Goal: Task Accomplishment & Management: Use online tool/utility

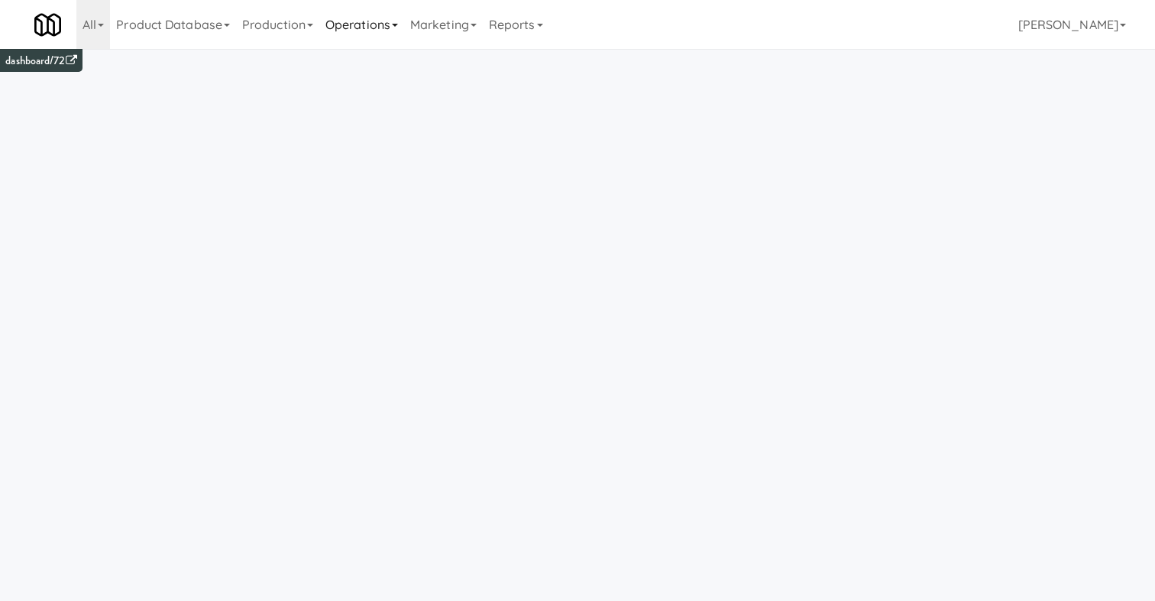
click at [383, 17] on link "Operations" at bounding box center [361, 24] width 85 height 49
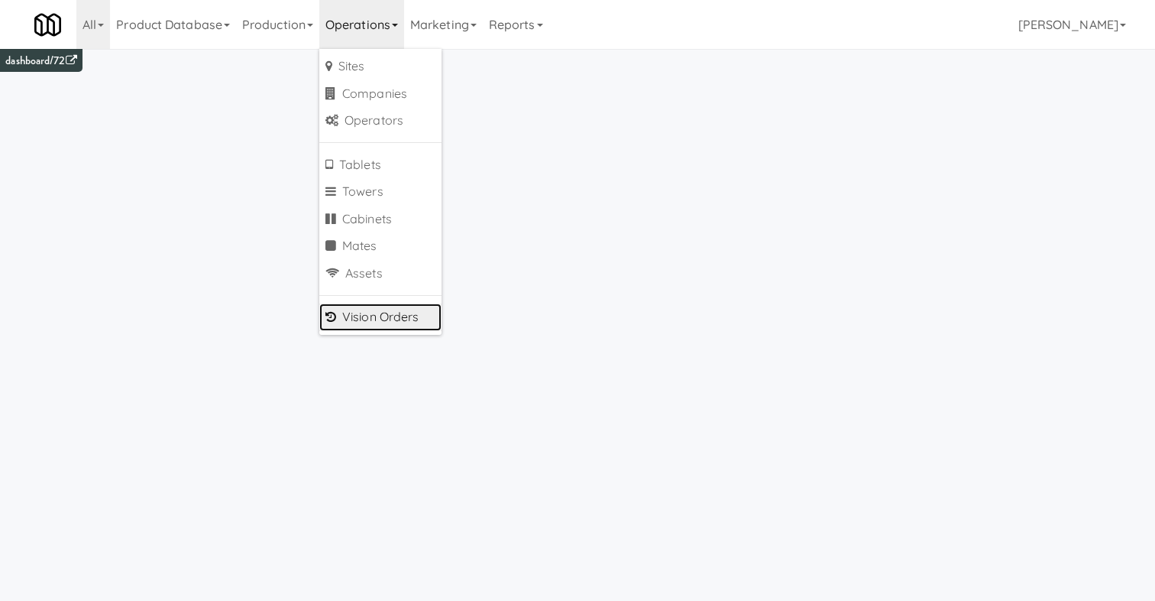
click at [378, 320] on link "Vision Orders" at bounding box center [380, 317] width 122 height 28
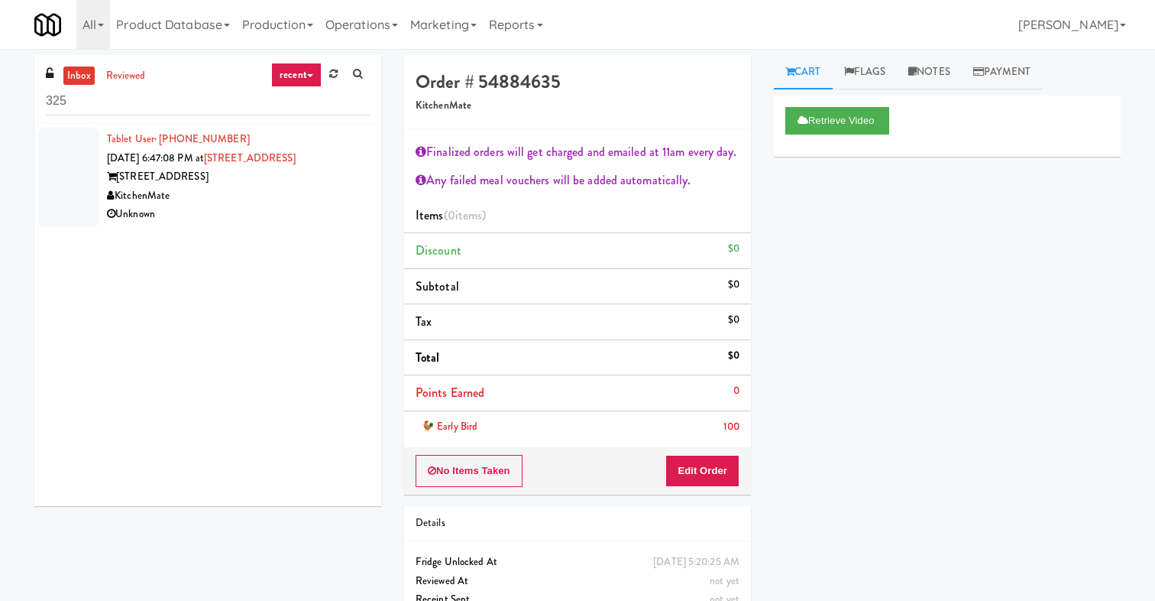
type input "325"
click at [270, 193] on div "KitchenMate" at bounding box center [238, 195] width 263 height 19
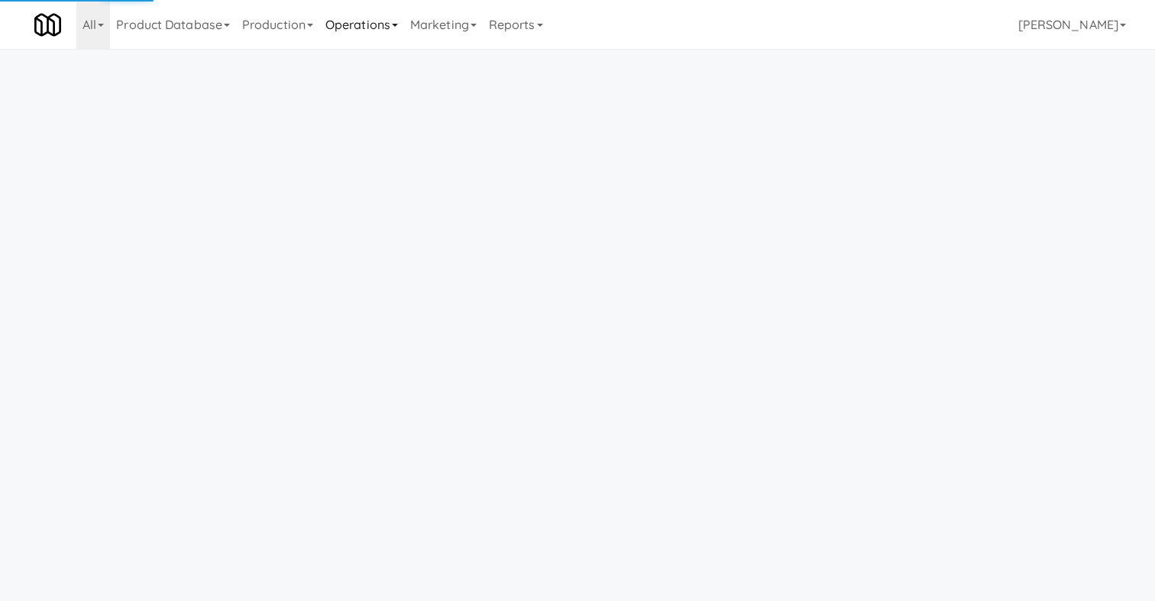
click at [369, 23] on link "Operations" at bounding box center [361, 24] width 85 height 49
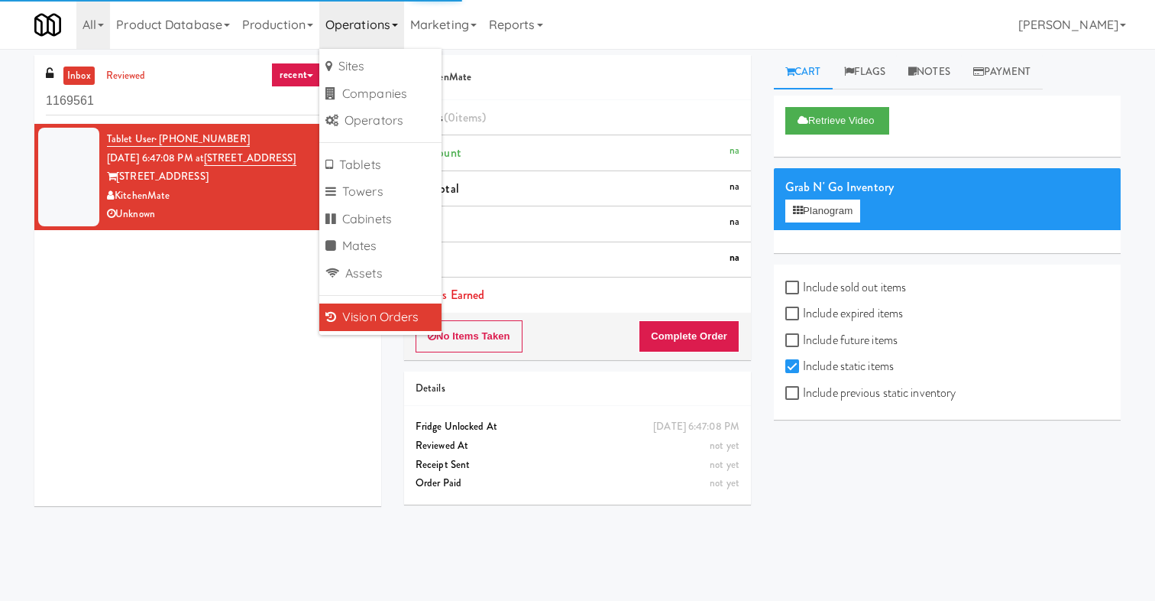
drag, startPoint x: 138, startPoint y: 105, endPoint x: 0, endPoint y: 105, distance: 137.5
click at [0, 105] on div "inbox reviewed recent all unclear take inventory issue suspicious failed recent…" at bounding box center [577, 324] width 1155 height 539
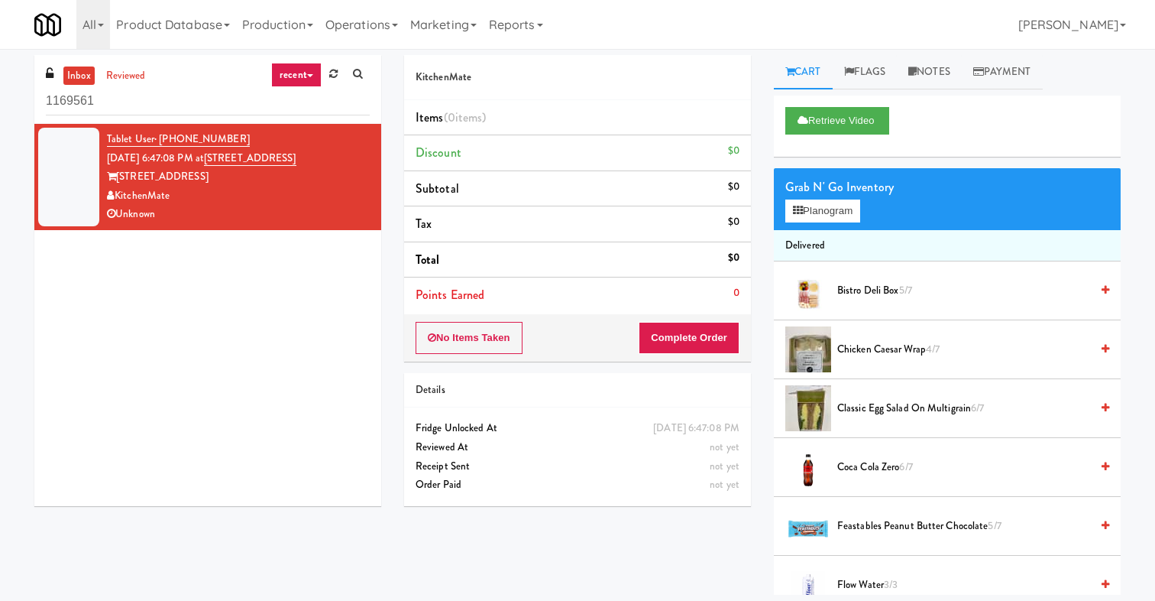
click at [333, 358] on div "Tablet User · (647) 237-9236 Oct 10, 2025 6:47:08 PM at 325 Front St - Lobby 32…" at bounding box center [207, 315] width 347 height 382
click at [823, 120] on button "Retrieve Video" at bounding box center [837, 121] width 104 height 28
click at [812, 112] on button "Play" at bounding box center [811, 121] width 53 height 28
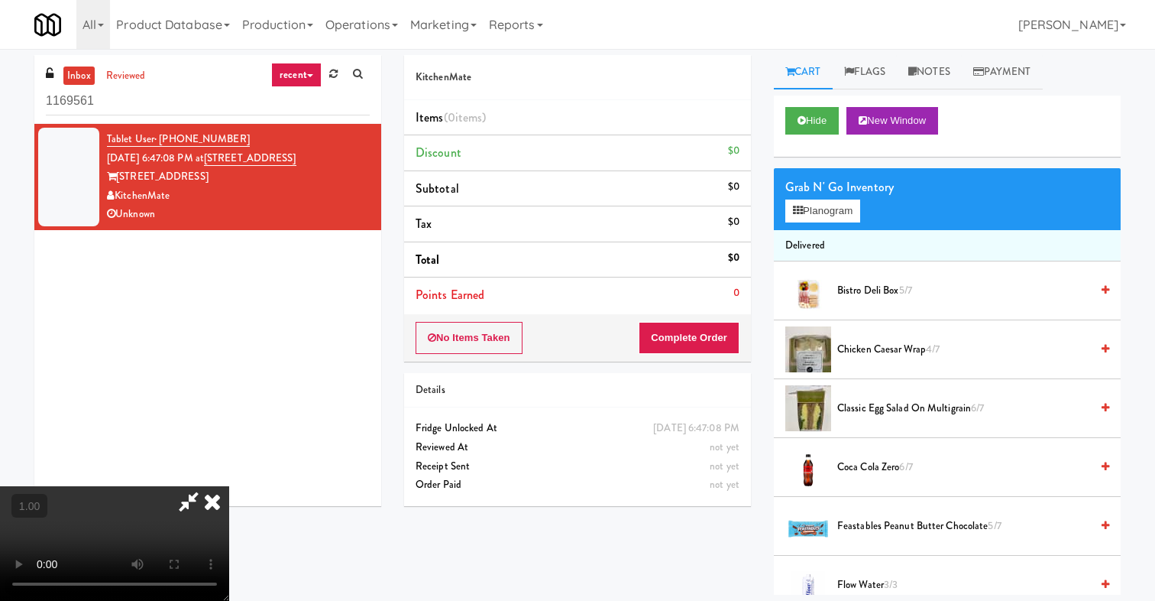
click at [229, 486] on icon at bounding box center [213, 501] width 34 height 31
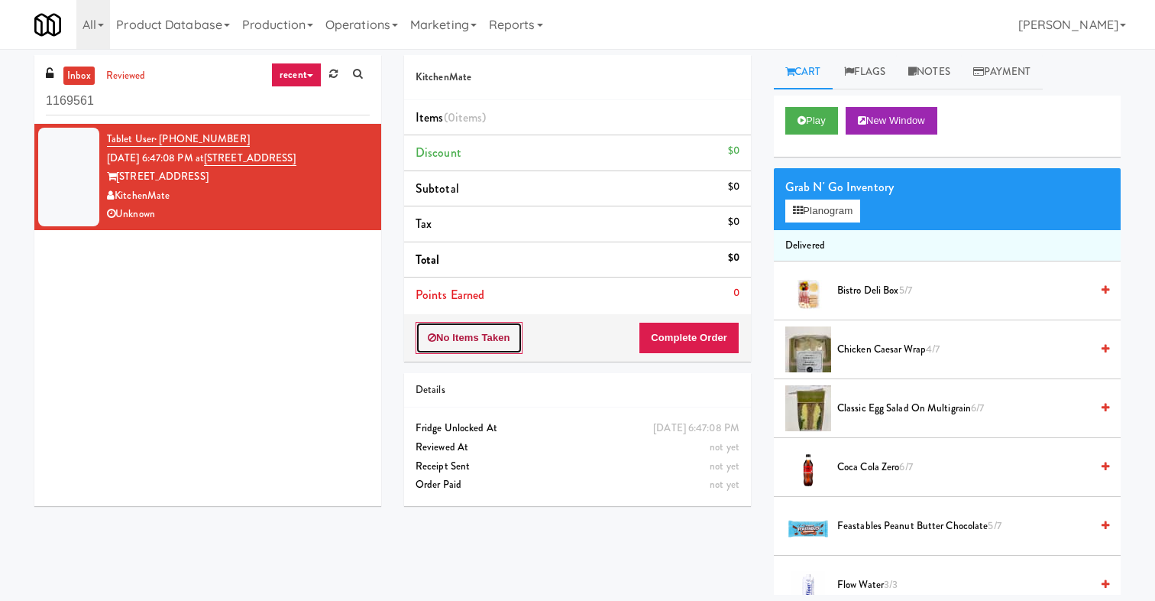
click at [477, 344] on button "No Items Taken" at bounding box center [469, 338] width 107 height 32
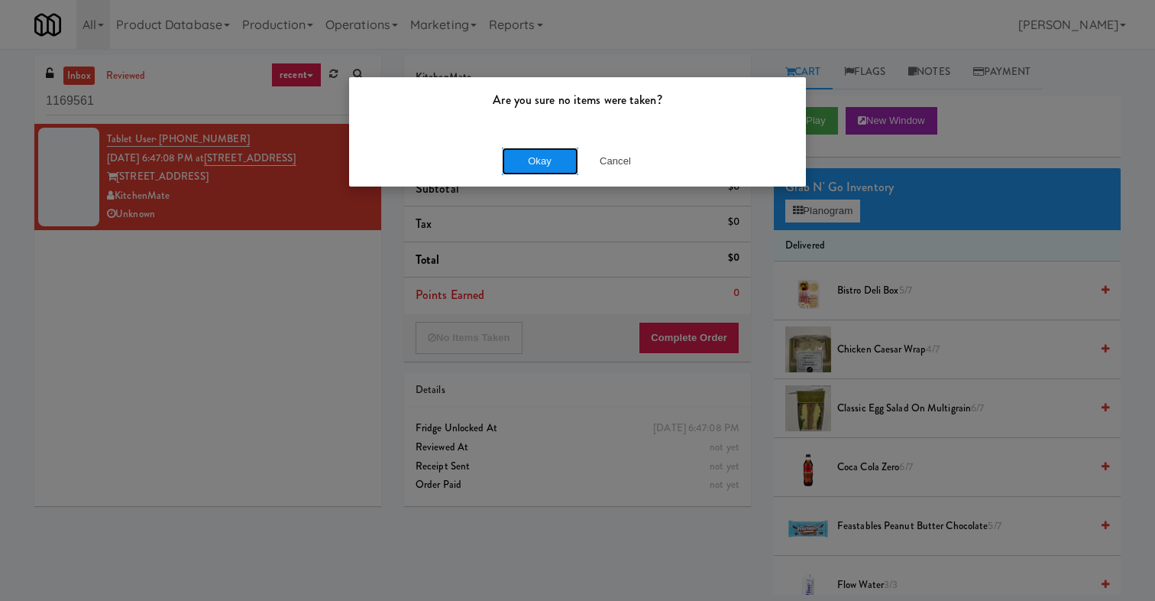
click at [550, 164] on button "Okay" at bounding box center [540, 161] width 76 height 28
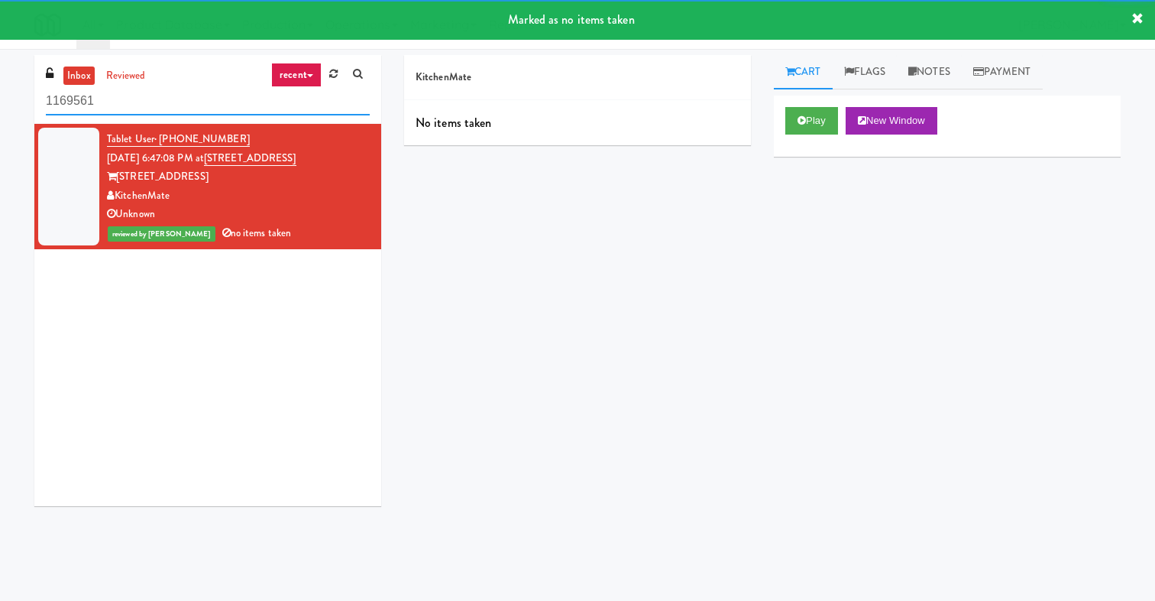
drag, startPoint x: 132, startPoint y: 96, endPoint x: 0, endPoint y: 96, distance: 132.2
click at [0, 96] on div "inbox reviewed recent all unclear take inventory issue suspicious failed recent…" at bounding box center [577, 324] width 1155 height 539
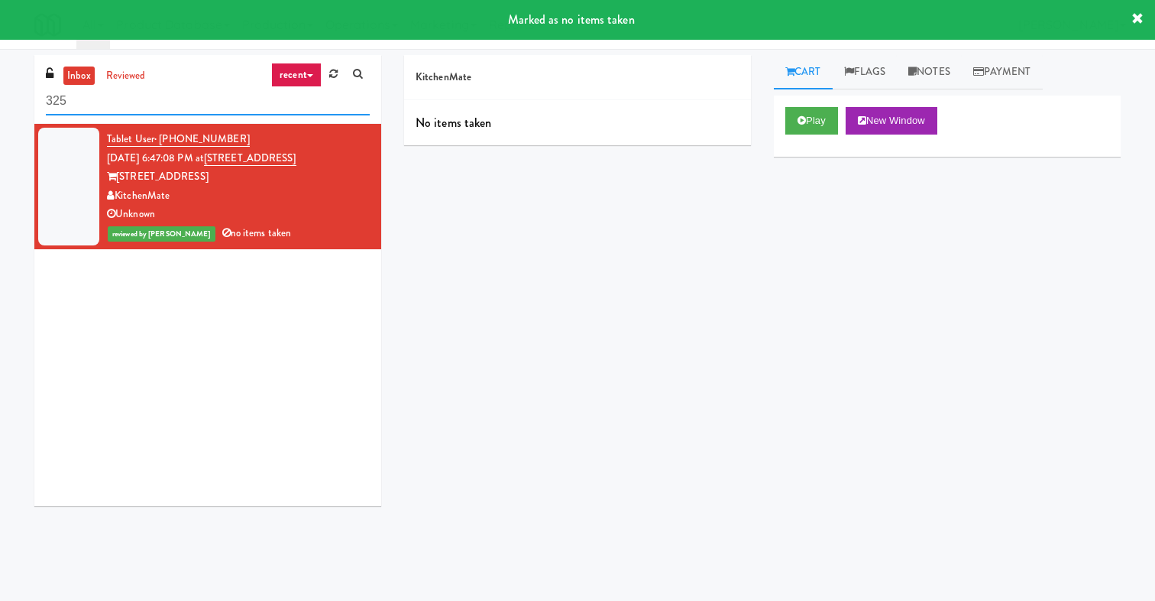
type input "325"
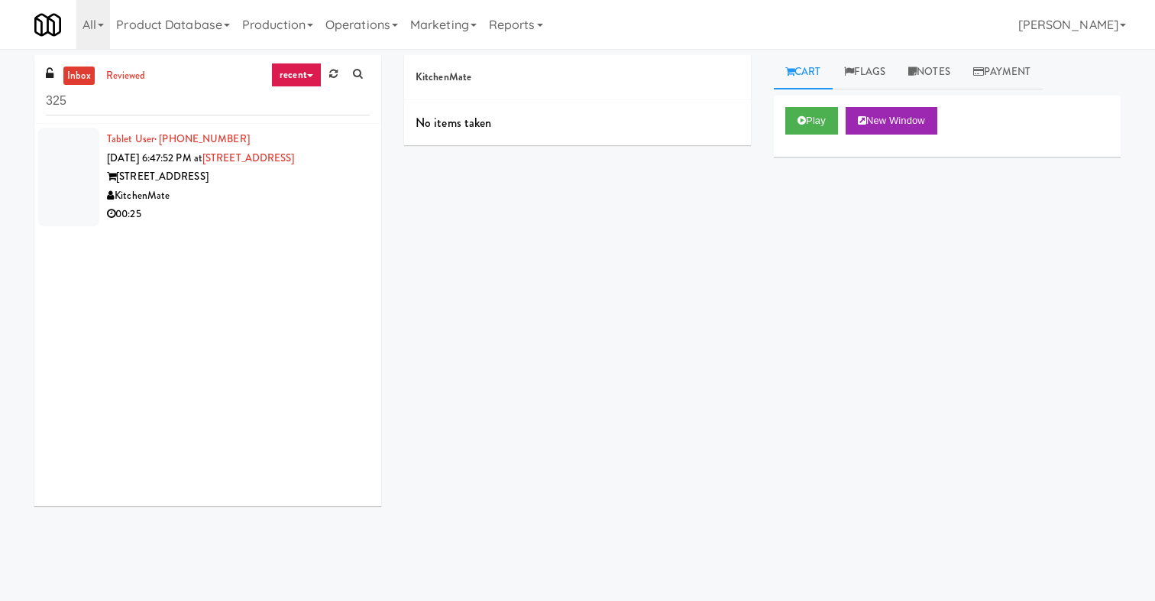
click at [276, 193] on div "KitchenMate" at bounding box center [238, 195] width 263 height 19
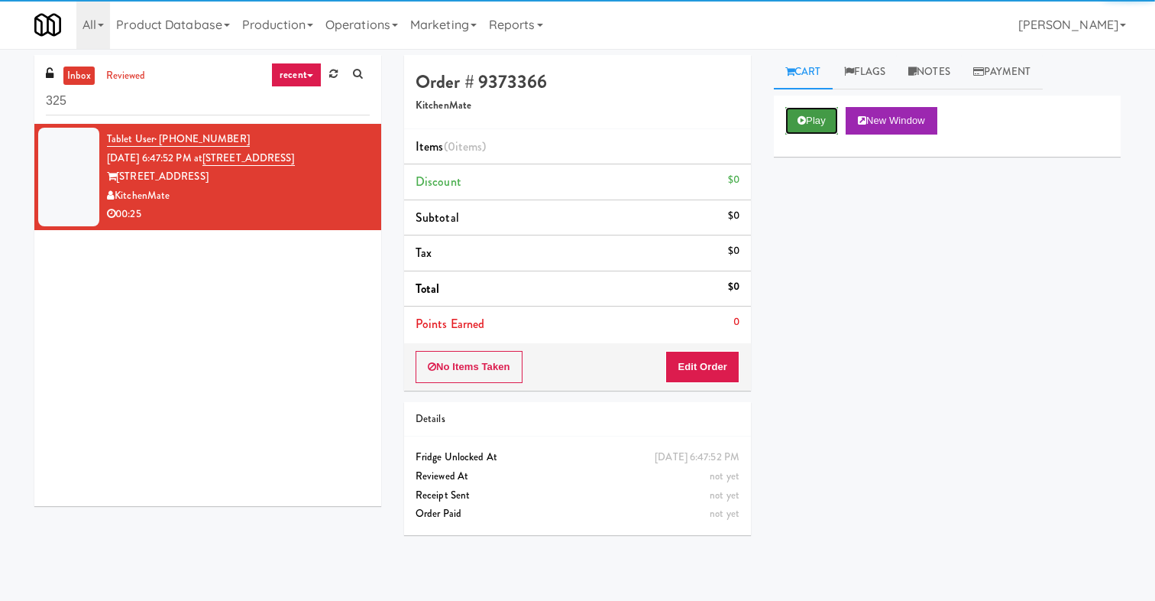
click at [794, 112] on button "Play" at bounding box center [811, 121] width 53 height 28
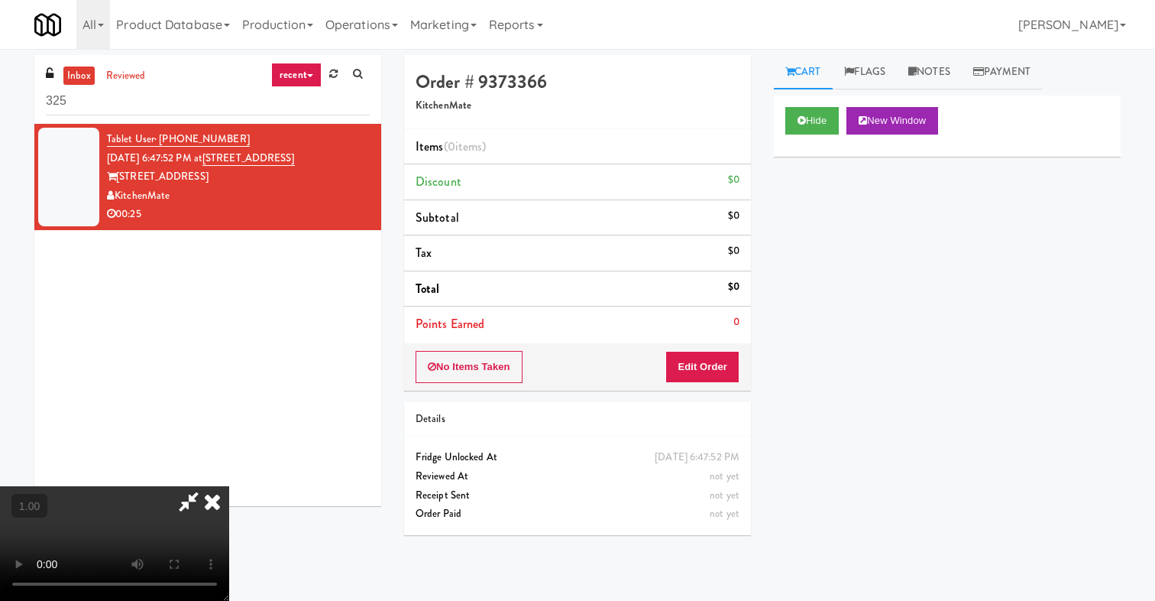
click at [229, 486] on icon at bounding box center [213, 501] width 34 height 31
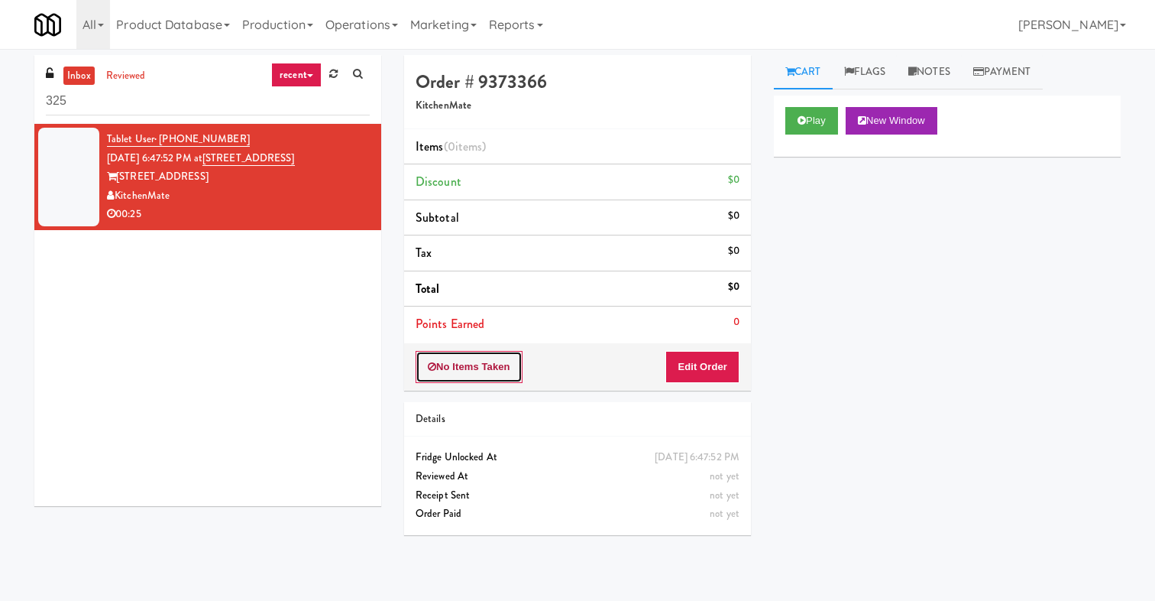
click at [479, 361] on button "No Items Taken" at bounding box center [469, 367] width 107 height 32
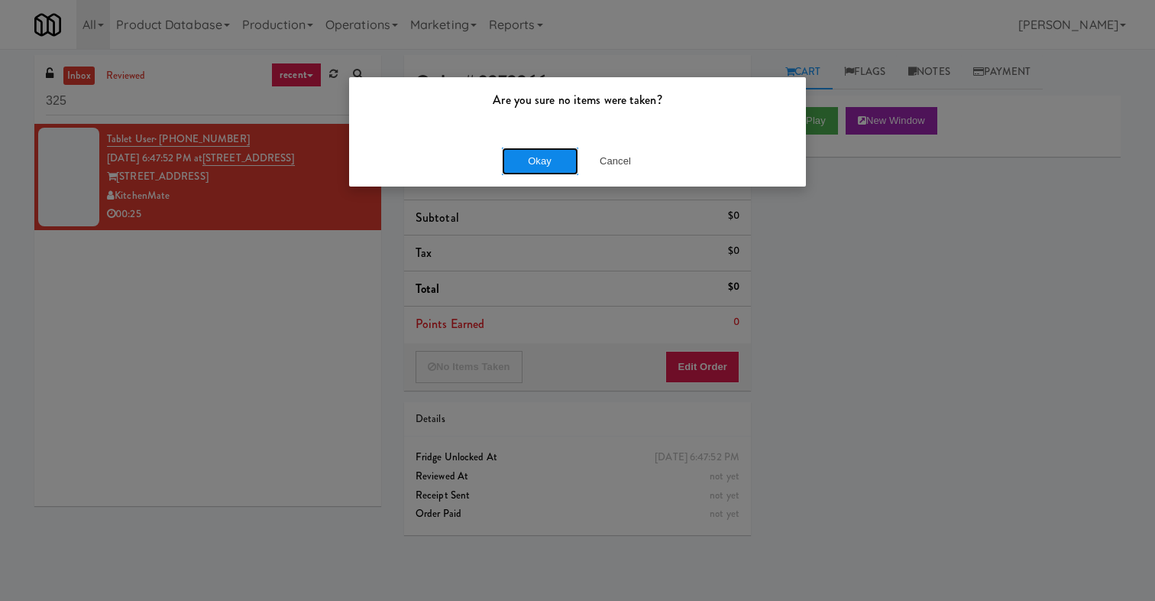
click at [503, 160] on button "Okay" at bounding box center [540, 161] width 76 height 28
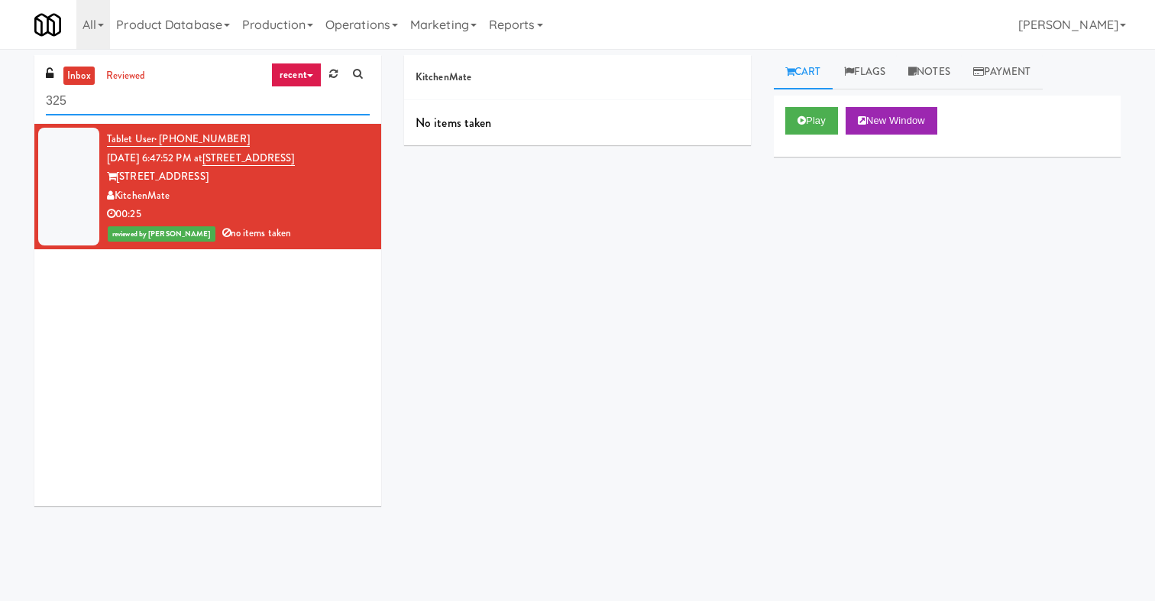
drag, startPoint x: 124, startPoint y: 107, endPoint x: 65, endPoint y: 107, distance: 58.8
click at [65, 107] on input "325" at bounding box center [208, 101] width 324 height 28
type input "315"
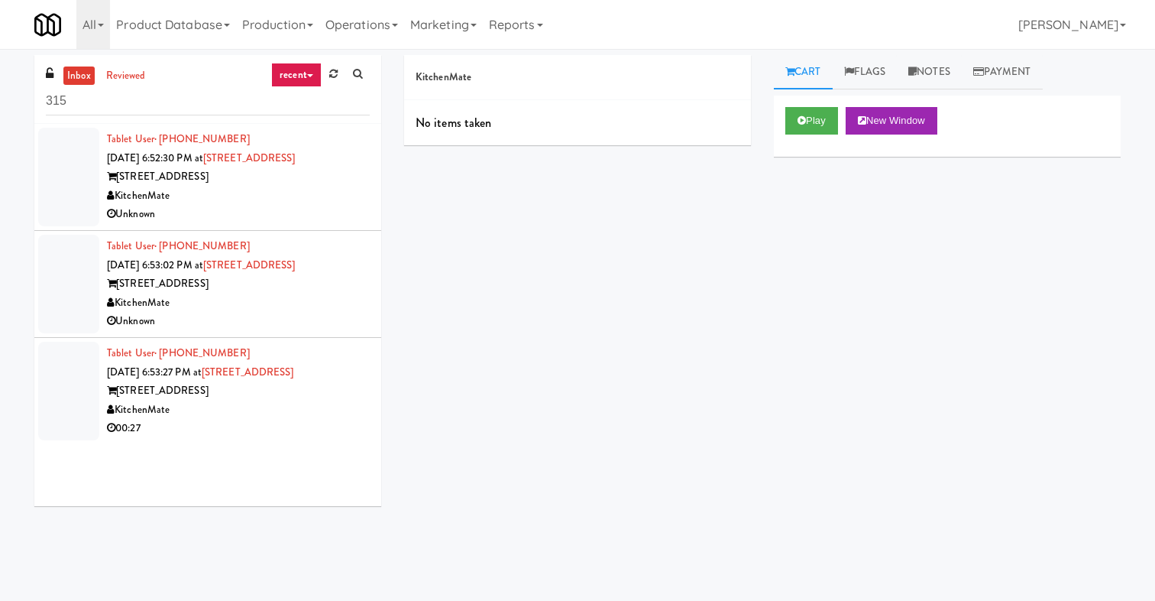
click at [241, 201] on div "KitchenMate" at bounding box center [238, 195] width 263 height 19
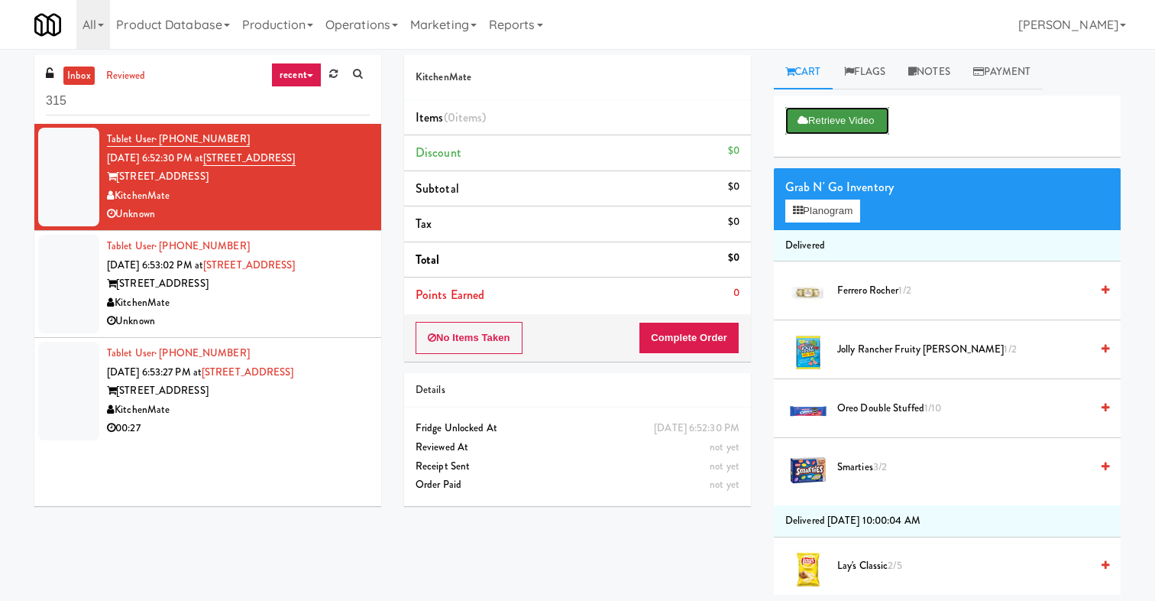
click at [828, 123] on button "Retrieve Video" at bounding box center [837, 121] width 104 height 28
click at [317, 308] on div "KitchenMate" at bounding box center [238, 302] width 263 height 19
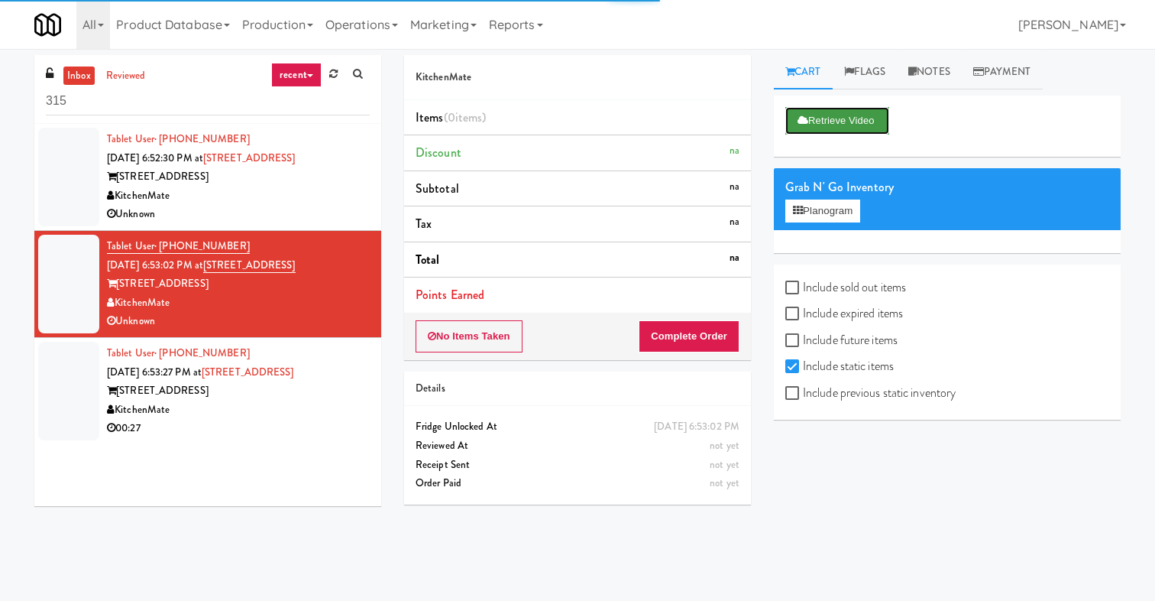
click at [843, 128] on button "Retrieve Video" at bounding box center [837, 121] width 104 height 28
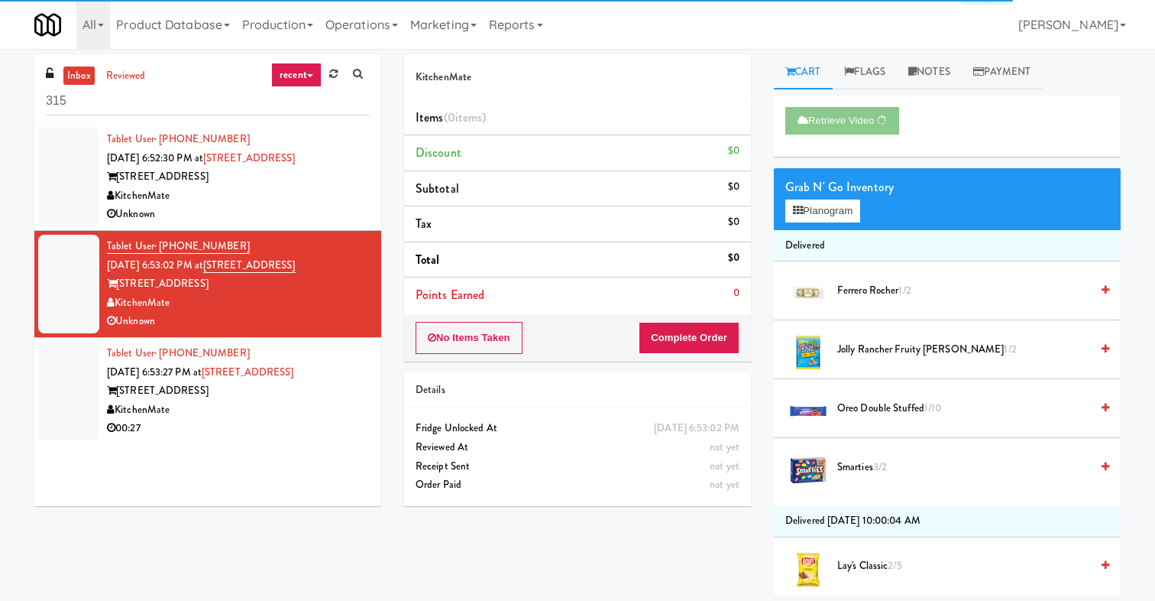
click at [275, 447] on div "Tablet User · (647) 237-9236 Oct 10, 2025 6:52:30 PM at 315 Front St - Pantry 3…" at bounding box center [207, 315] width 347 height 382
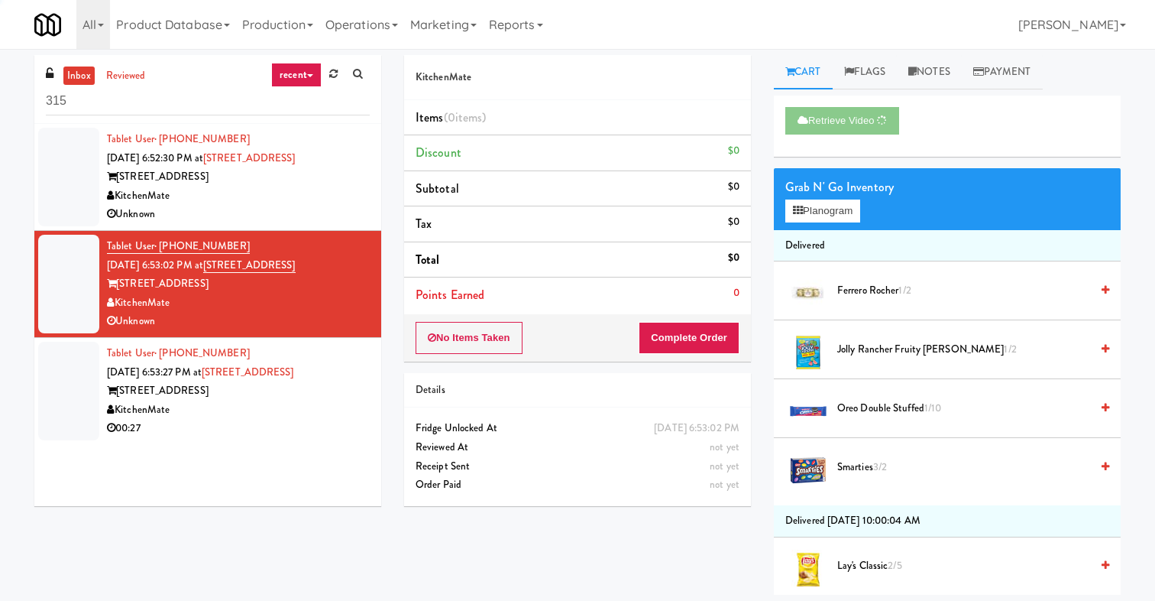
click at [275, 421] on div "00:27" at bounding box center [238, 428] width 263 height 19
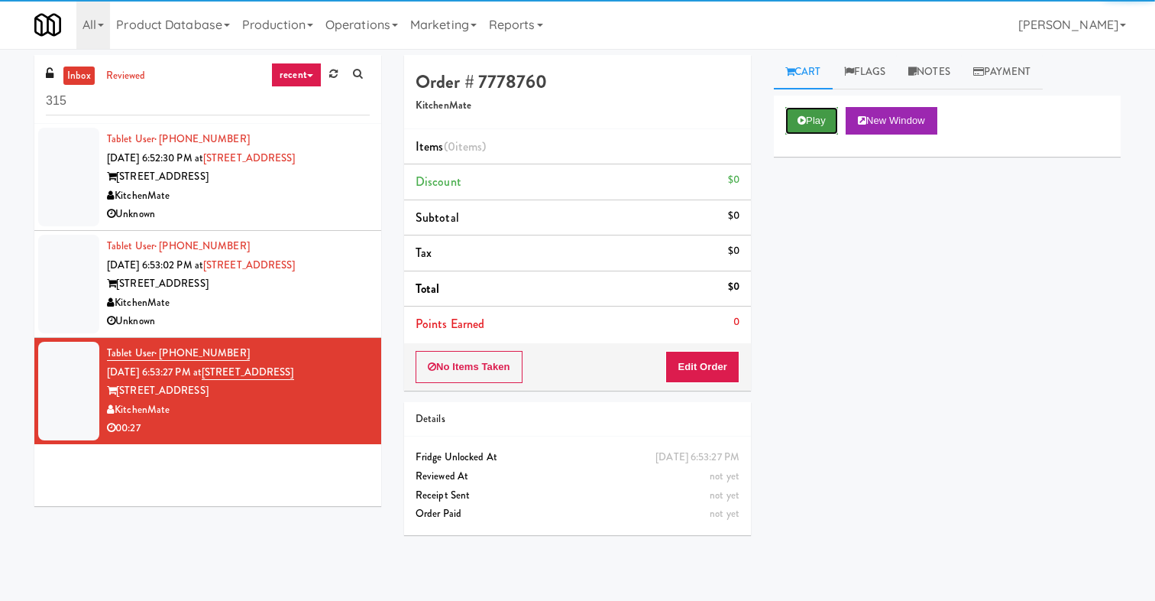
click at [828, 115] on button "Play" at bounding box center [811, 121] width 53 height 28
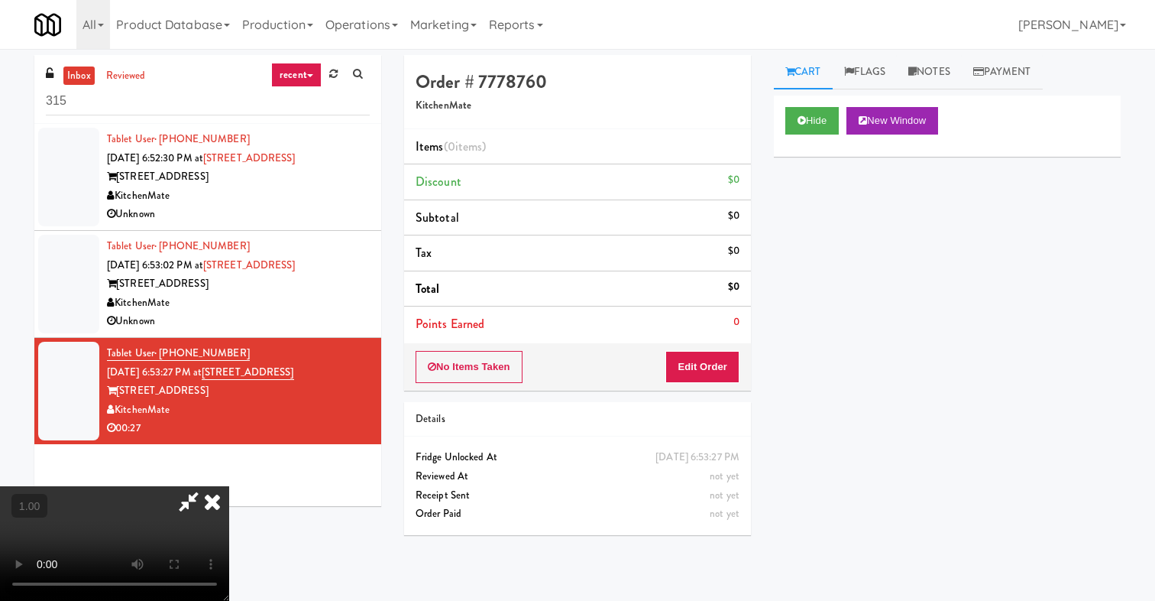
click at [229, 486] on icon at bounding box center [213, 501] width 34 height 31
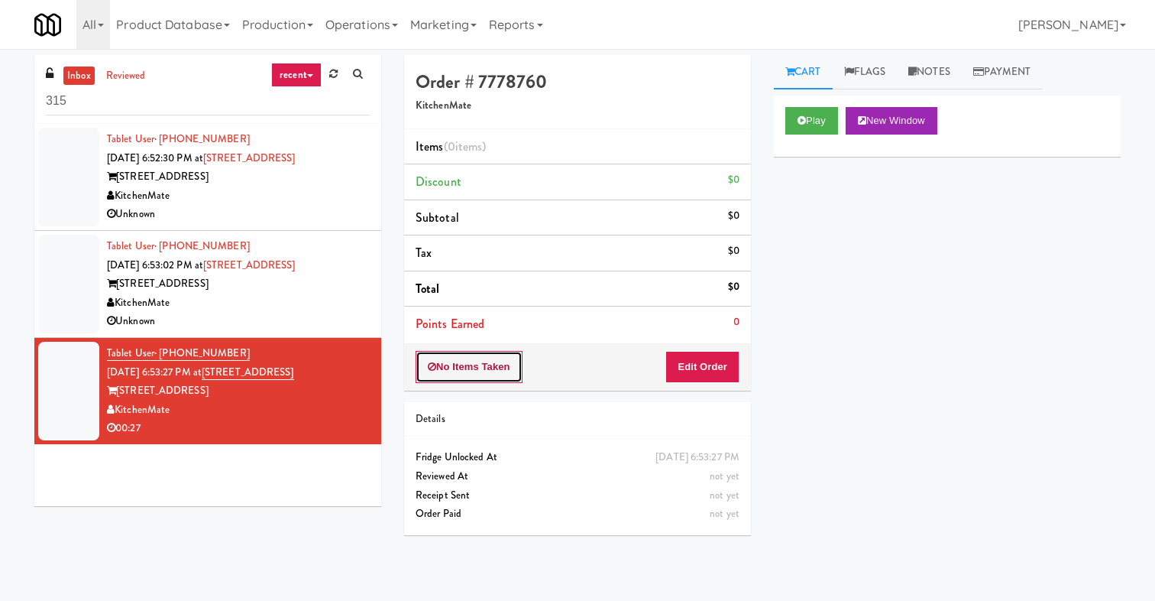
click at [484, 356] on button "No Items Taken" at bounding box center [469, 367] width 107 height 32
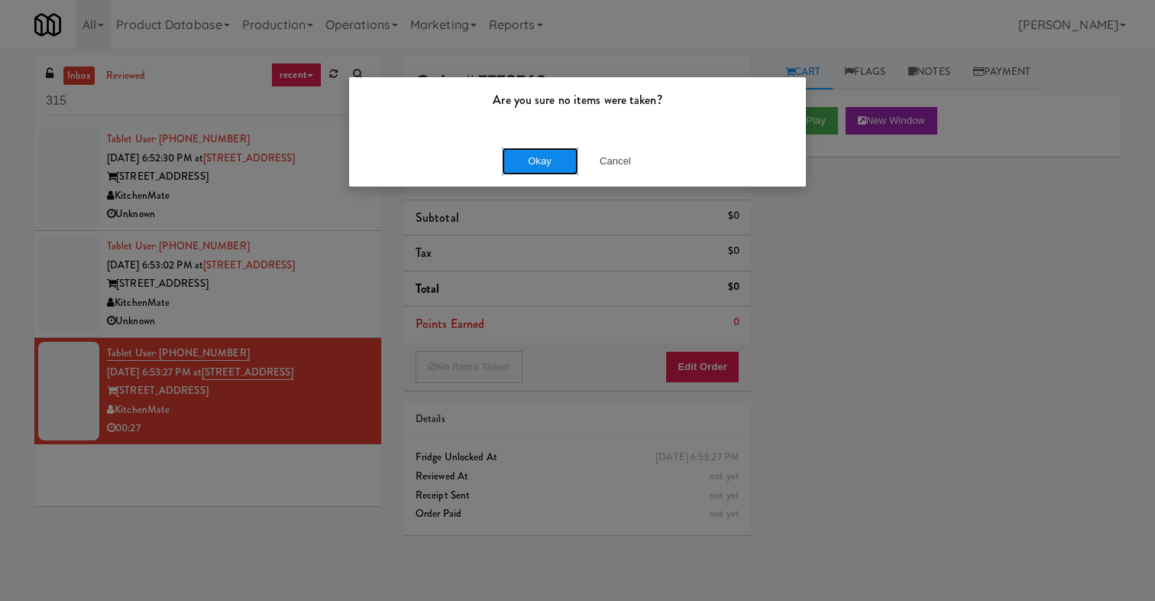
click at [563, 156] on button "Okay" at bounding box center [540, 161] width 76 height 28
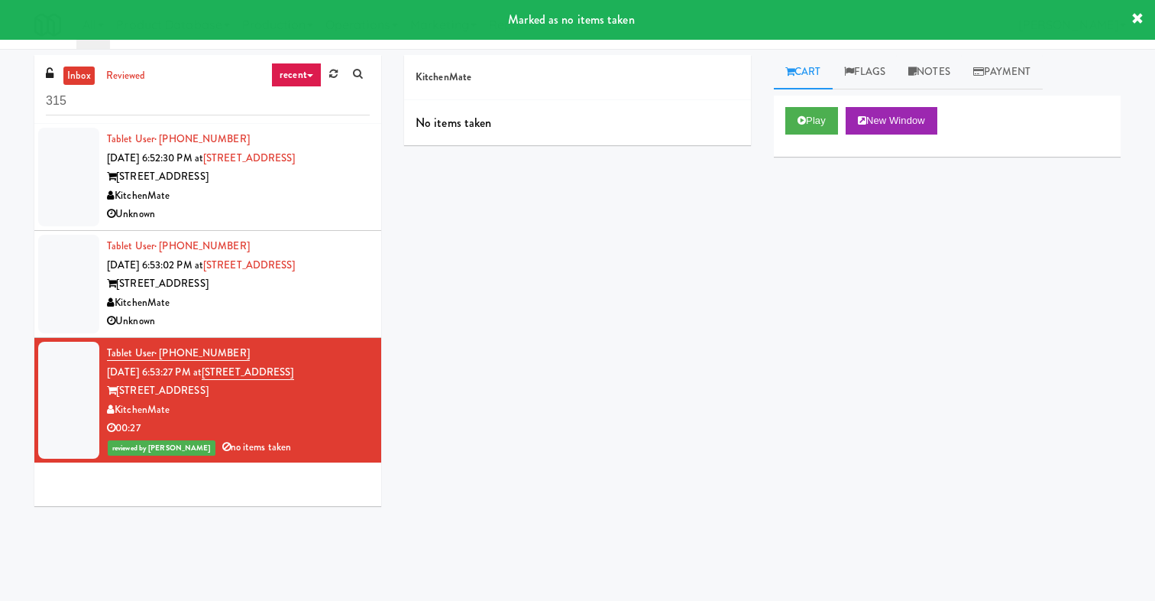
click at [285, 305] on div "KitchenMate" at bounding box center [238, 302] width 263 height 19
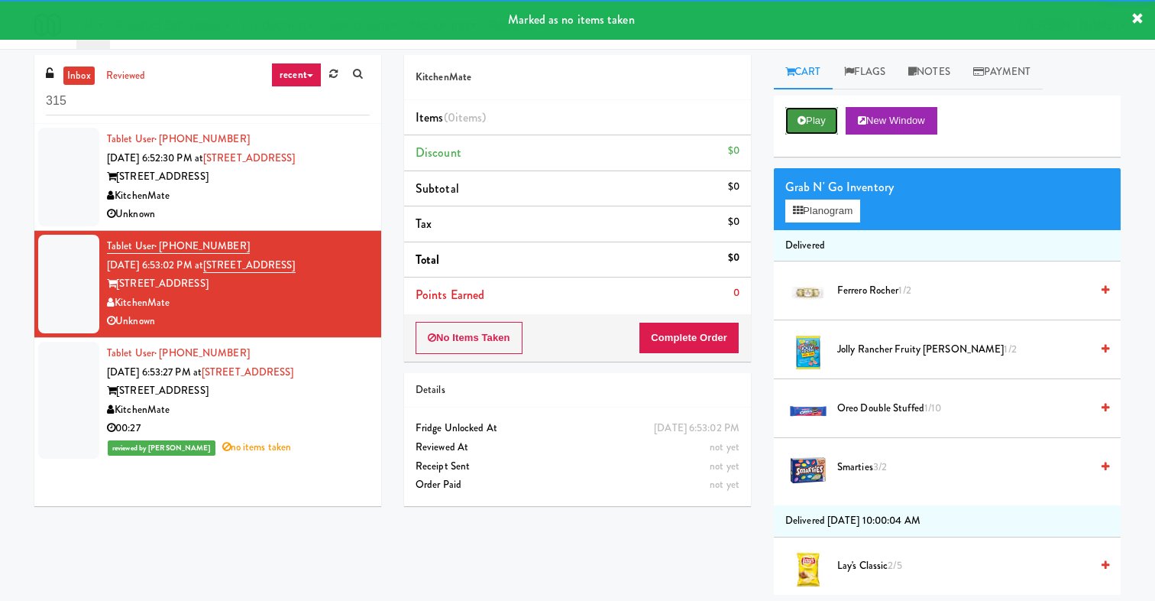
click at [814, 115] on button "Play" at bounding box center [811, 121] width 53 height 28
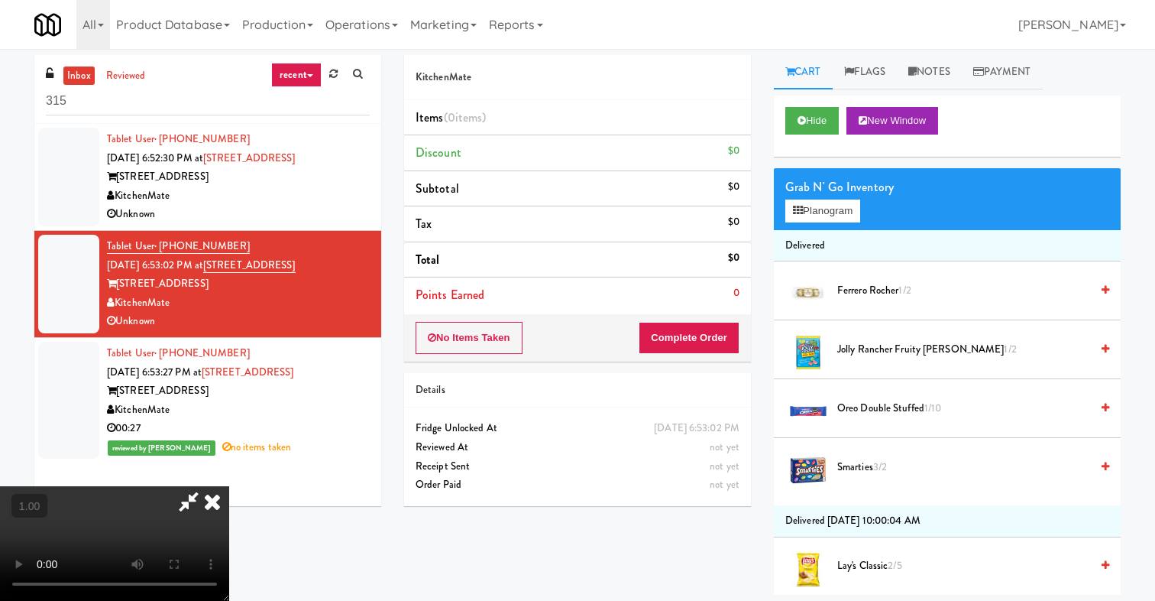
click at [229, 486] on icon at bounding box center [213, 501] width 34 height 31
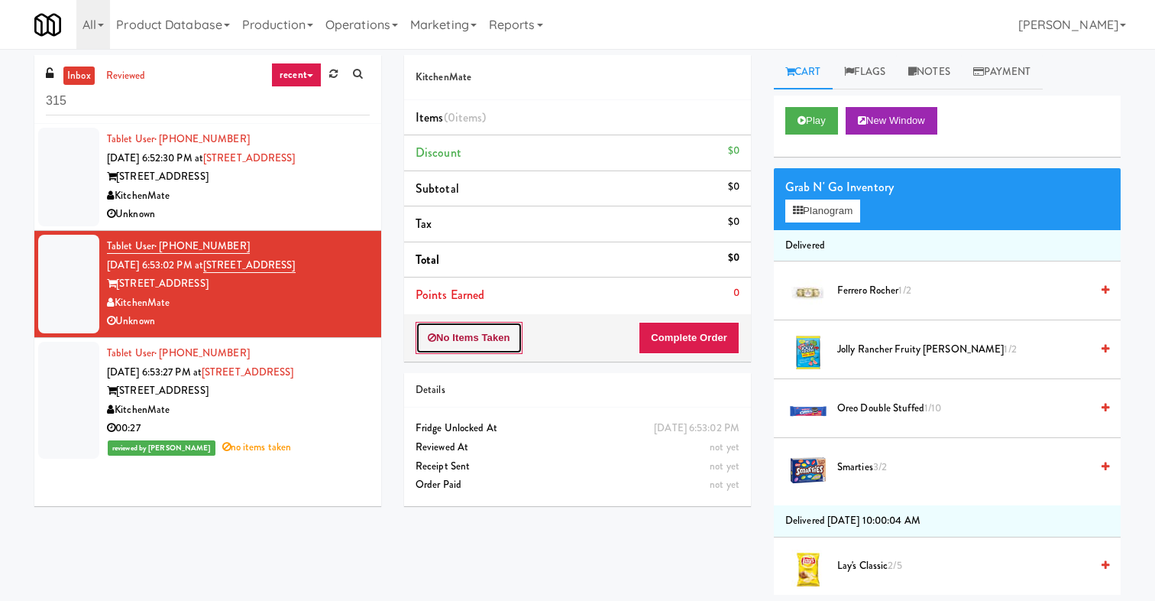
click at [503, 340] on button "No Items Taken" at bounding box center [469, 338] width 107 height 32
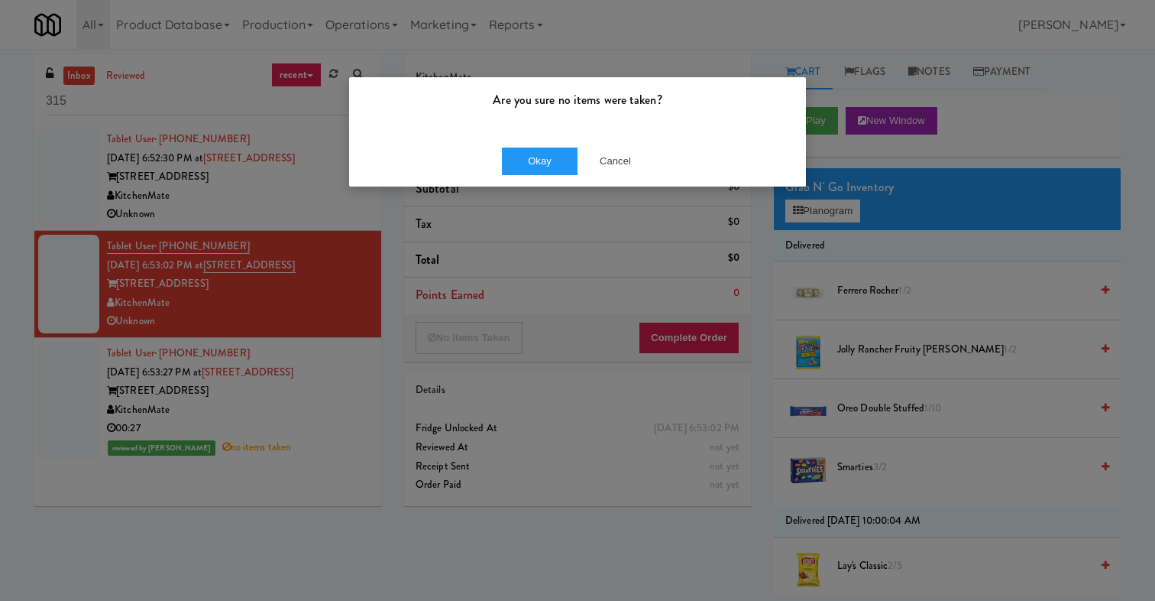
click at [505, 178] on div "Okay Cancel" at bounding box center [577, 160] width 457 height 51
click at [529, 164] on button "Okay" at bounding box center [540, 161] width 76 height 28
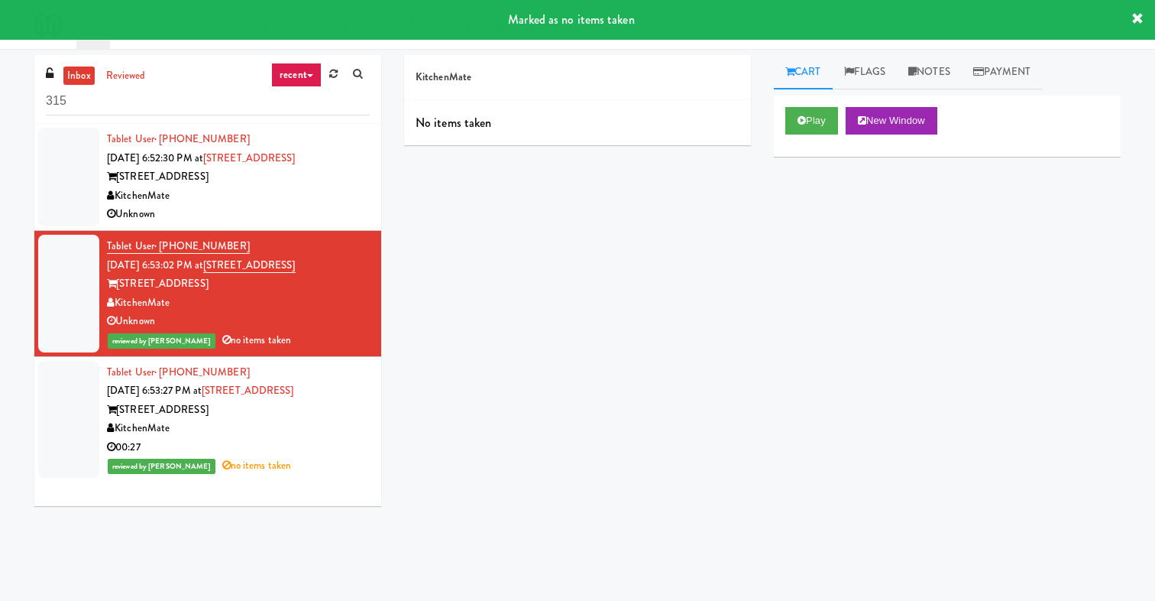
click at [319, 215] on div "Unknown" at bounding box center [238, 214] width 263 height 19
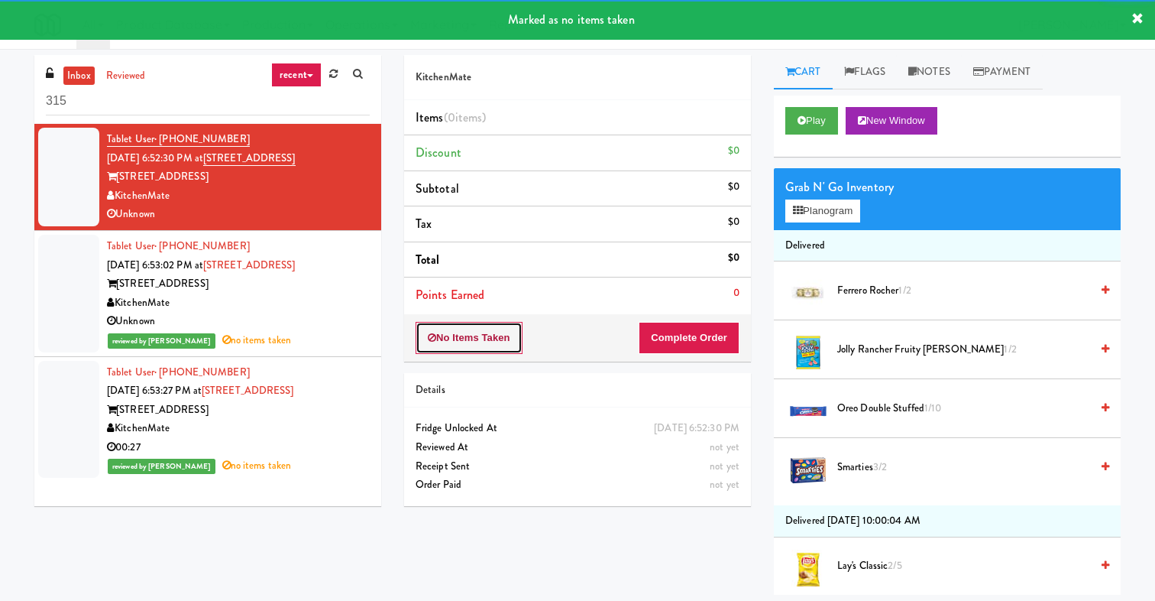
click at [485, 332] on button "No Items Taken" at bounding box center [469, 338] width 107 height 32
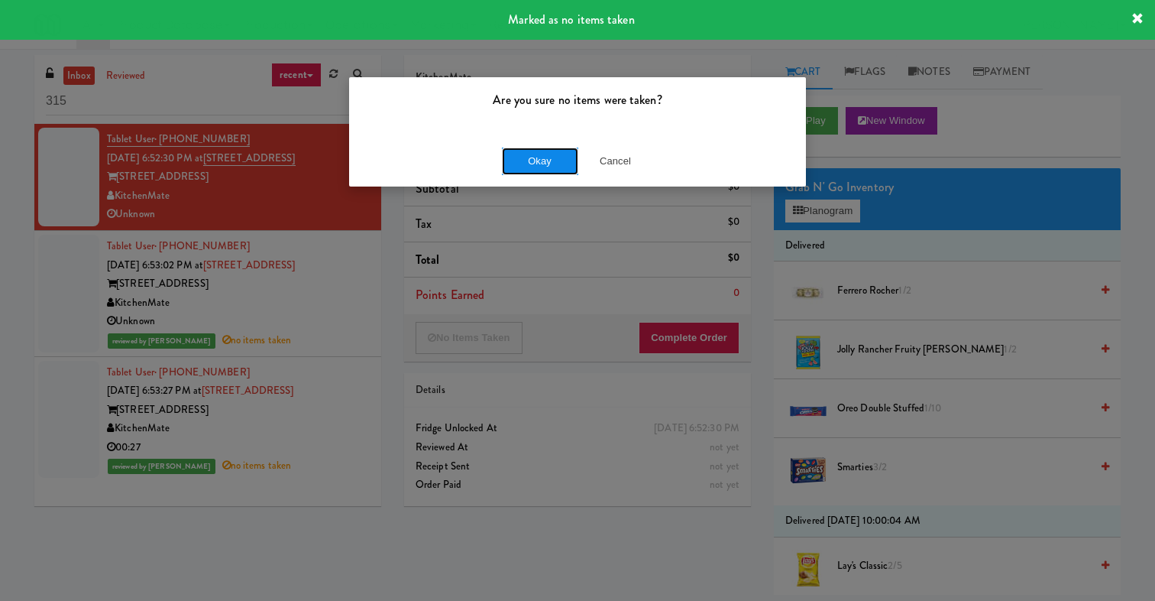
click at [527, 162] on button "Okay" at bounding box center [540, 161] width 76 height 28
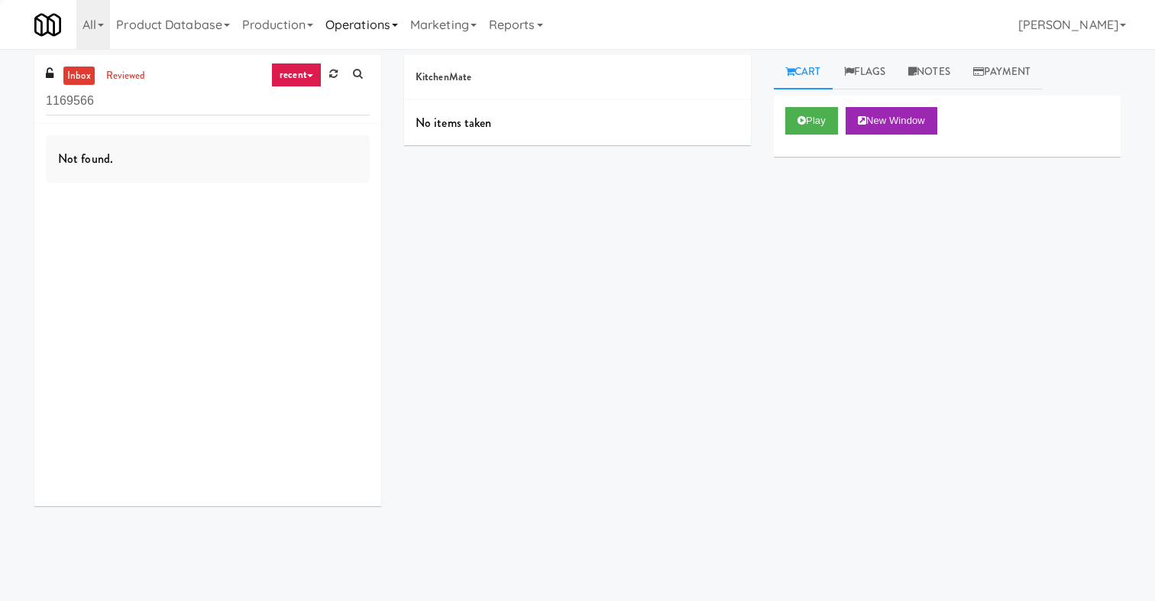
click at [359, 26] on link "Operations" at bounding box center [361, 24] width 85 height 49
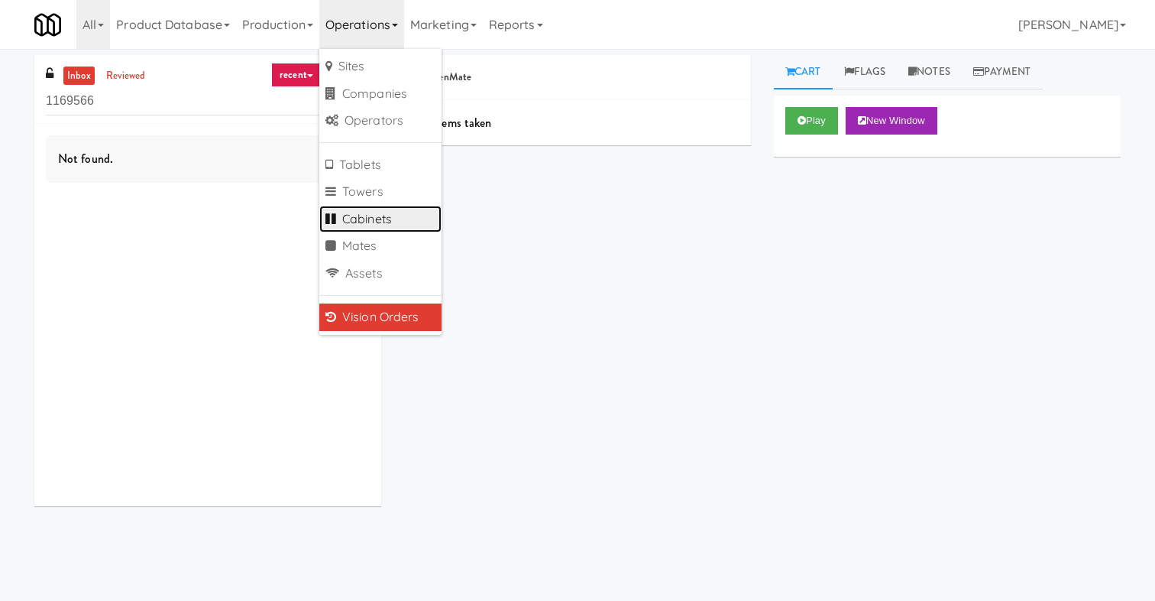
click at [382, 209] on link "Cabinets" at bounding box center [380, 220] width 122 height 28
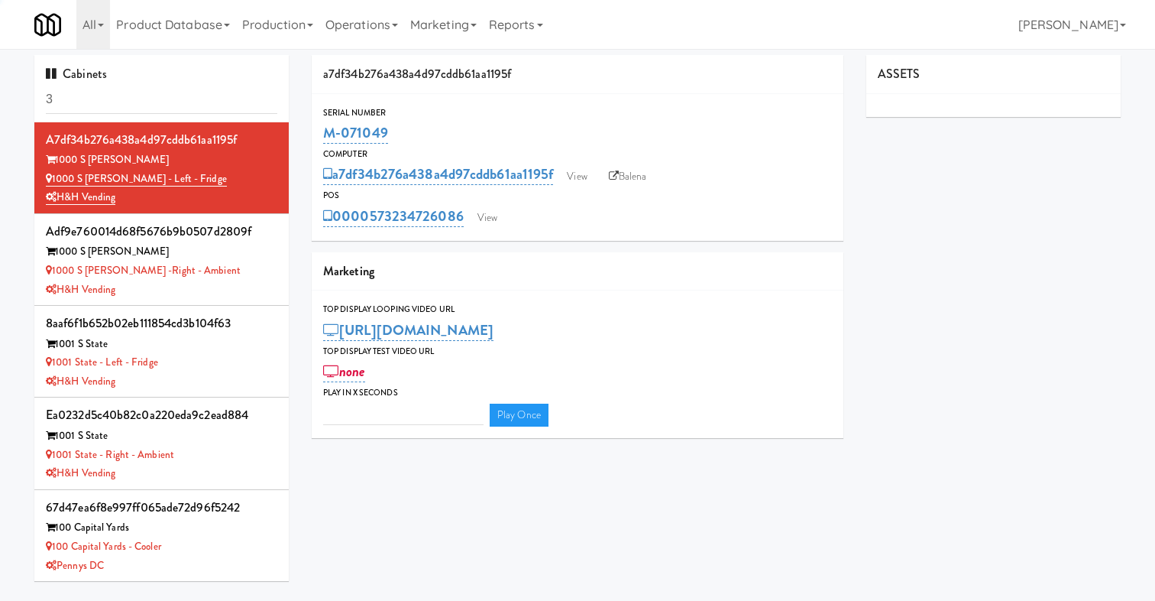
type input "31"
type input "3"
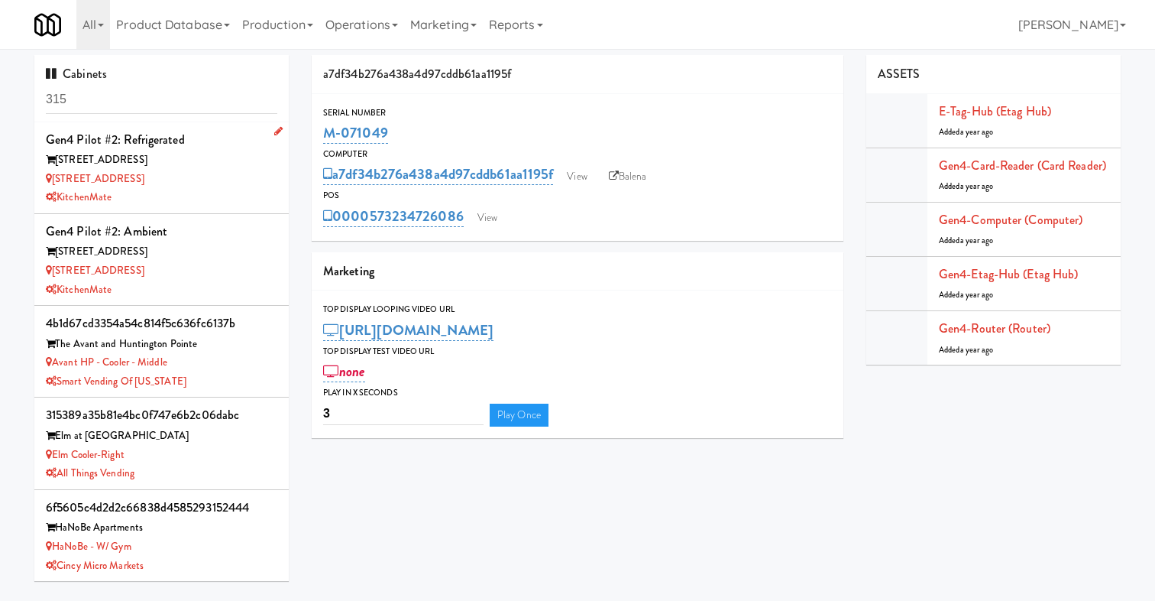
type input "315"
click at [211, 167] on div "315 Front St" at bounding box center [161, 160] width 231 height 19
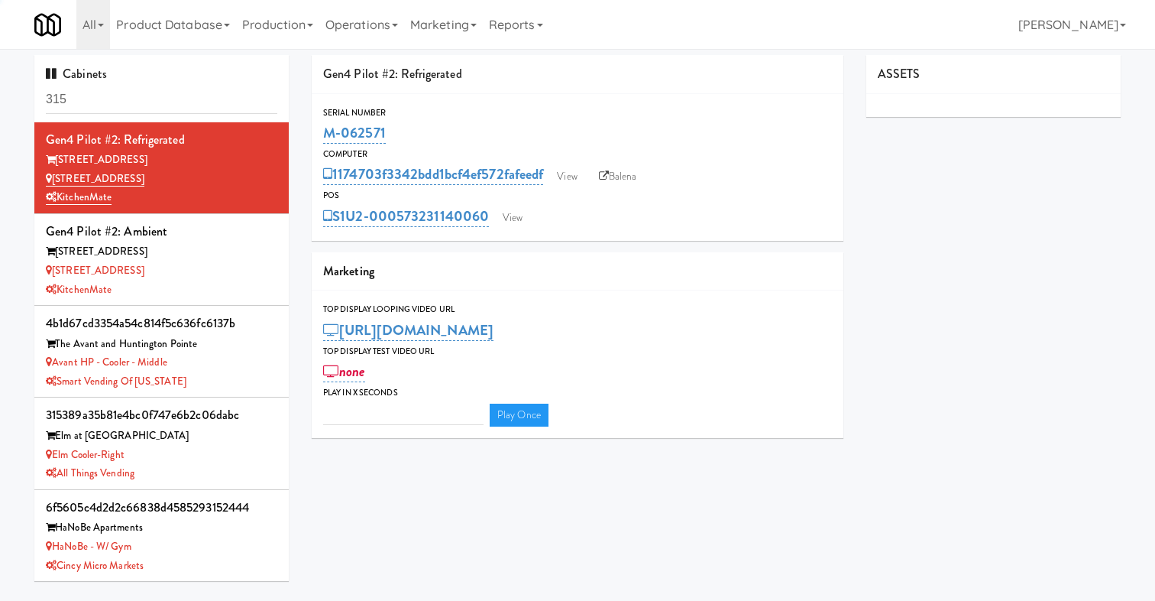
type input "3"
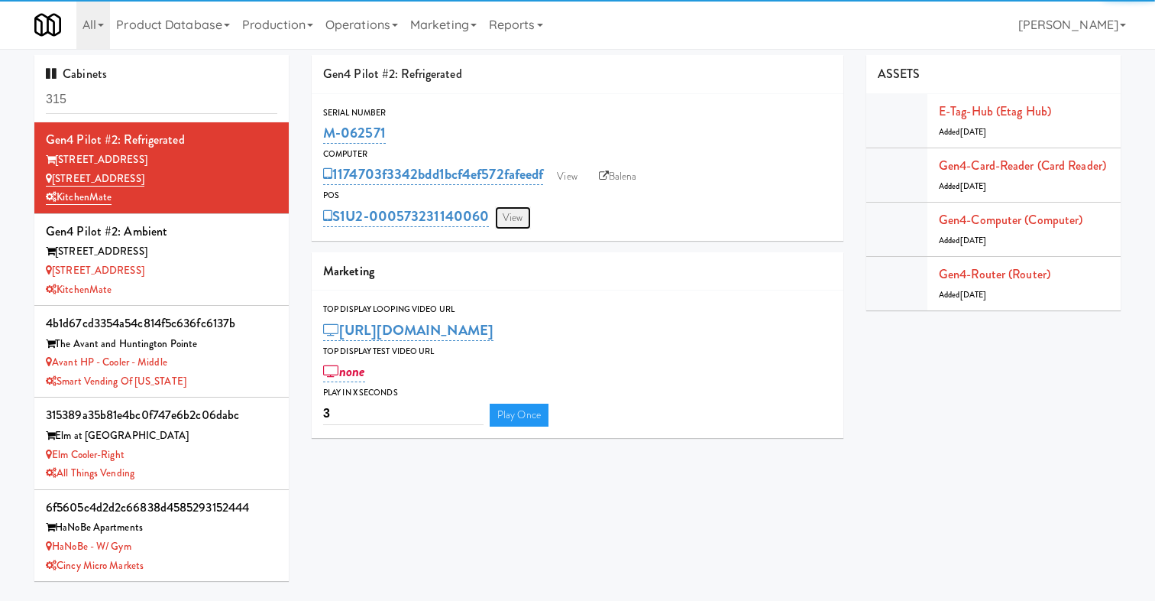
click at [523, 219] on link "View" at bounding box center [512, 217] width 35 height 23
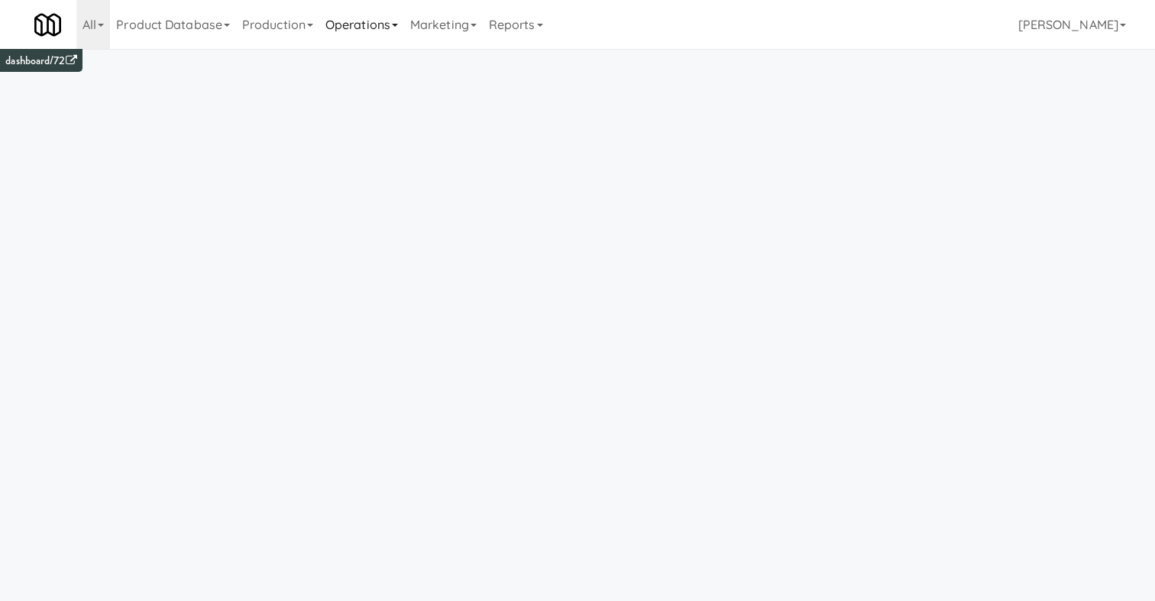
click at [379, 34] on link "Operations" at bounding box center [361, 24] width 85 height 49
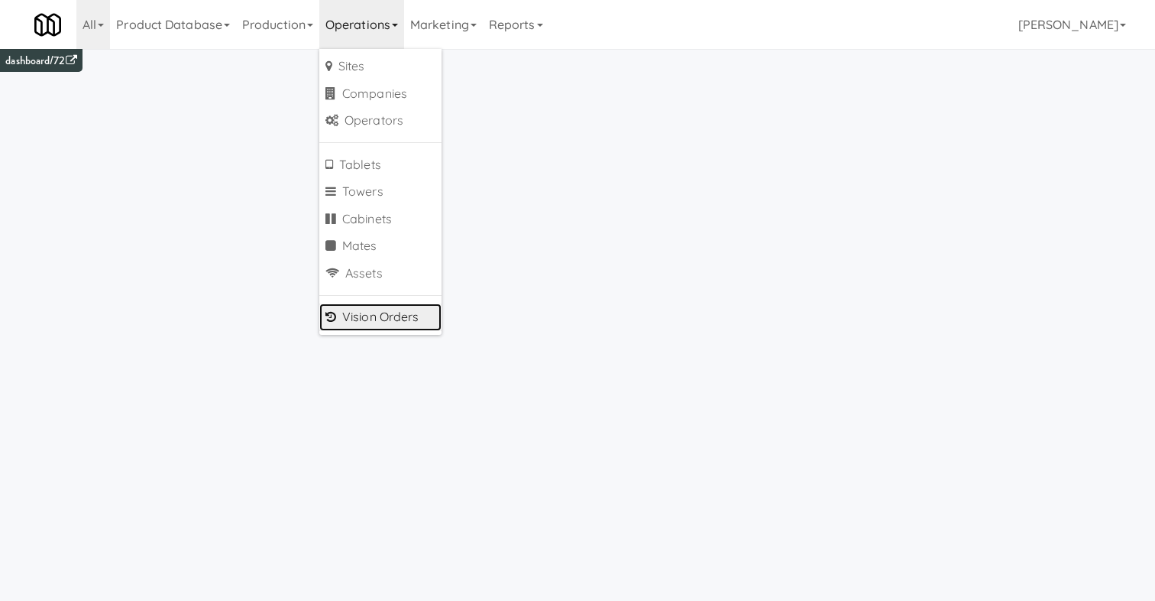
click at [374, 309] on link "Vision Orders" at bounding box center [380, 317] width 122 height 28
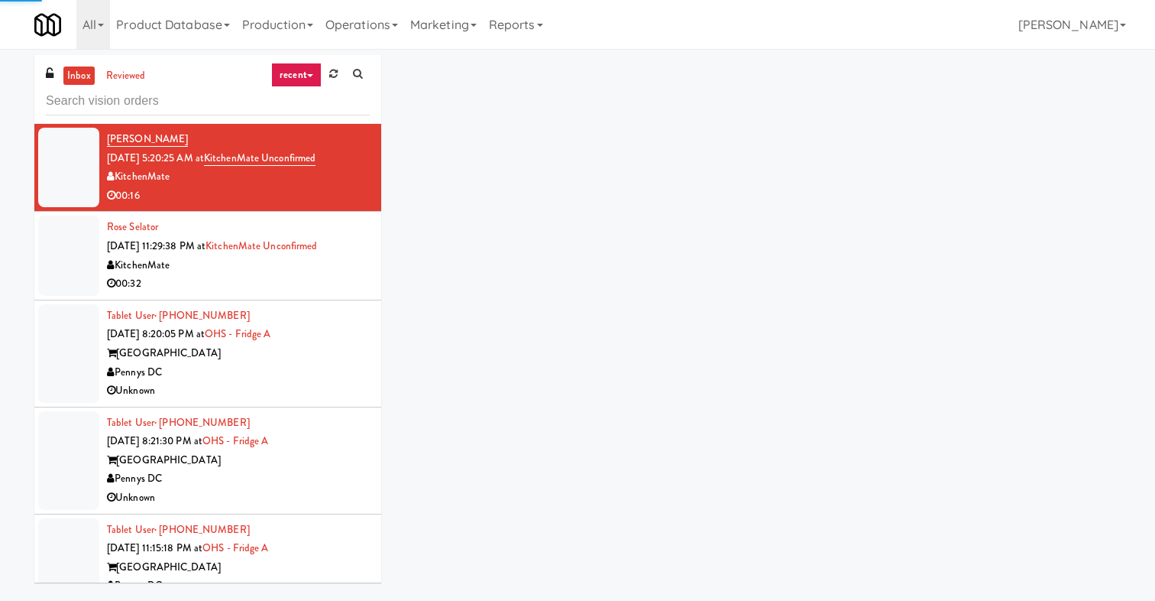
click at [176, 103] on input "text" at bounding box center [208, 101] width 324 height 28
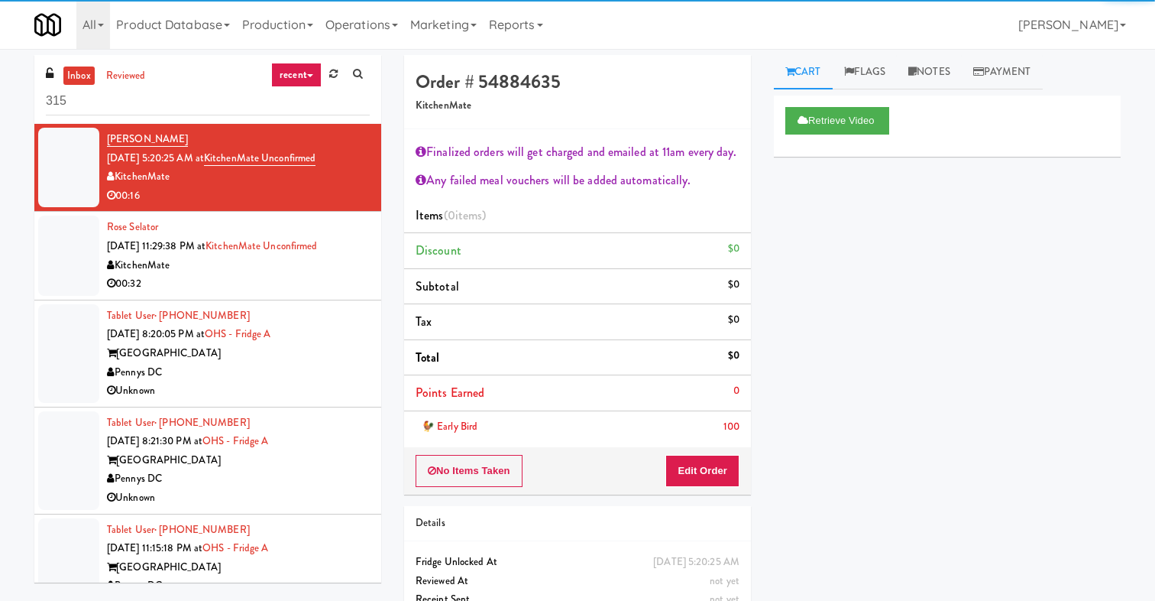
type input "315"
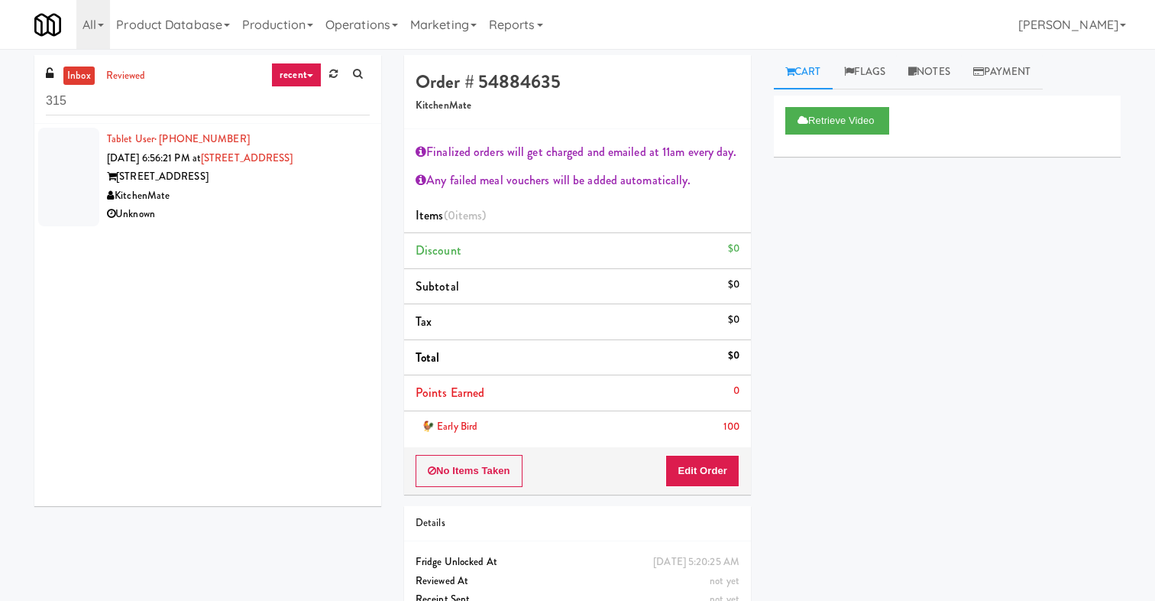
click at [283, 197] on div "KitchenMate" at bounding box center [238, 195] width 263 height 19
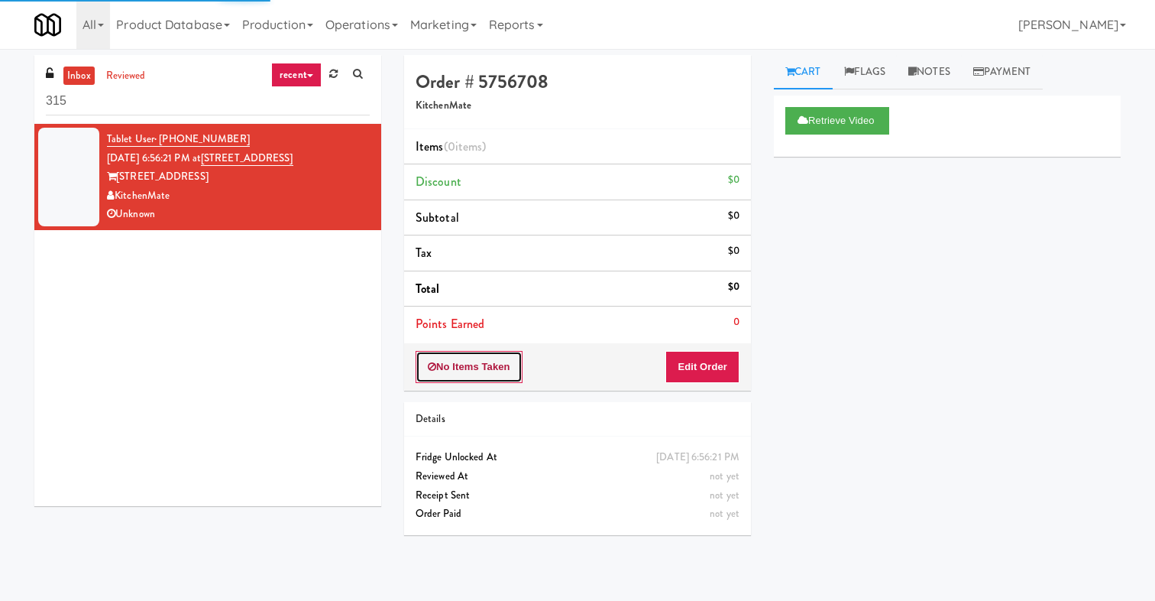
click at [468, 364] on button "No Items Taken" at bounding box center [469, 367] width 107 height 32
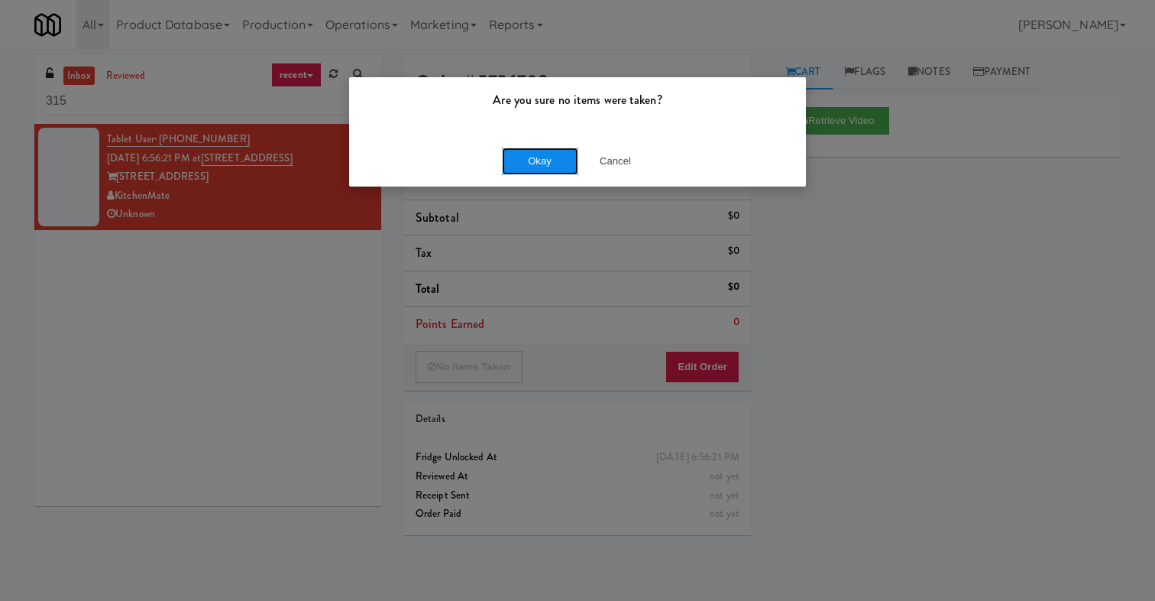
click at [544, 161] on button "Okay" at bounding box center [540, 161] width 76 height 28
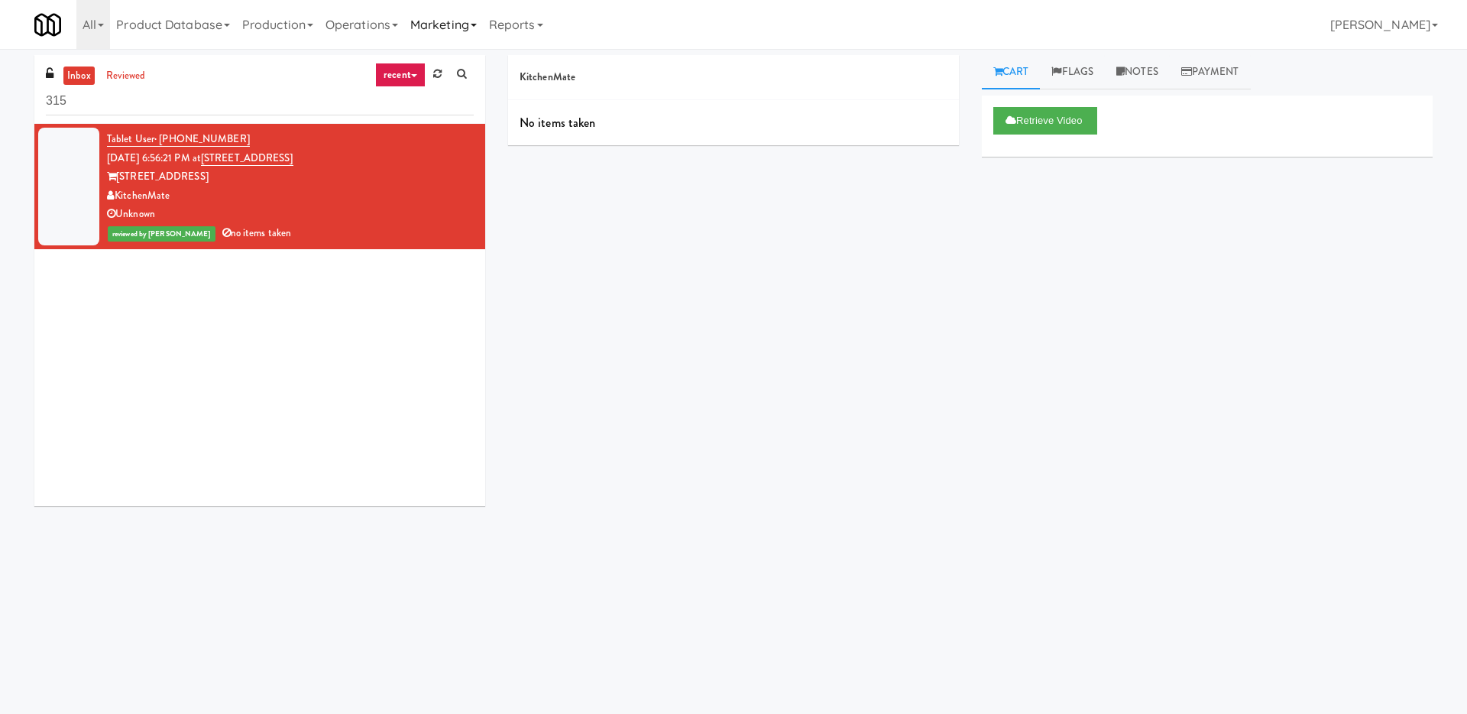
click at [463, 29] on link "Marketing" at bounding box center [443, 24] width 79 height 49
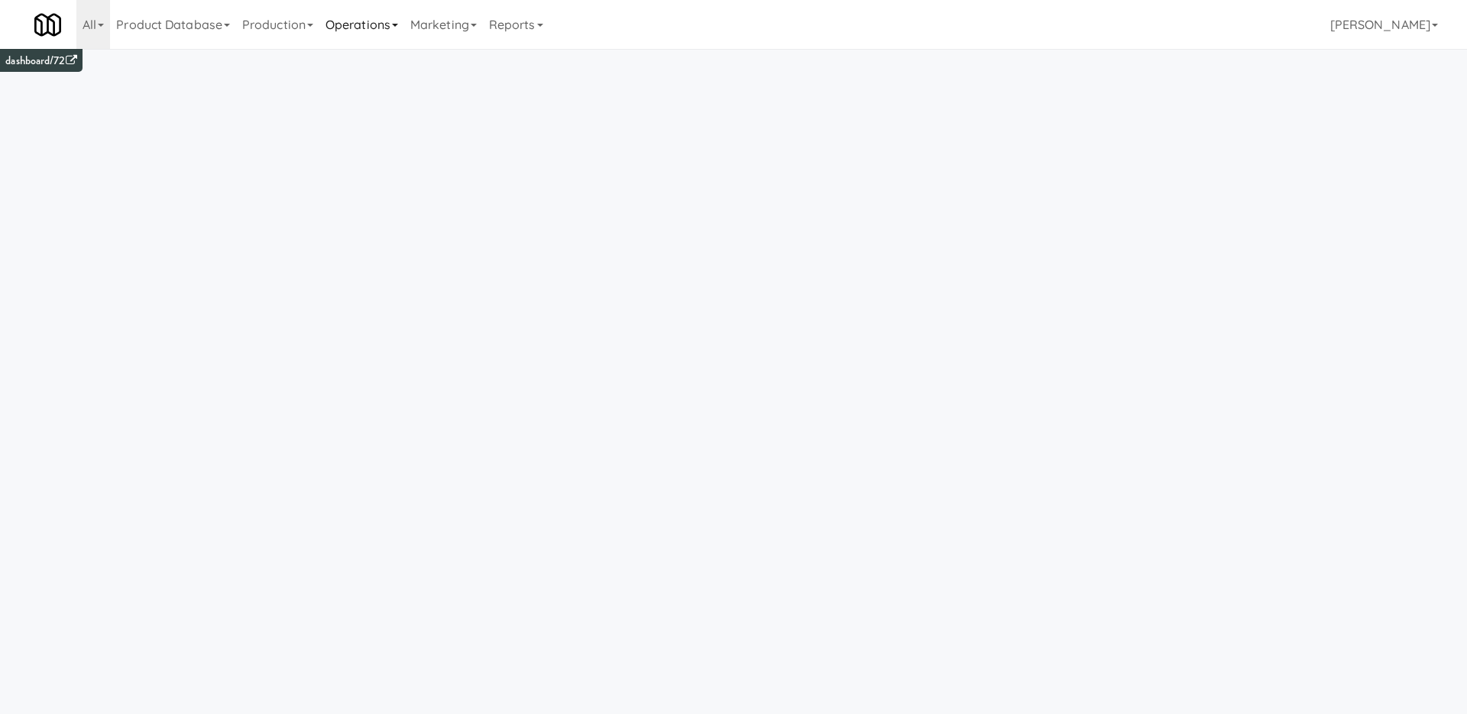
click at [356, 19] on link "Operations" at bounding box center [361, 24] width 85 height 49
click at [374, 207] on link "Cabinets" at bounding box center [380, 220] width 122 height 28
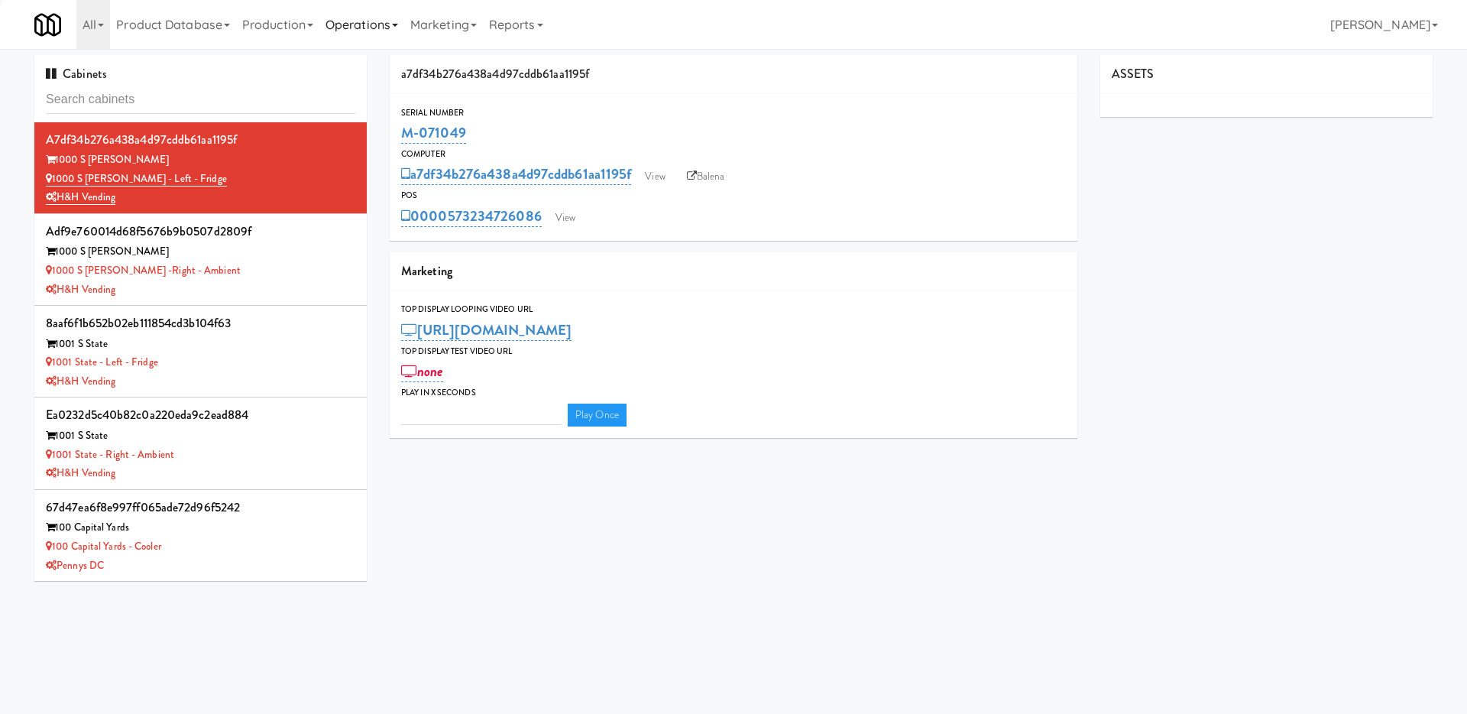
type input "3"
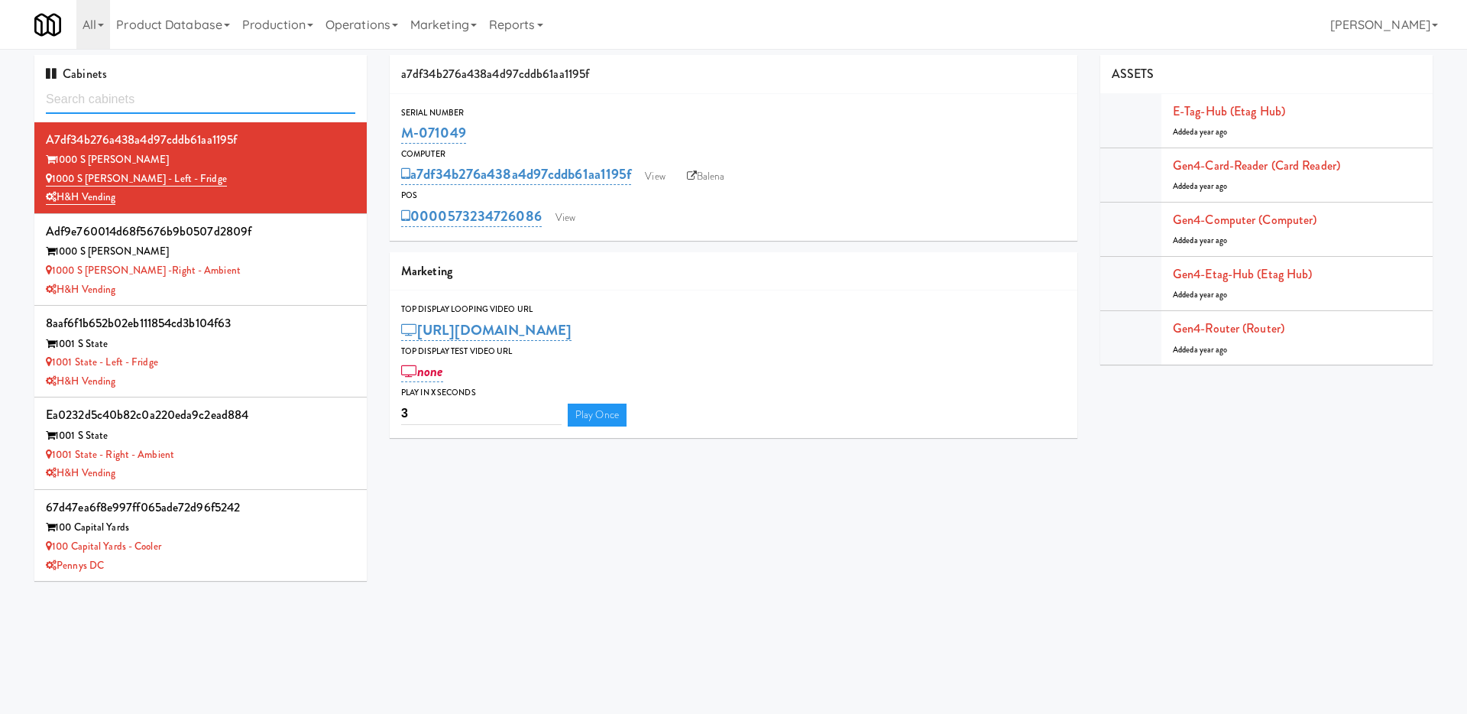
paste input "e5032181a80a1025791c84846bac7fbe"
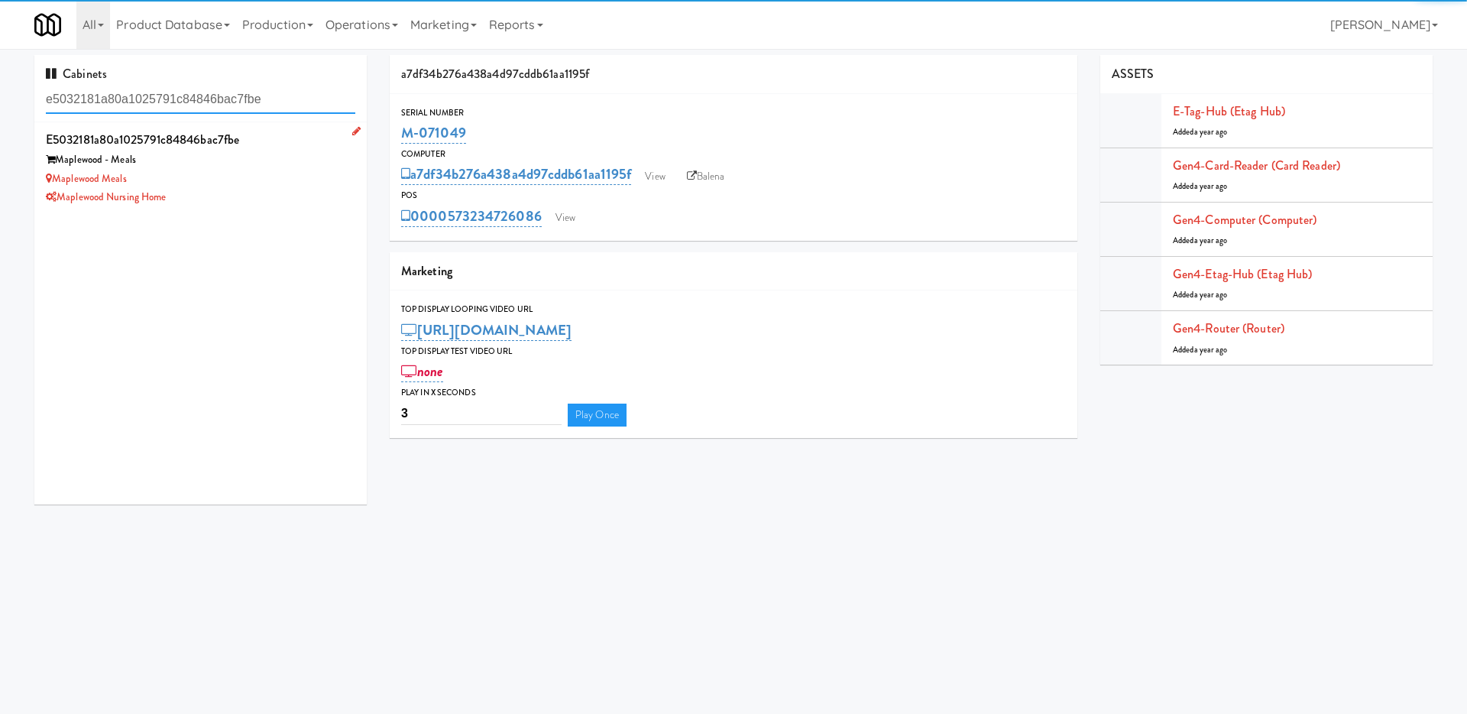
type input "e5032181a80a1025791c84846bac7fbe"
click at [287, 183] on div "Maplewood Meals" at bounding box center [200, 179] width 309 height 19
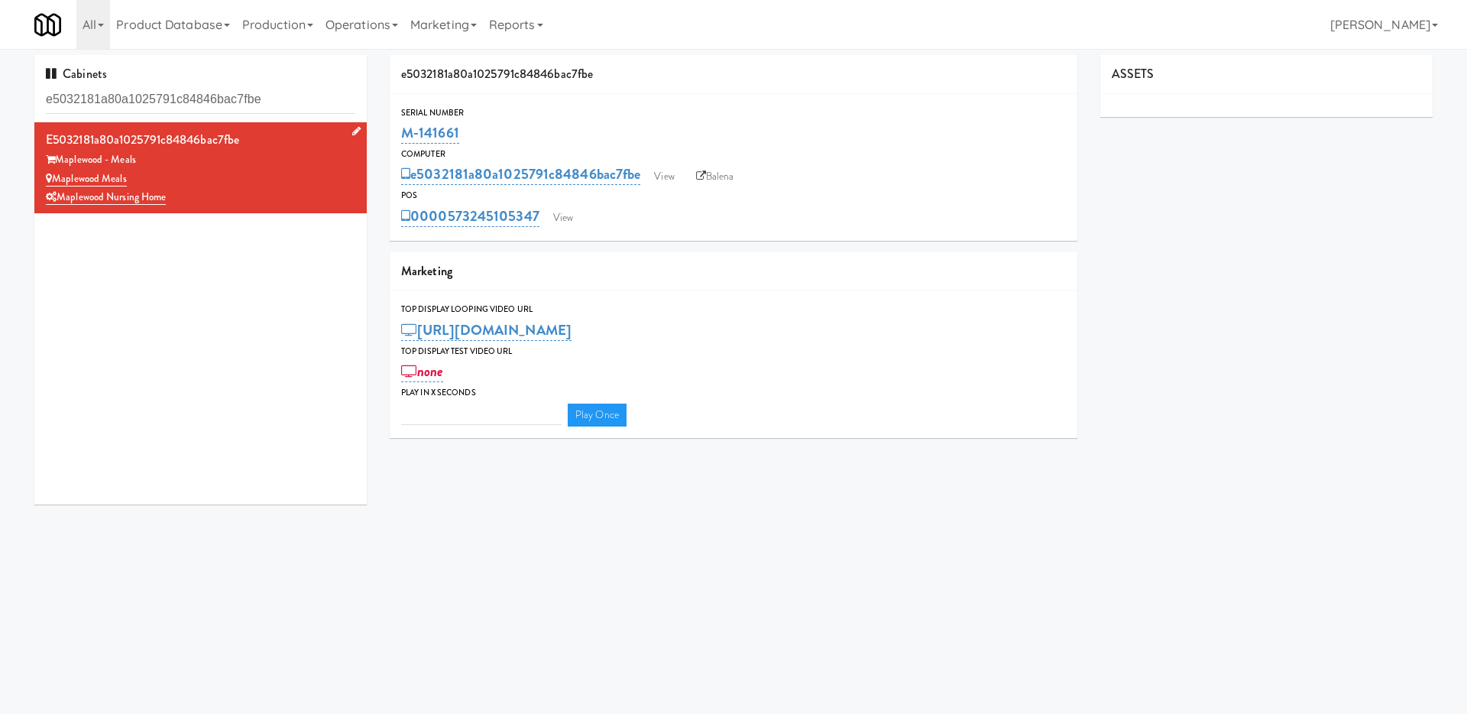
type input "3"
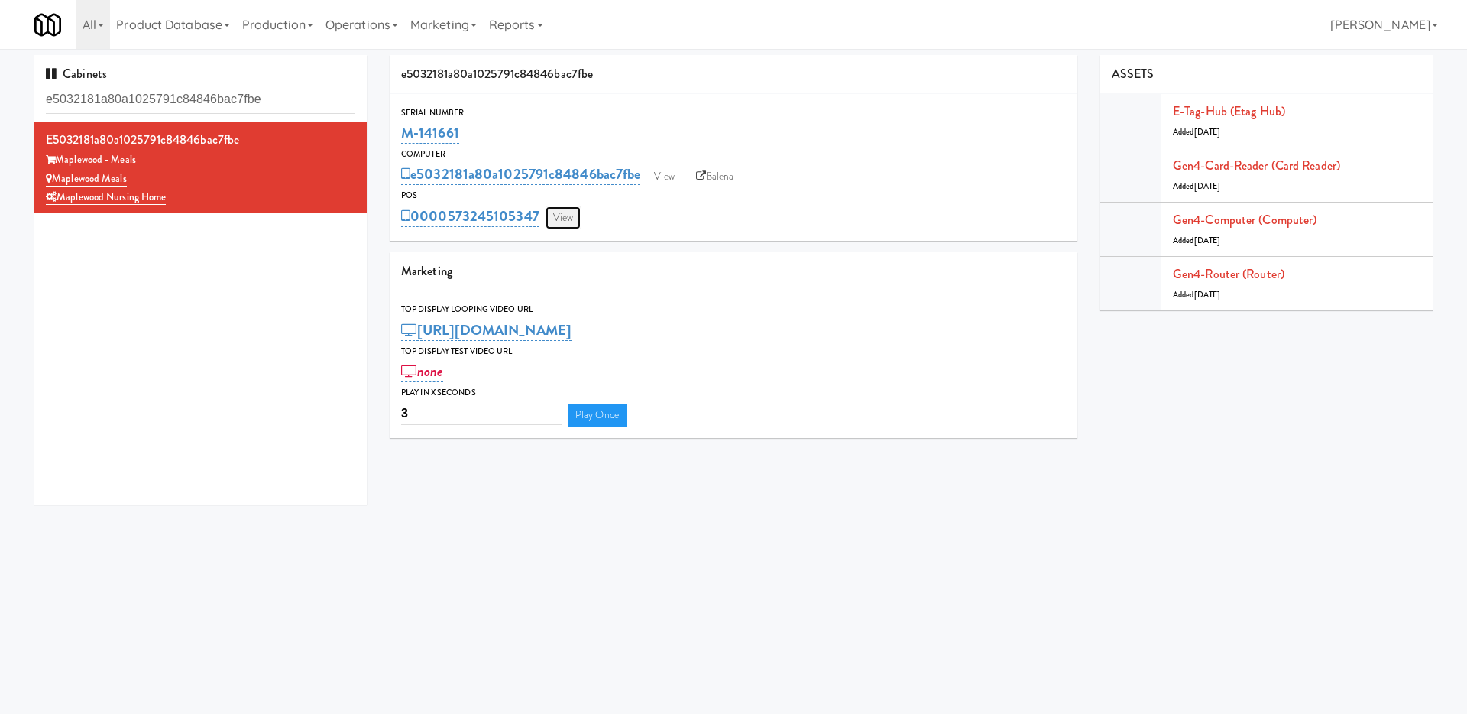
click at [563, 212] on link "View" at bounding box center [563, 217] width 35 height 23
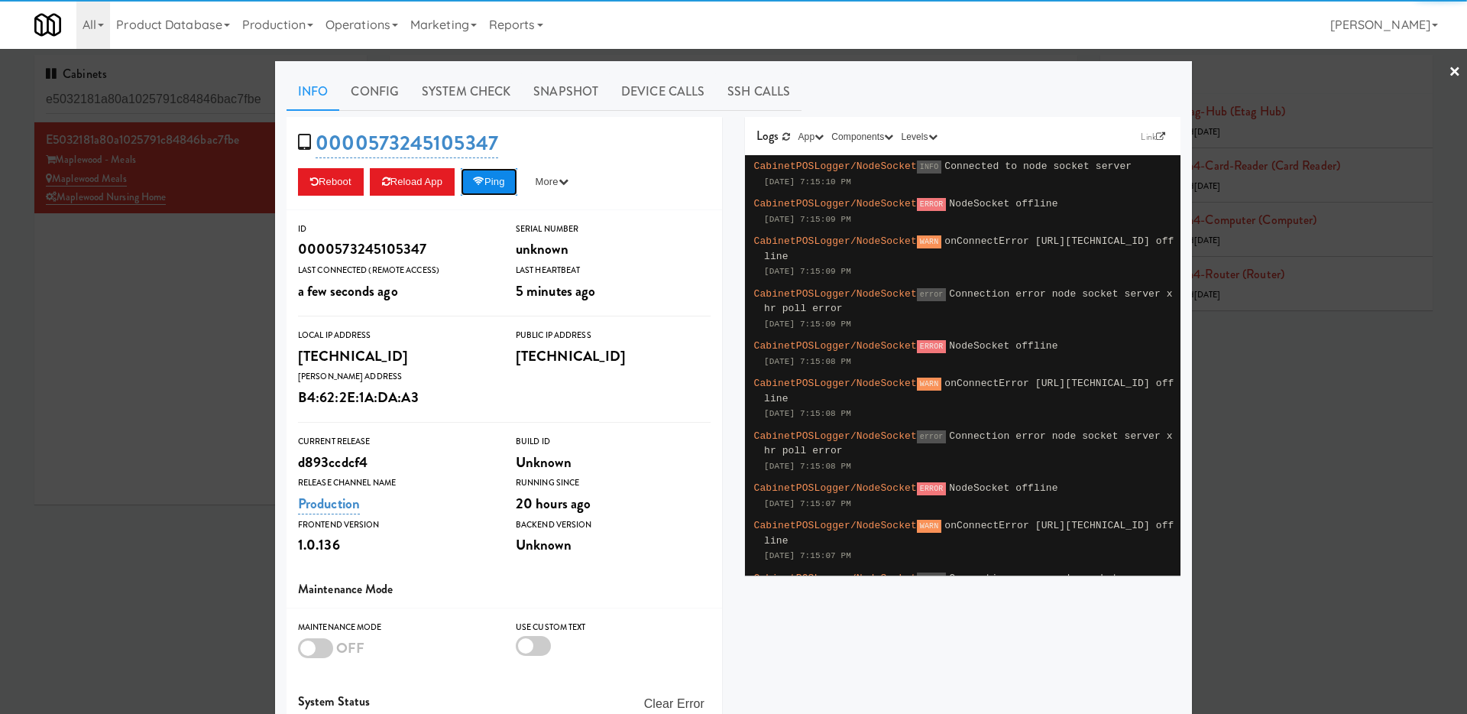
click at [487, 192] on button "Ping" at bounding box center [489, 182] width 57 height 28
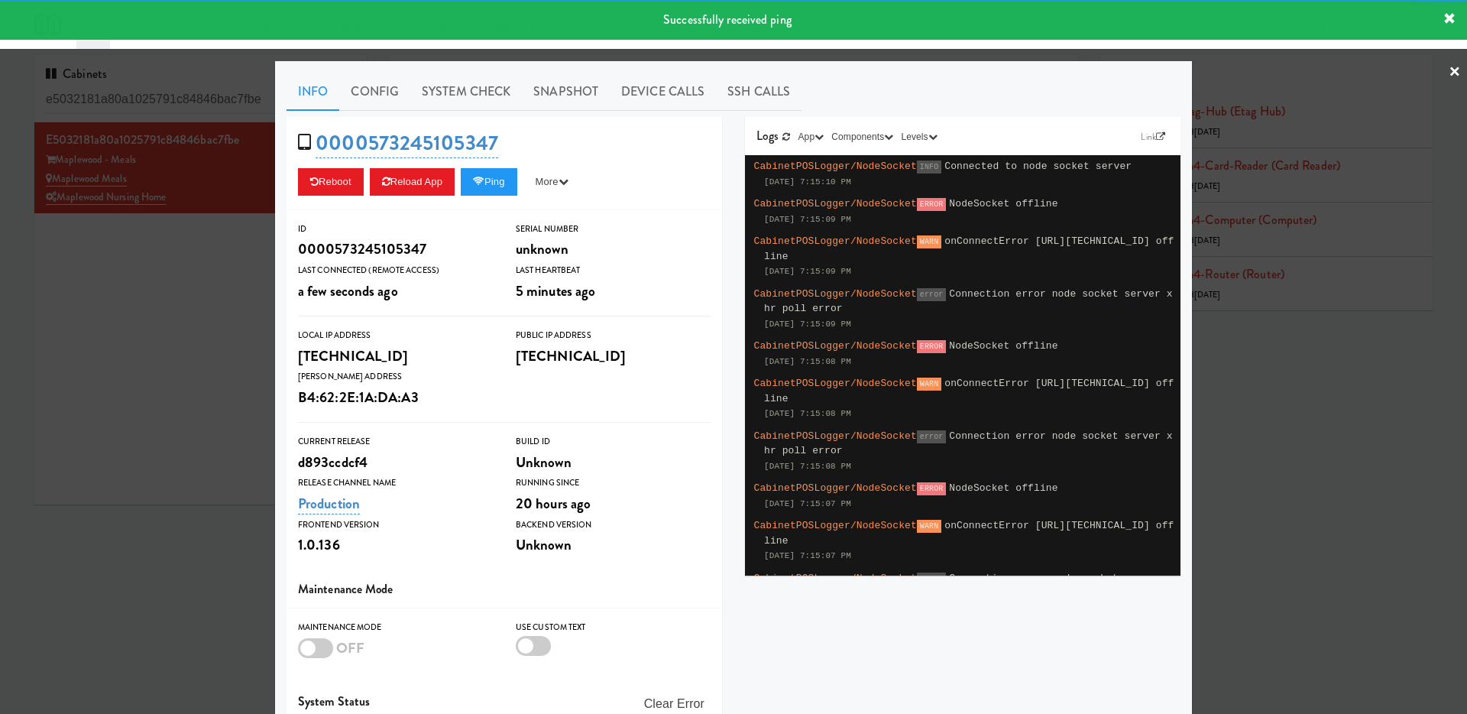
click at [139, 286] on div at bounding box center [733, 357] width 1467 height 714
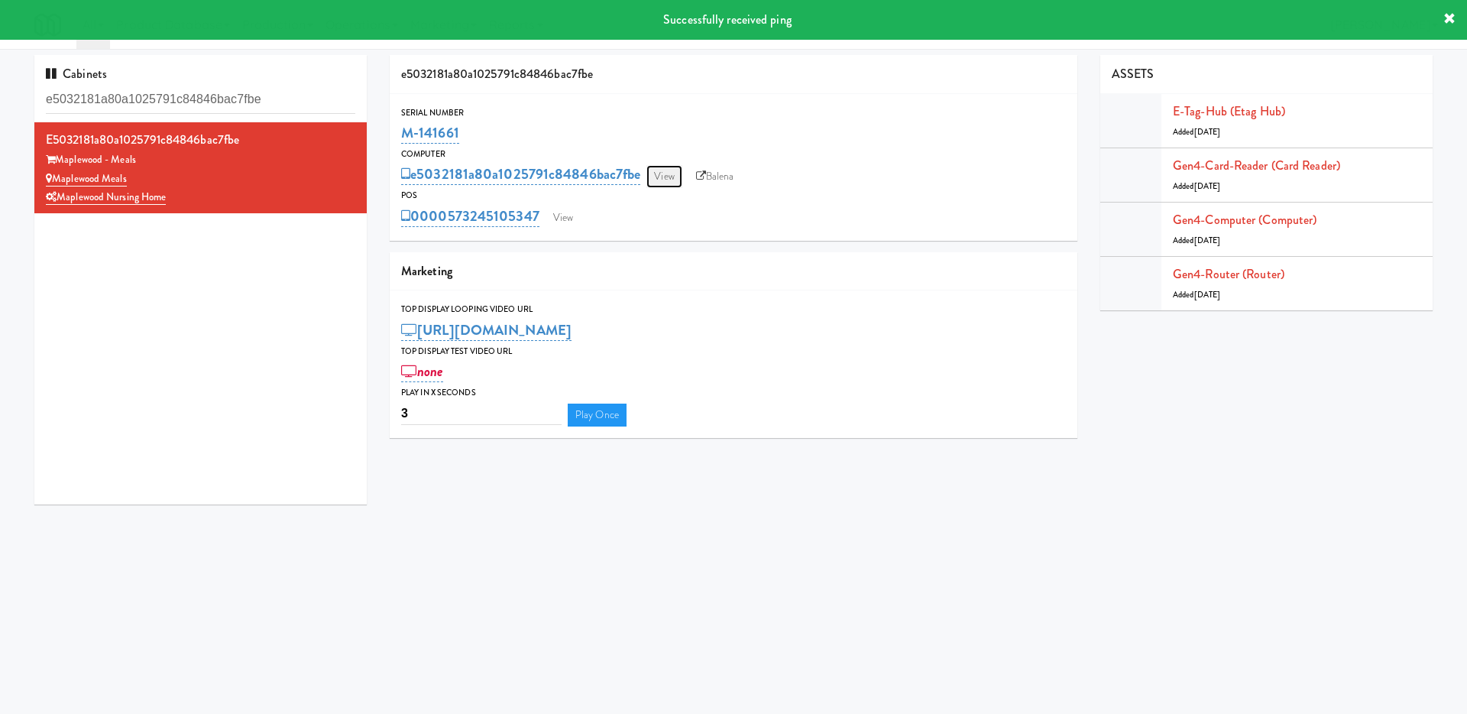
click at [665, 166] on link "View" at bounding box center [663, 176] width 35 height 23
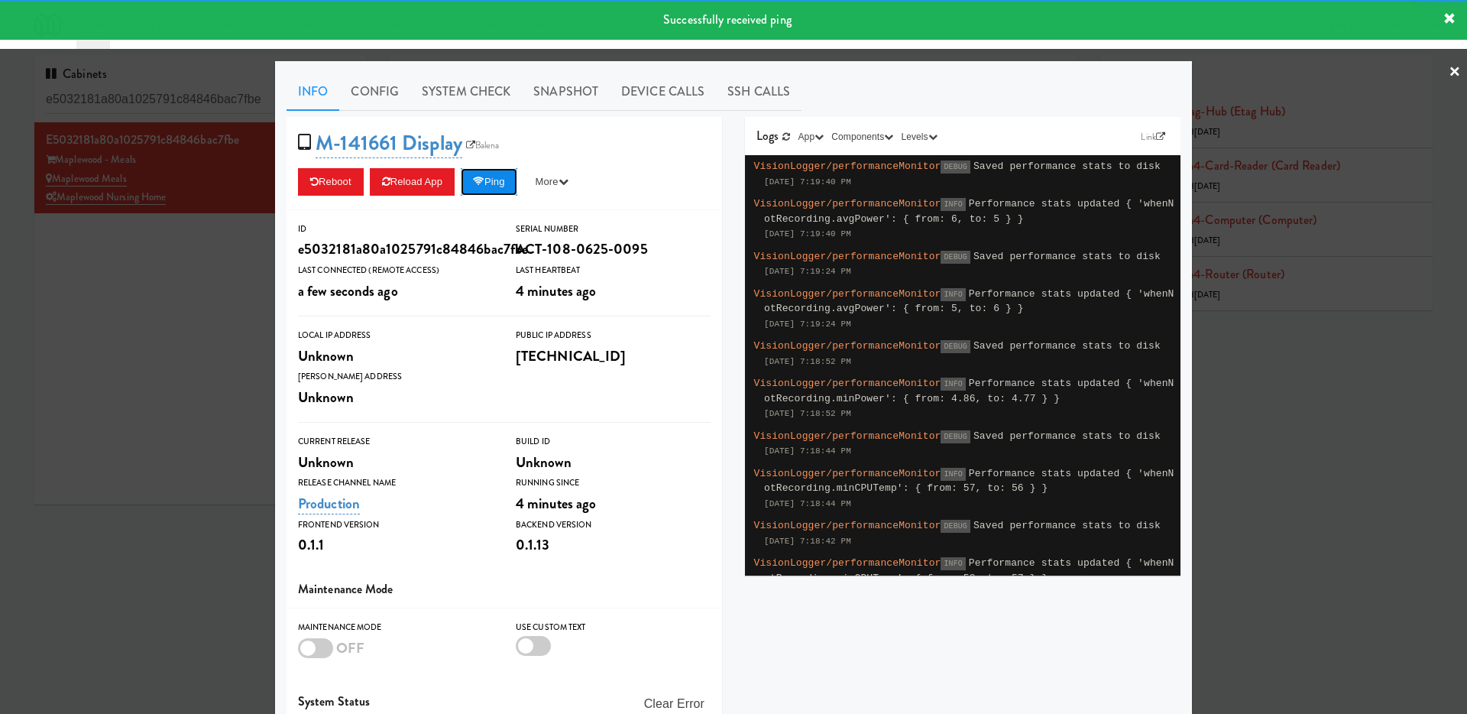
click at [497, 176] on button "Ping" at bounding box center [489, 182] width 57 height 28
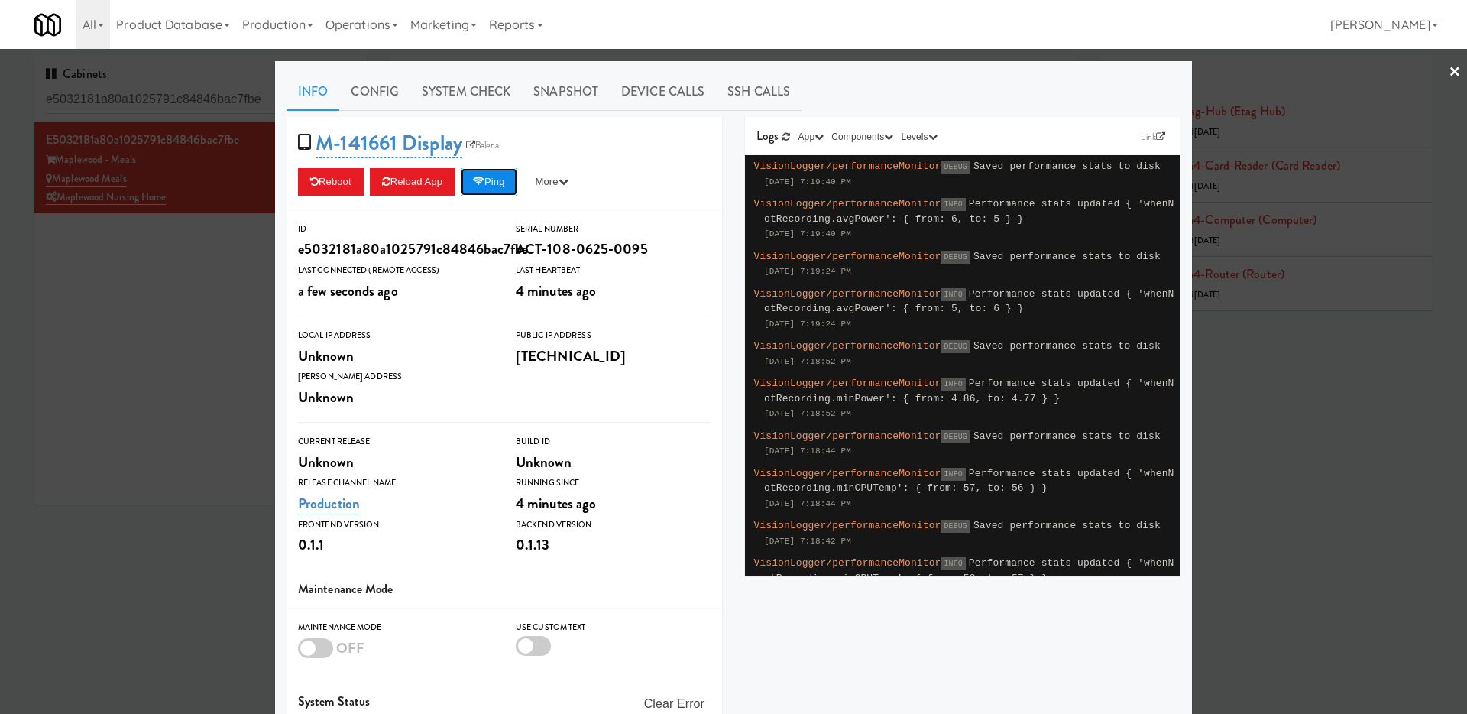
click at [506, 181] on button "Ping" at bounding box center [489, 182] width 57 height 28
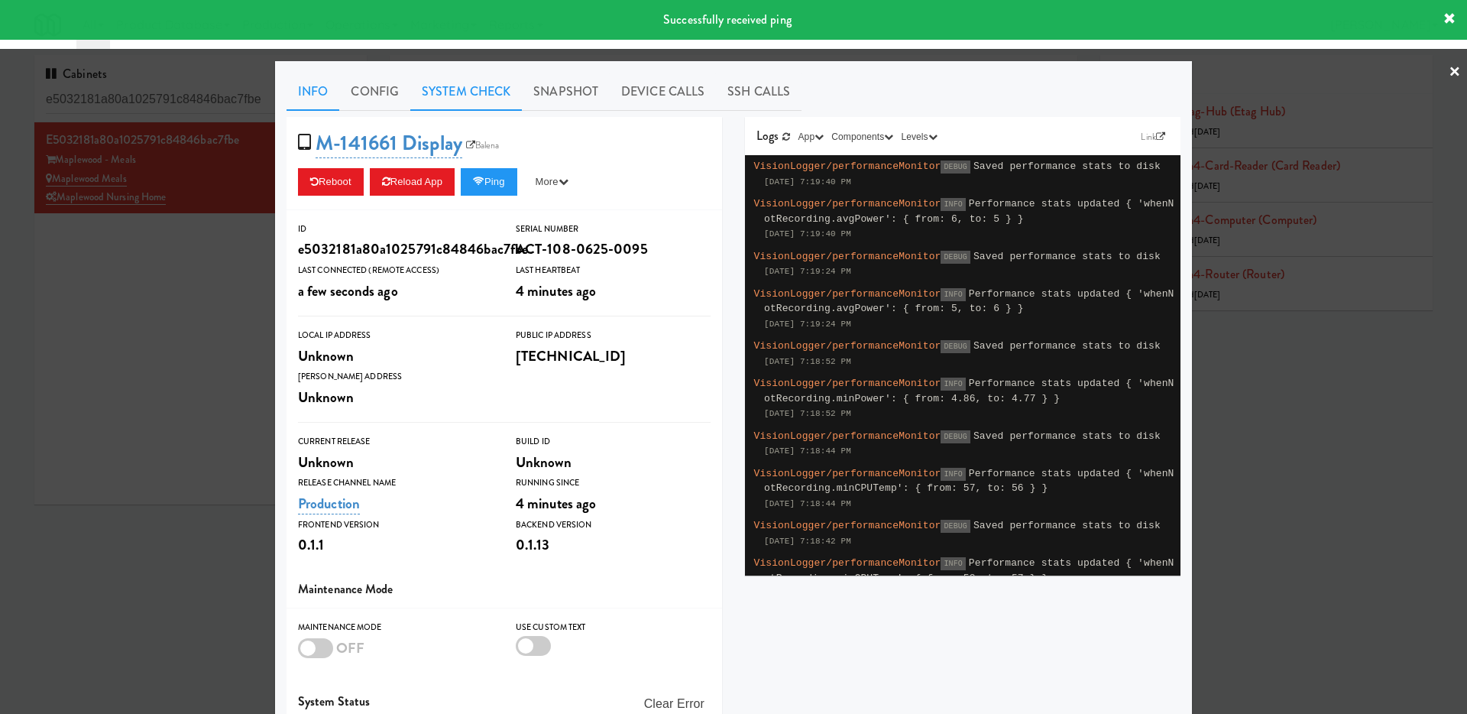
click at [486, 96] on link "System Check" at bounding box center [466, 92] width 112 height 38
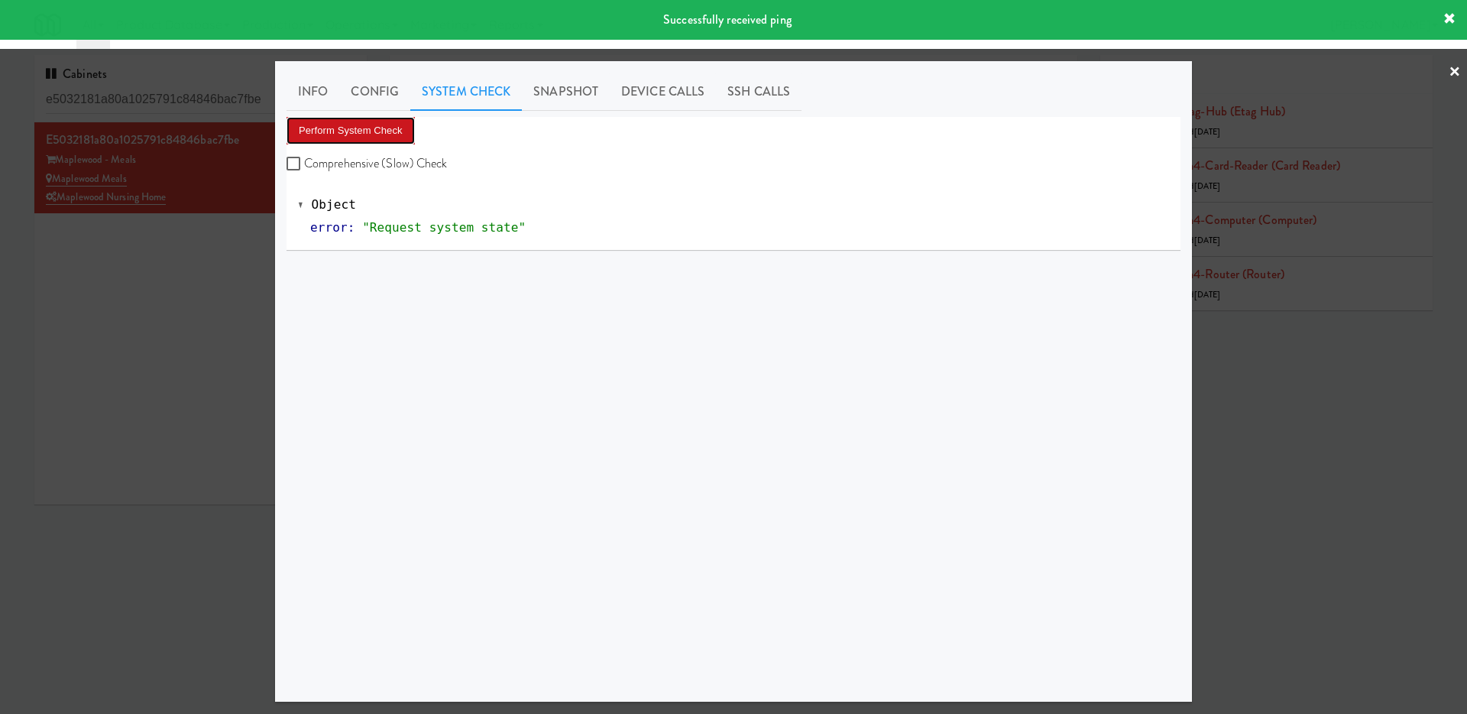
click at [385, 134] on button "Perform System Check" at bounding box center [351, 131] width 128 height 28
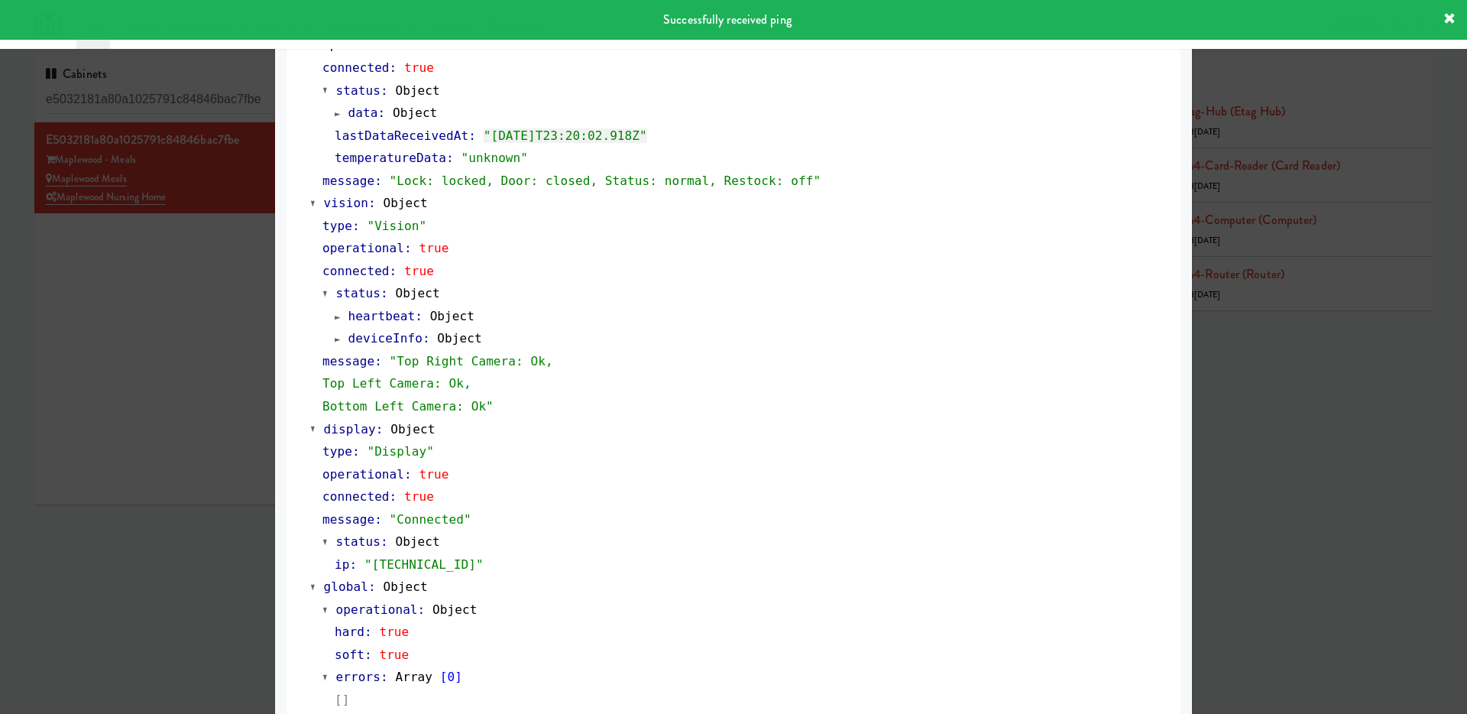
scroll to position [495, 0]
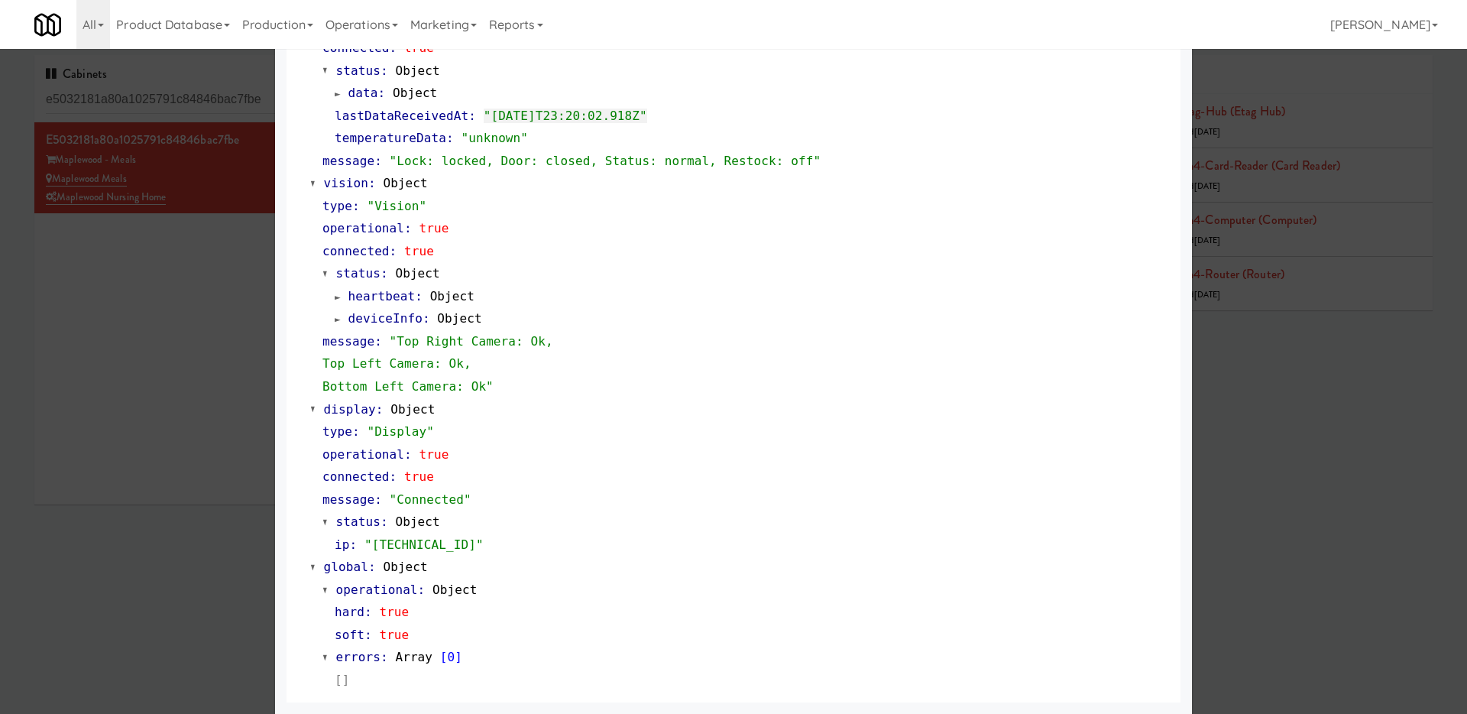
click at [149, 441] on div at bounding box center [733, 357] width 1467 height 714
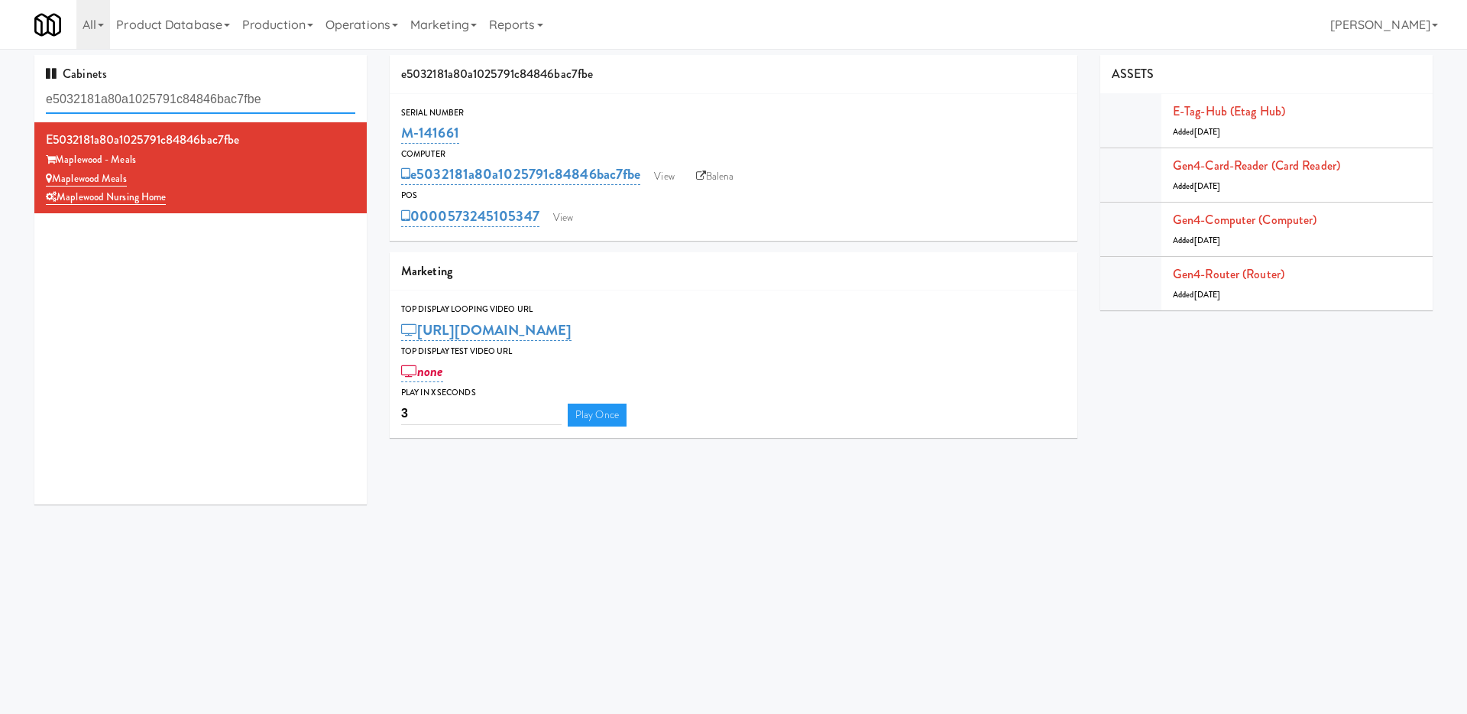
drag, startPoint x: 289, startPoint y: 99, endPoint x: 0, endPoint y: 99, distance: 288.8
click at [0, 99] on div "Cabinets e5032181a80a1025791c84846bac7fbe e5032181a80a1025791c84846bac7fbe Mapl…" at bounding box center [733, 285] width 1467 height 461
paste input "8a9105454836493601ca0918ac4e2865"
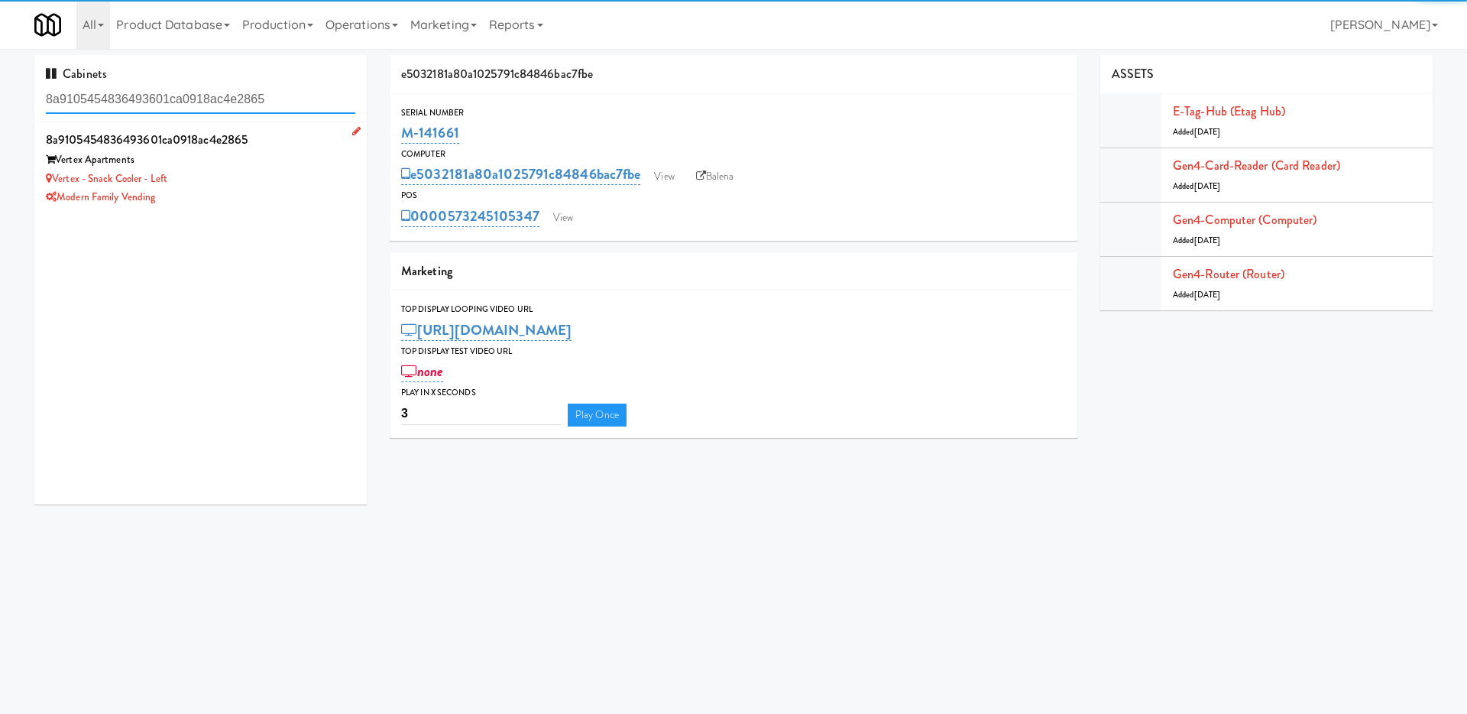
type input "8a9105454836493601ca0918ac4e2865"
click at [267, 188] on div "Modern Family Vending" at bounding box center [200, 197] width 309 height 19
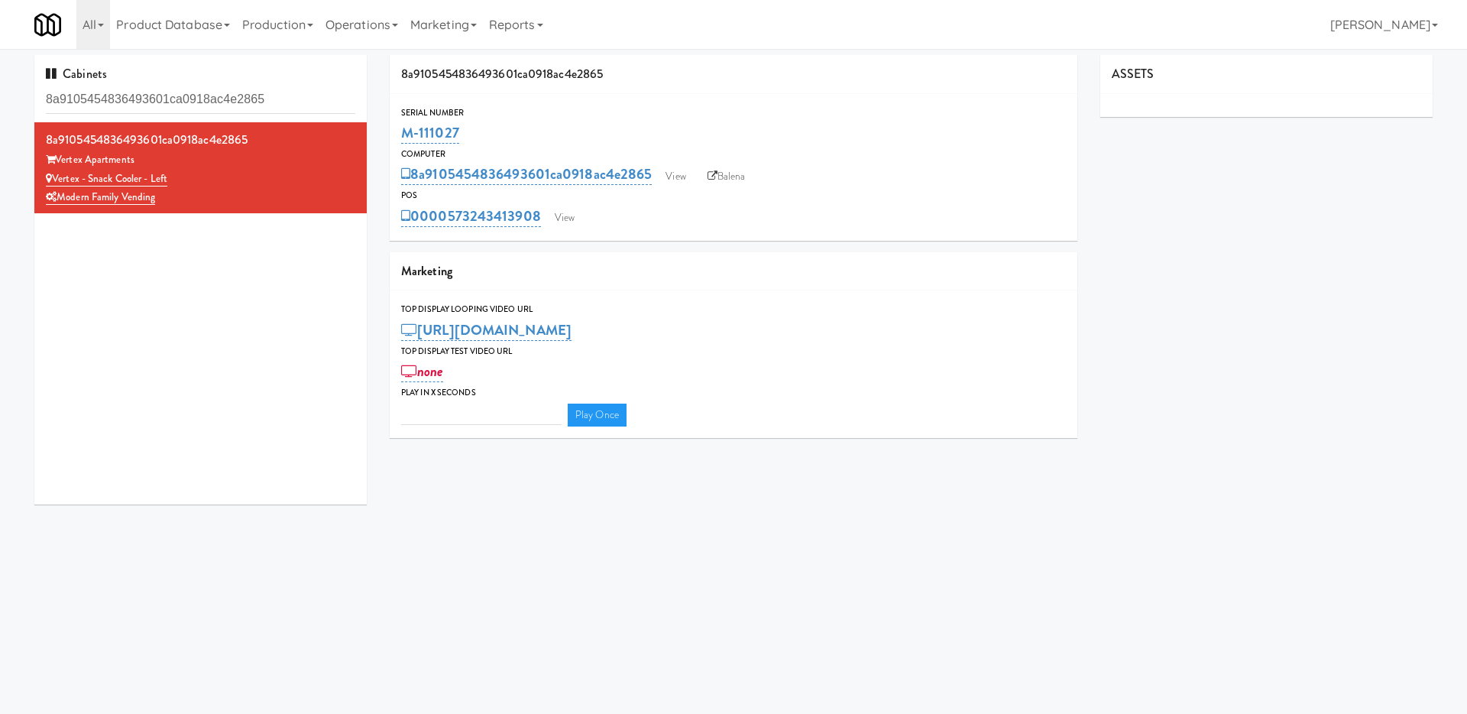
type input "3"
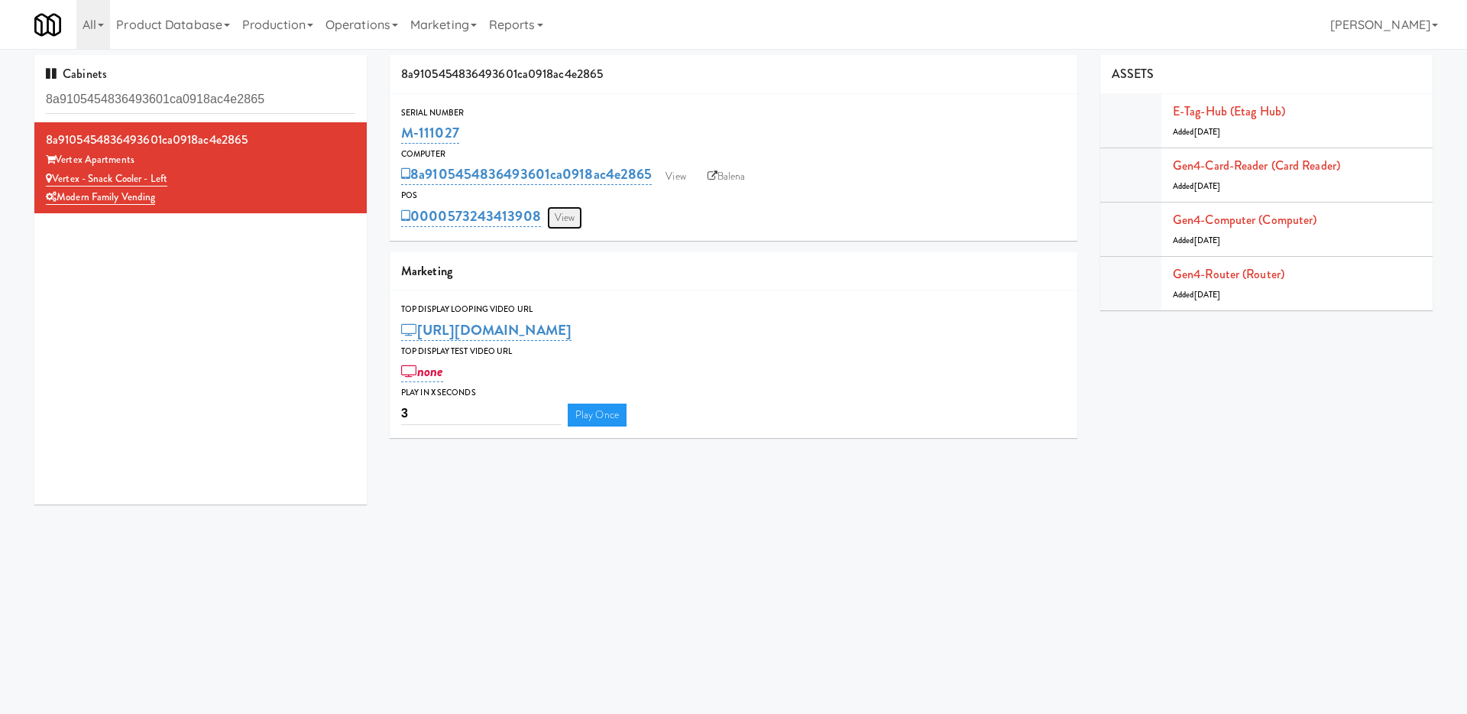
click at [573, 214] on link "View" at bounding box center [564, 217] width 35 height 23
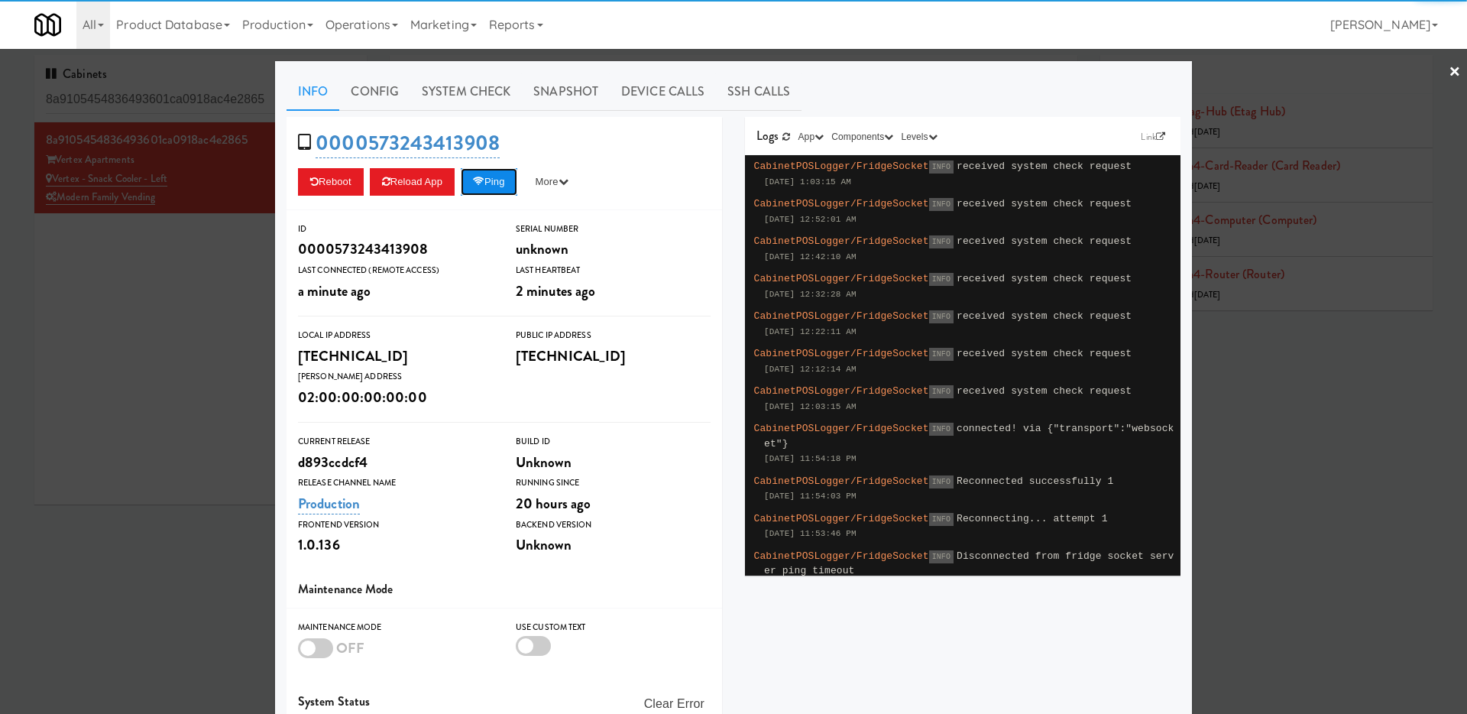
click at [503, 182] on button "Ping" at bounding box center [489, 182] width 57 height 28
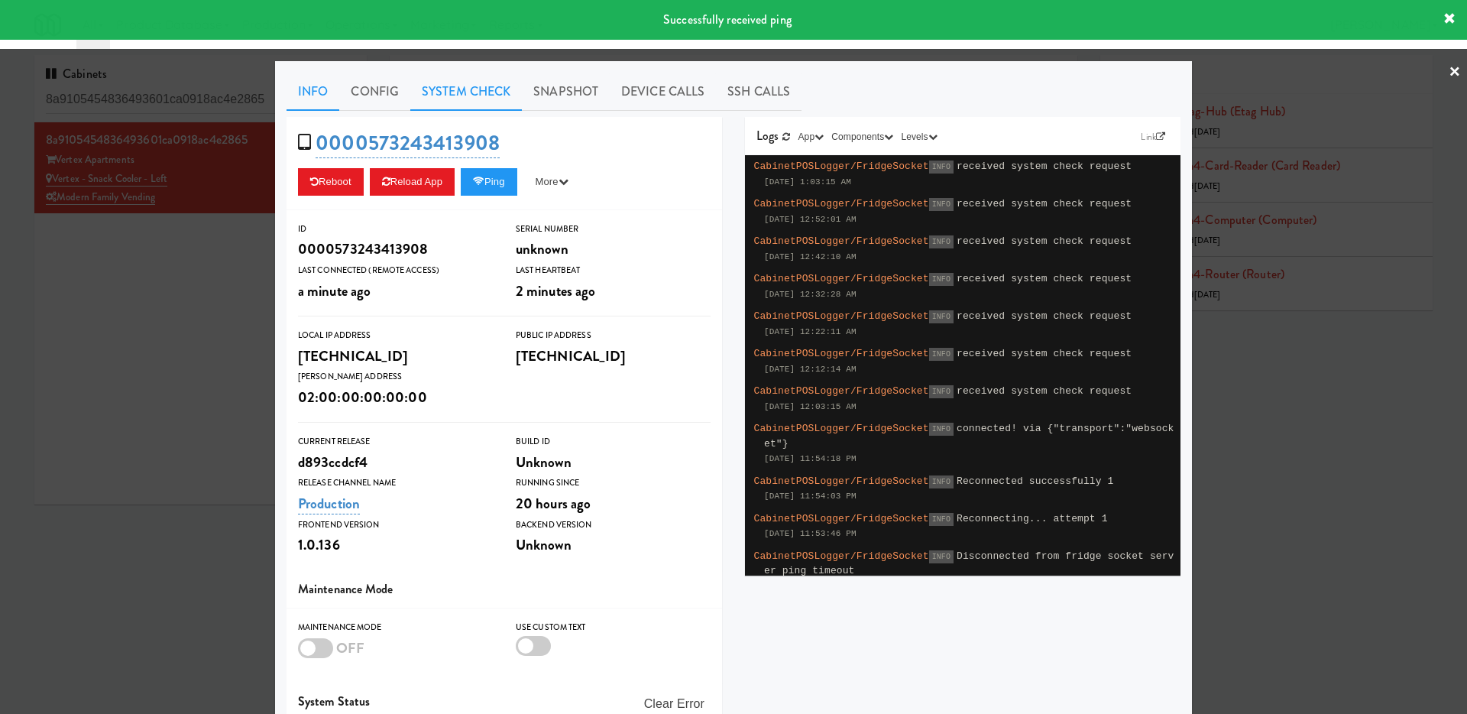
click at [455, 92] on link "System Check" at bounding box center [466, 92] width 112 height 38
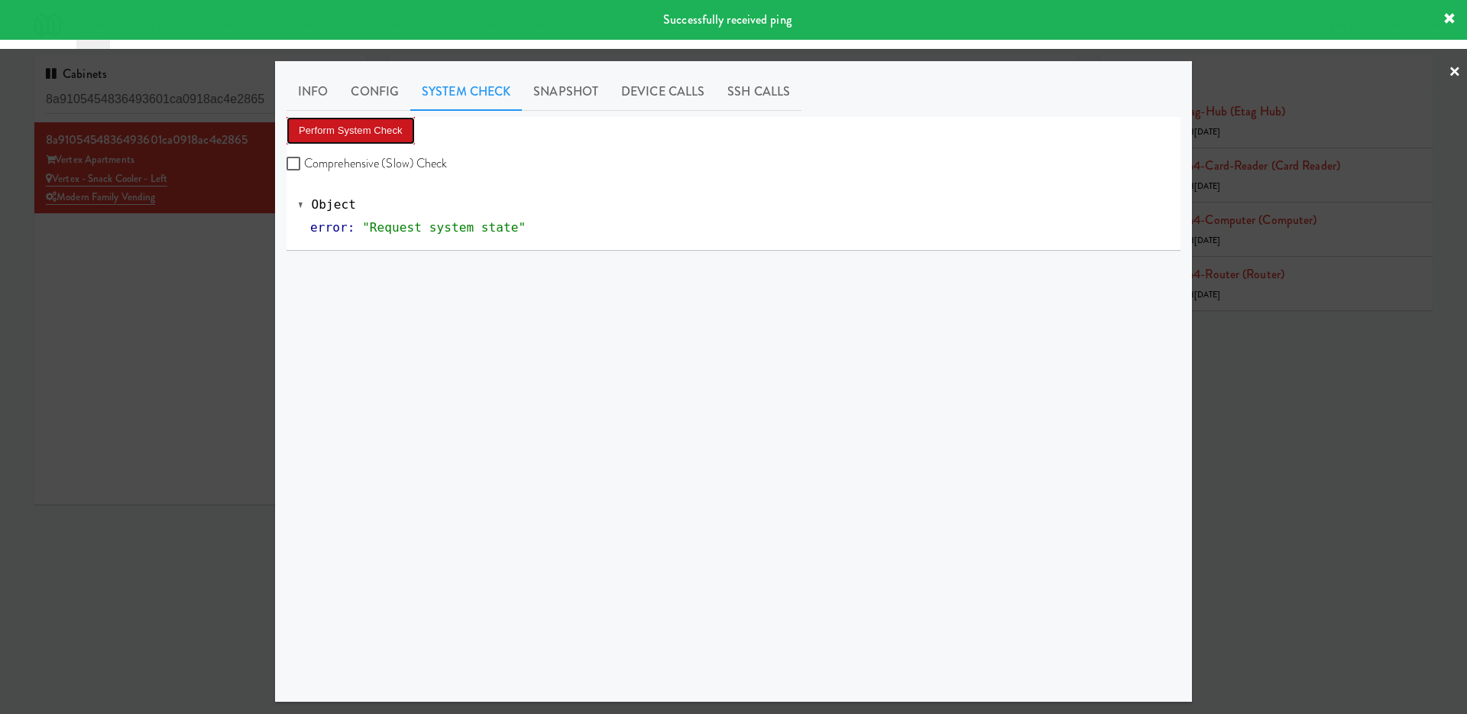
click at [387, 122] on button "Perform System Check" at bounding box center [351, 131] width 128 height 28
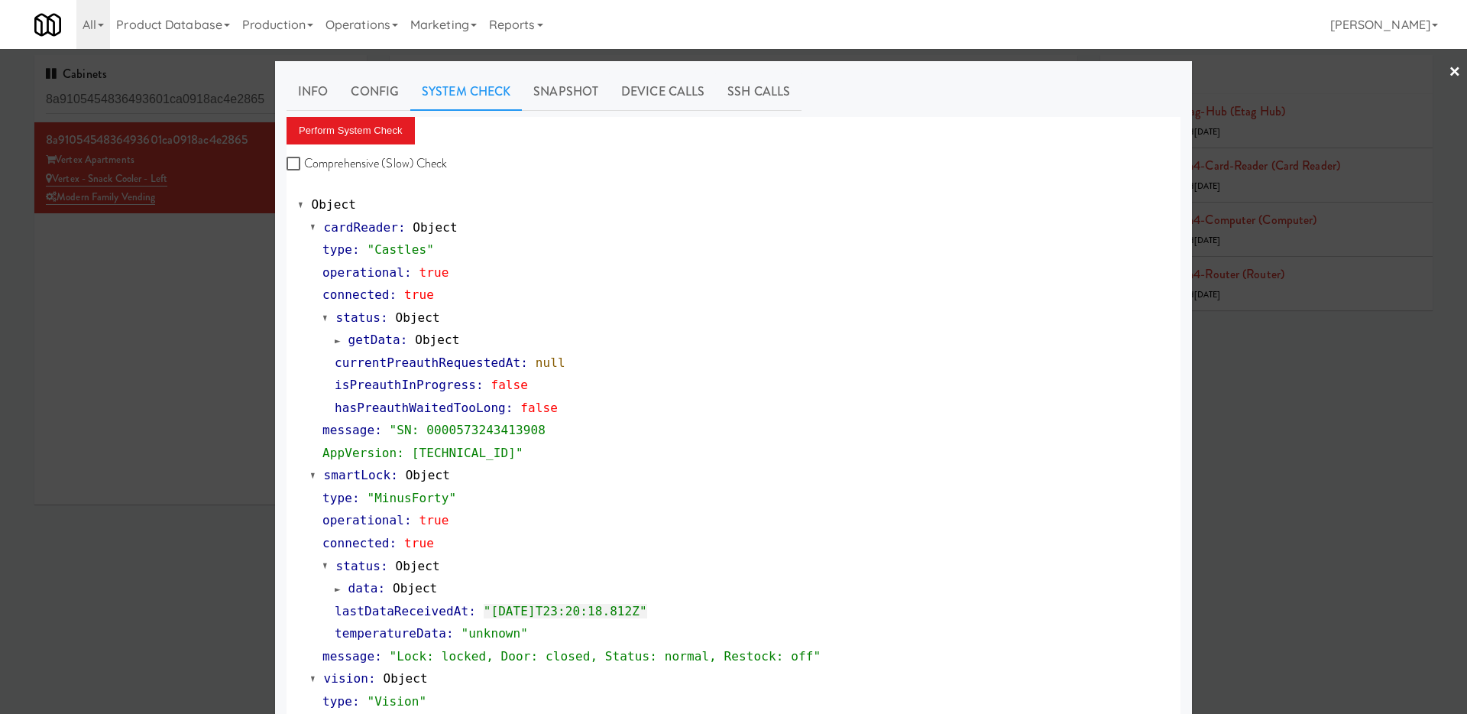
click at [86, 399] on div at bounding box center [733, 357] width 1467 height 714
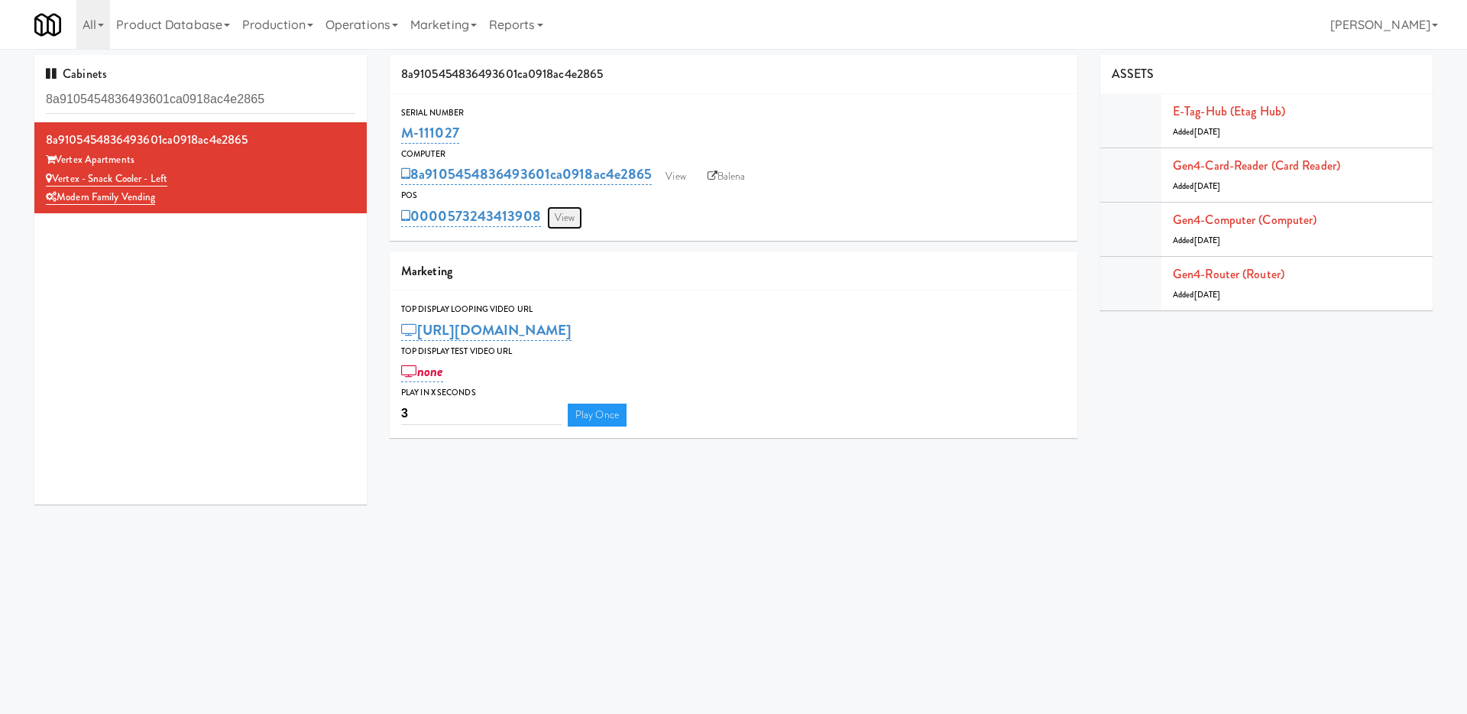
click at [561, 217] on link "View" at bounding box center [564, 217] width 35 height 23
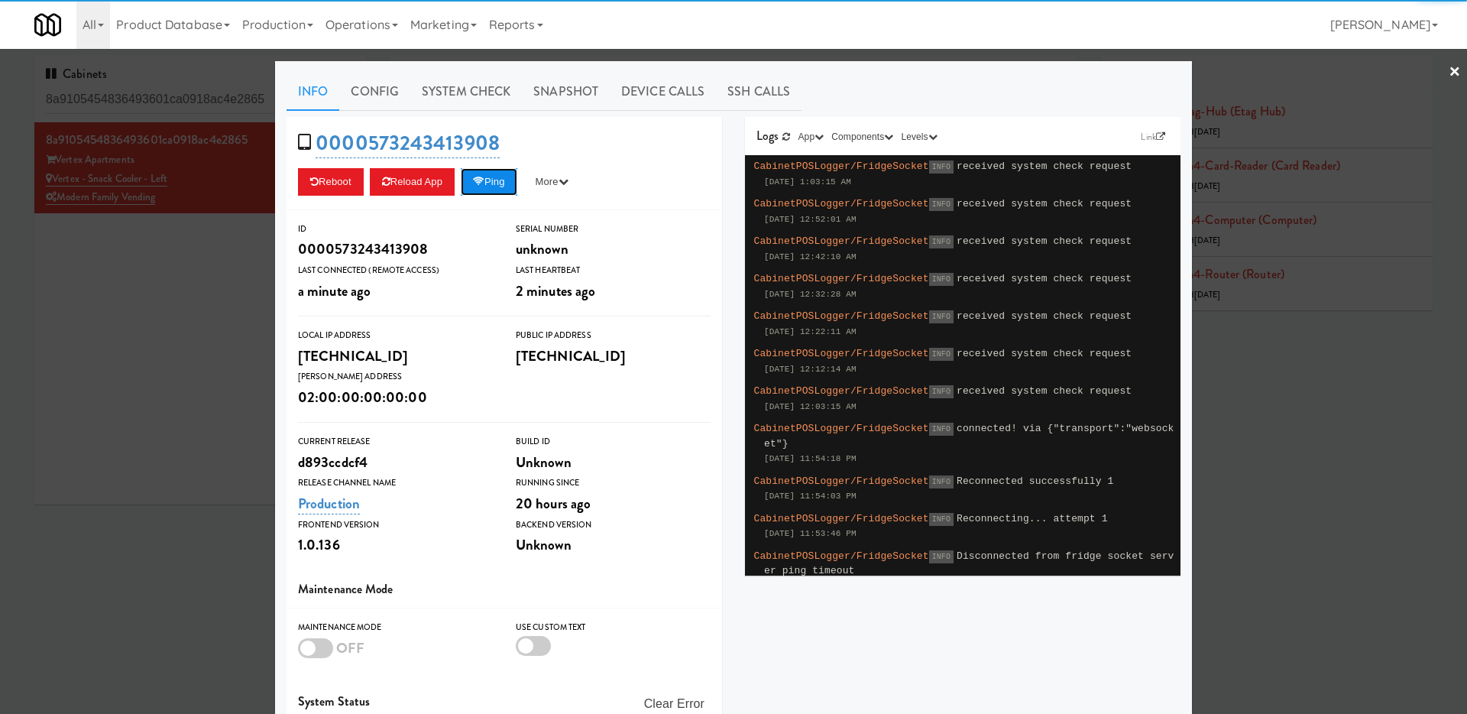
click at [478, 183] on button "Ping" at bounding box center [489, 182] width 57 height 28
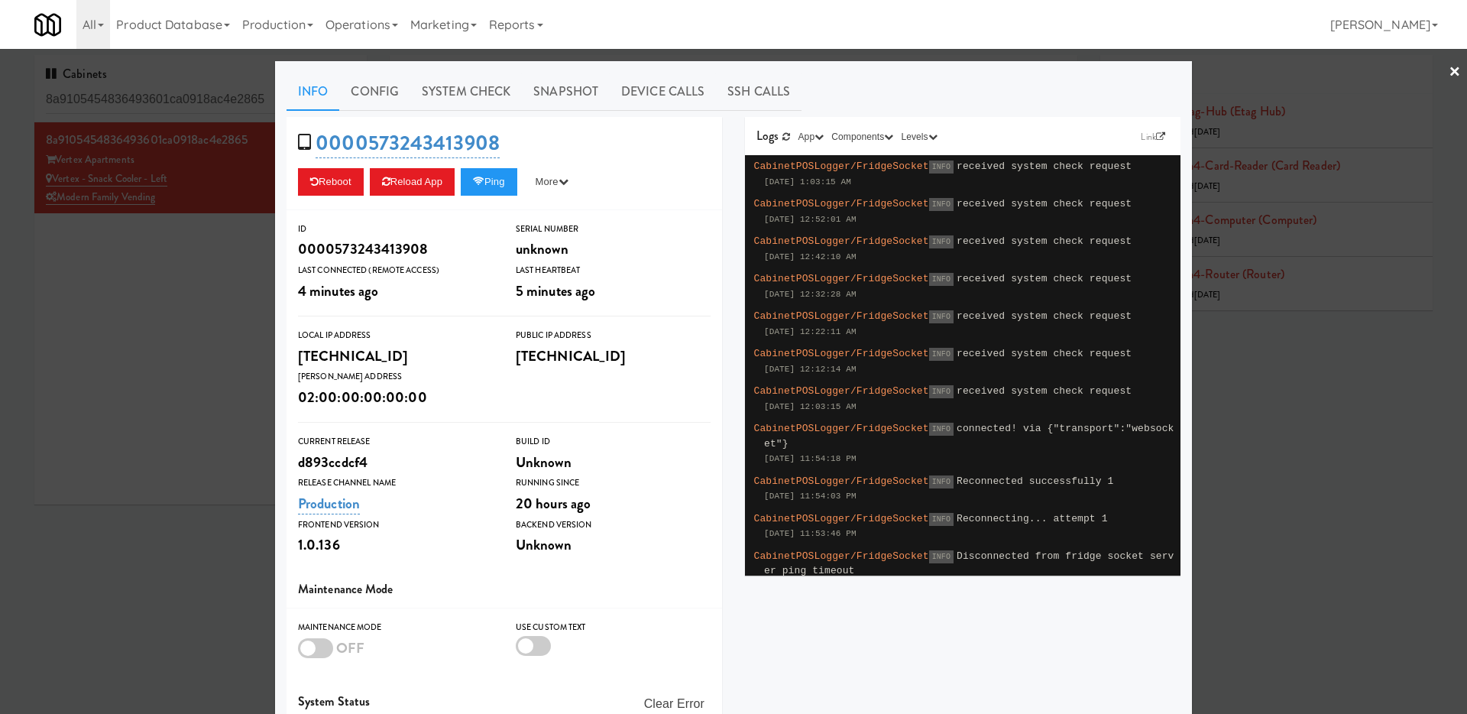
click at [190, 183] on div at bounding box center [733, 357] width 1467 height 714
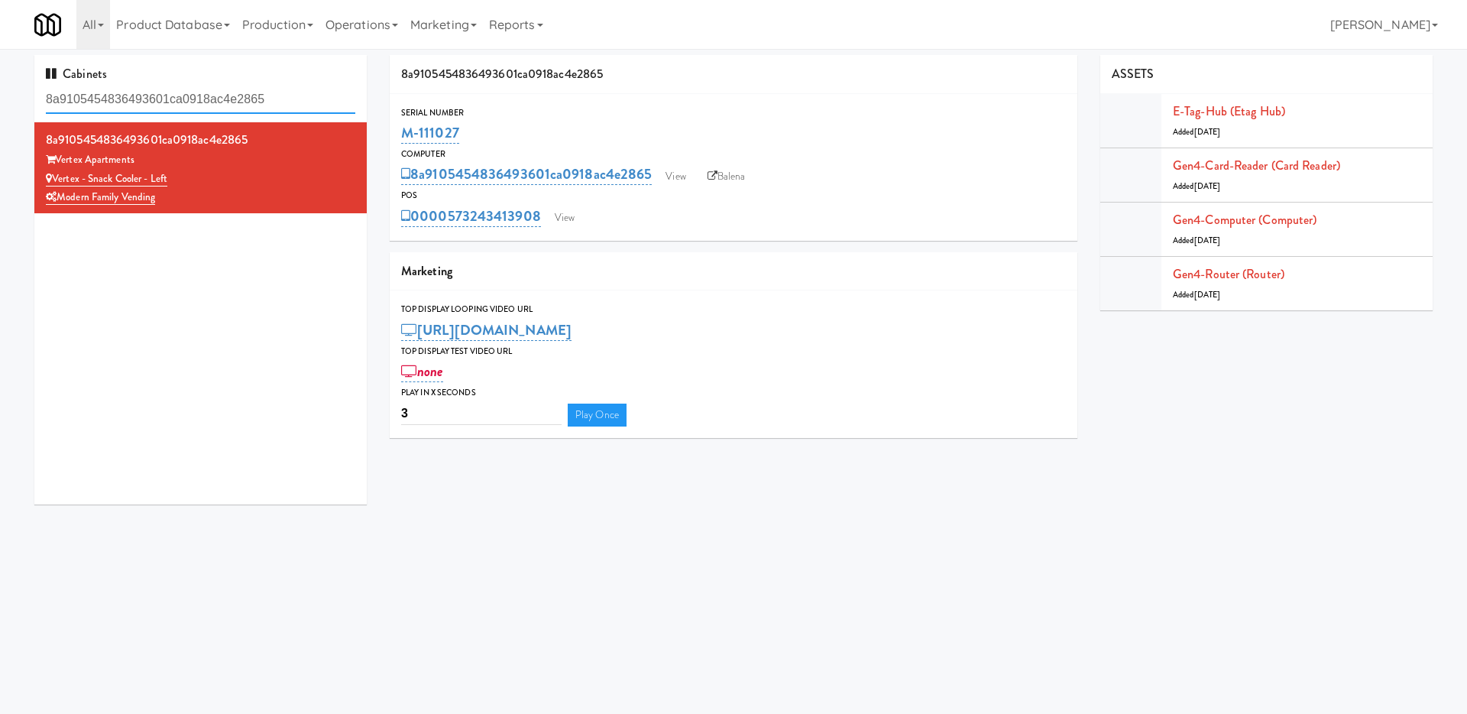
drag, startPoint x: 292, startPoint y: 101, endPoint x: 0, endPoint y: 60, distance: 294.8
click at [0, 60] on div "Cabinets 8a9105454836493601ca0918ac4e2865 8a9105454836493601ca0918ac4e2865 Vert…" at bounding box center [733, 285] width 1467 height 461
paste input "tabletus1400"
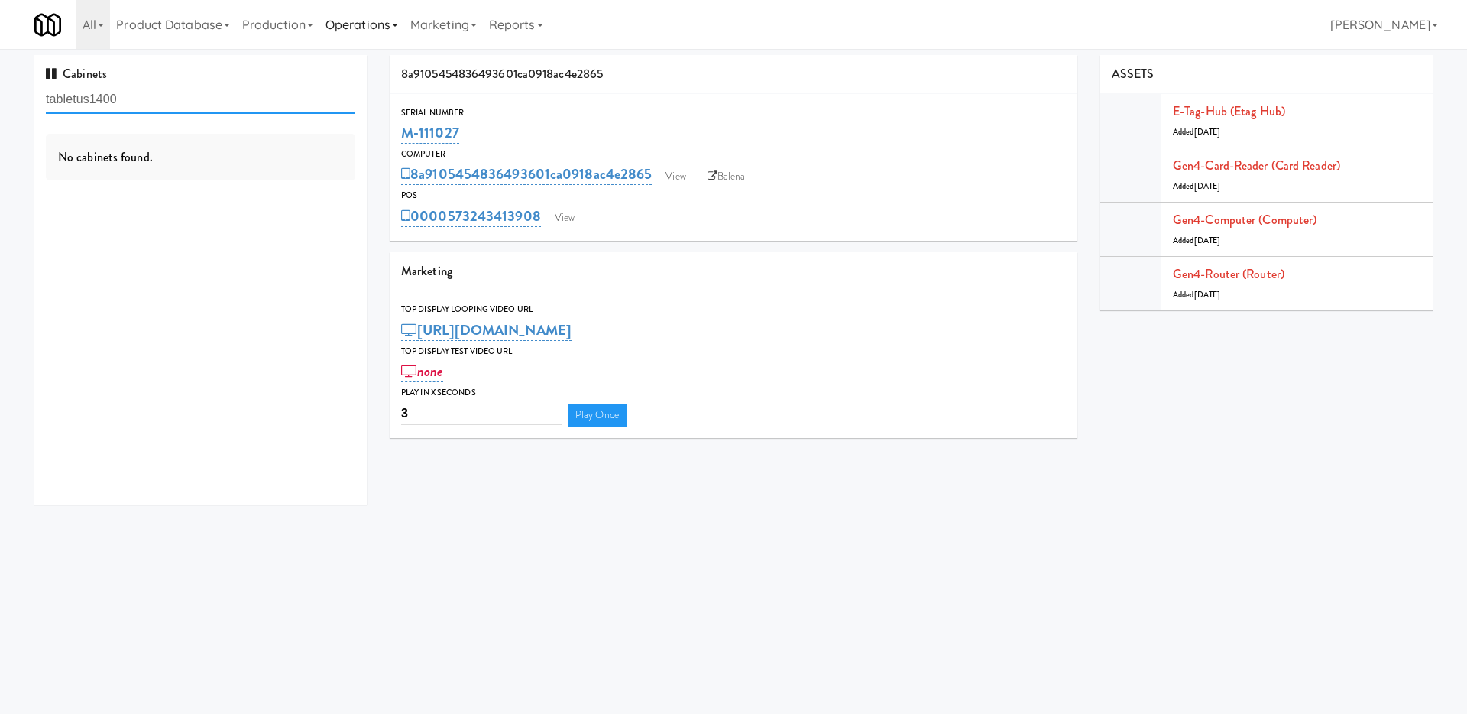
type input "tabletus1400"
click at [369, 25] on link "Operations" at bounding box center [361, 24] width 85 height 49
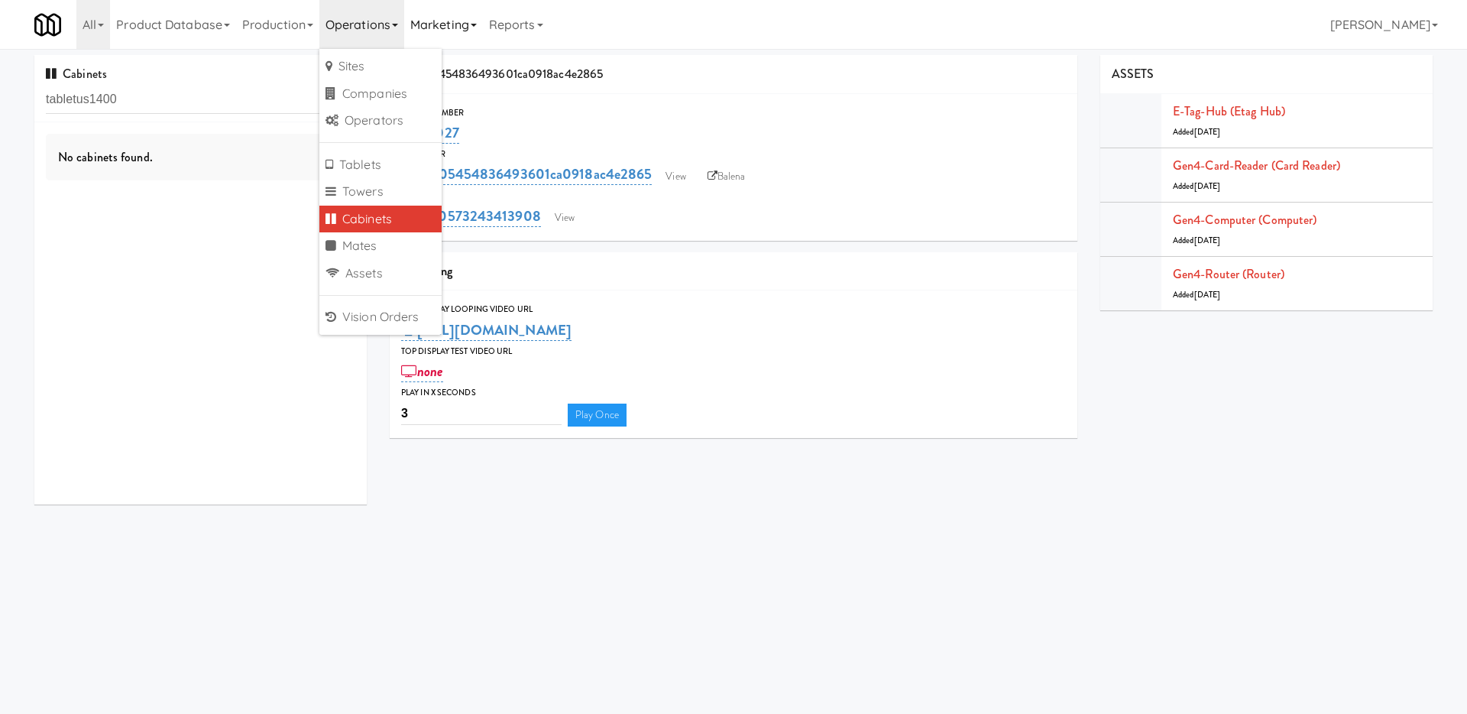
click at [443, 27] on link "Marketing" at bounding box center [443, 24] width 79 height 49
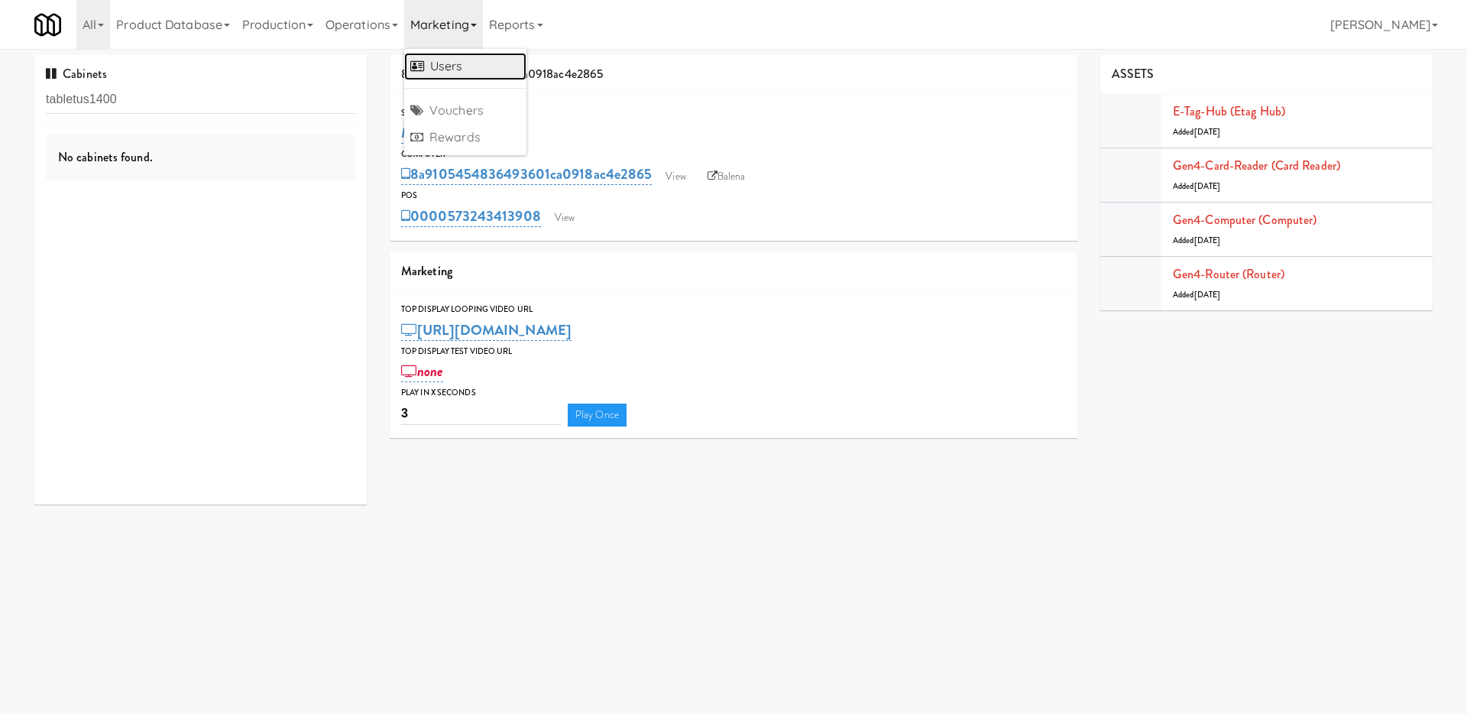
click at [484, 68] on link "Users" at bounding box center [465, 67] width 122 height 28
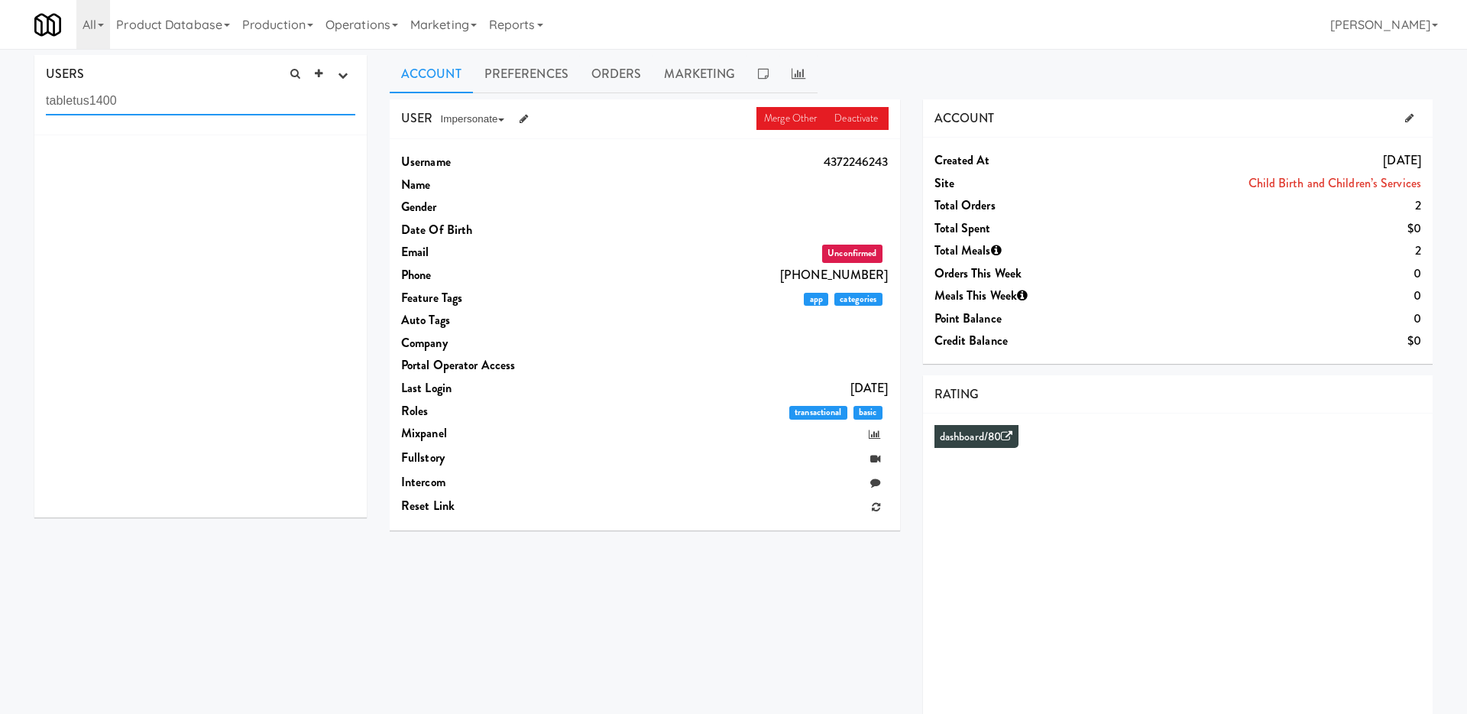
click at [138, 101] on input "tabletus1400" at bounding box center [200, 101] width 309 height 28
click at [248, 97] on input "tabletus140" at bounding box center [200, 101] width 309 height 28
drag, startPoint x: 174, startPoint y: 109, endPoint x: 0, endPoint y: 44, distance: 185.9
click at [0, 49] on body "Okay Okay Select date: previous 2025-Oct next Su Mo Tu We Th Fr Sa 28 29 30 1 2…" at bounding box center [733, 406] width 1467 height 714
paste input "0408"
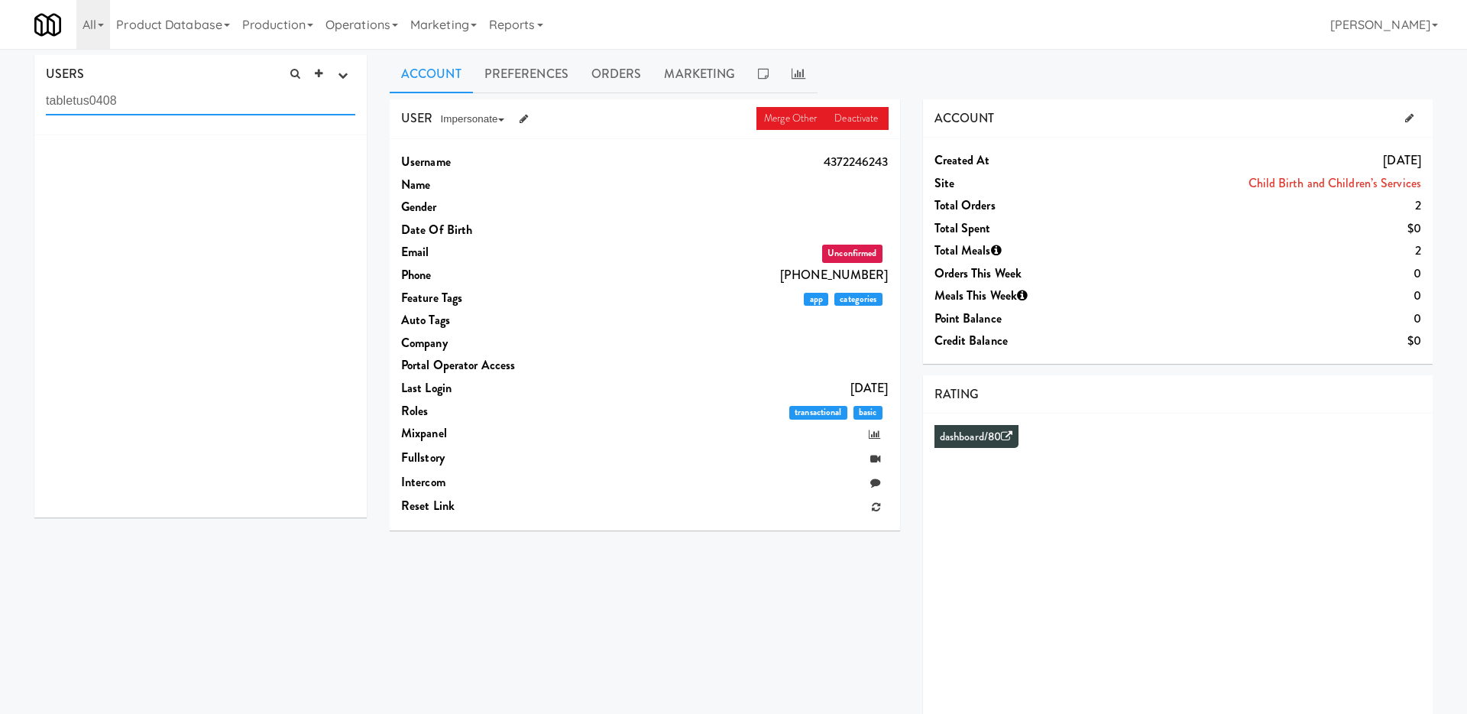
type input "tabletus0408"
drag, startPoint x: 289, startPoint y: 108, endPoint x: 0, endPoint y: 66, distance: 291.7
click at [0, 66] on div "USERS active Ordered this week Didn't order this week 1 this week 2 this week 3…" at bounding box center [733, 408] width 1467 height 706
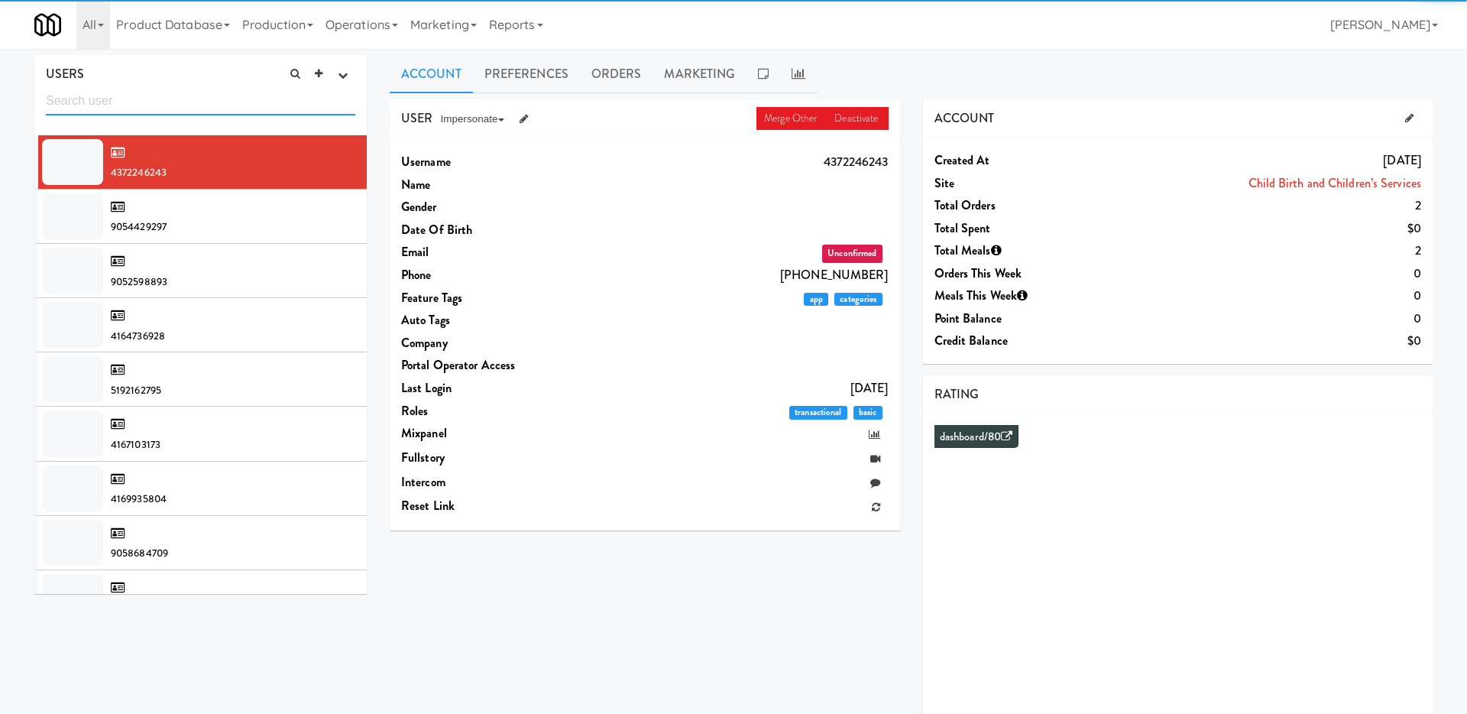
click at [76, 109] on input "text" at bounding box center [200, 101] width 309 height 28
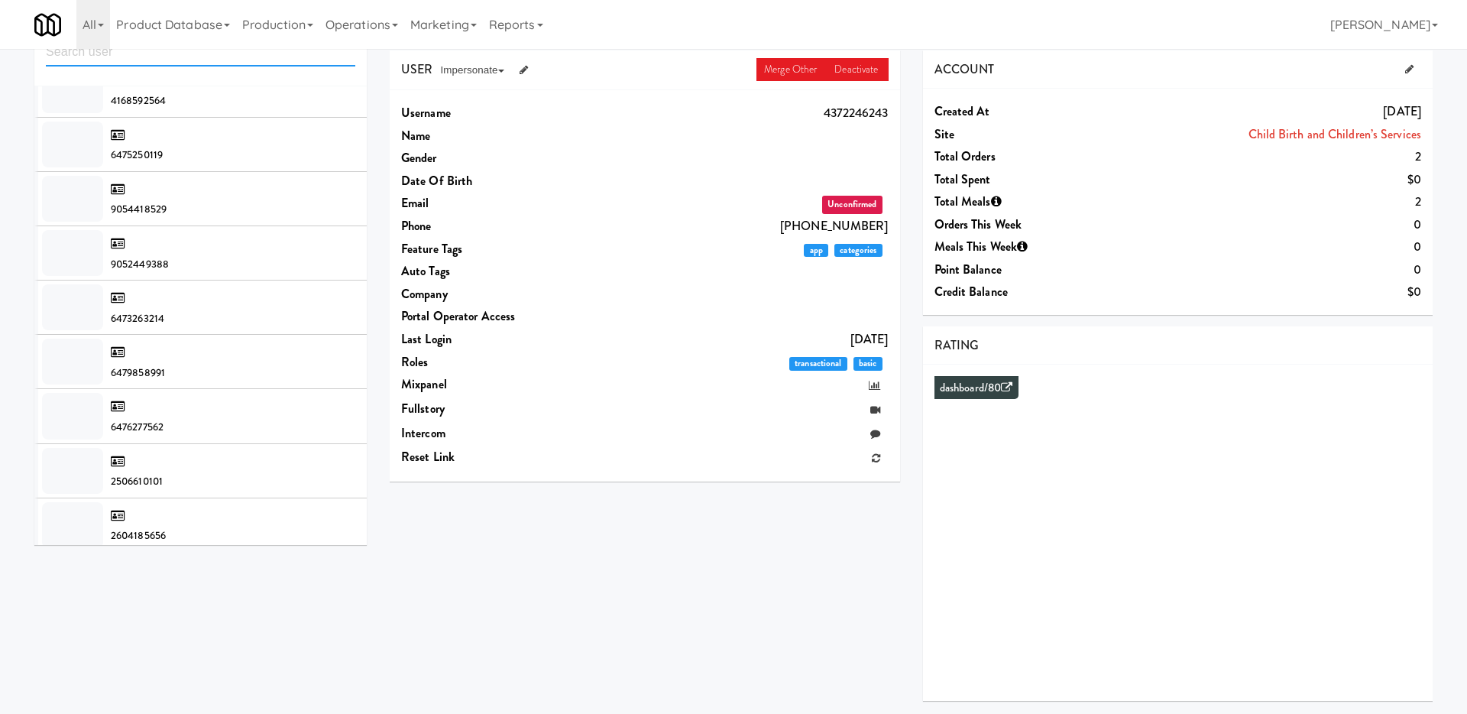
scroll to position [3888, 0]
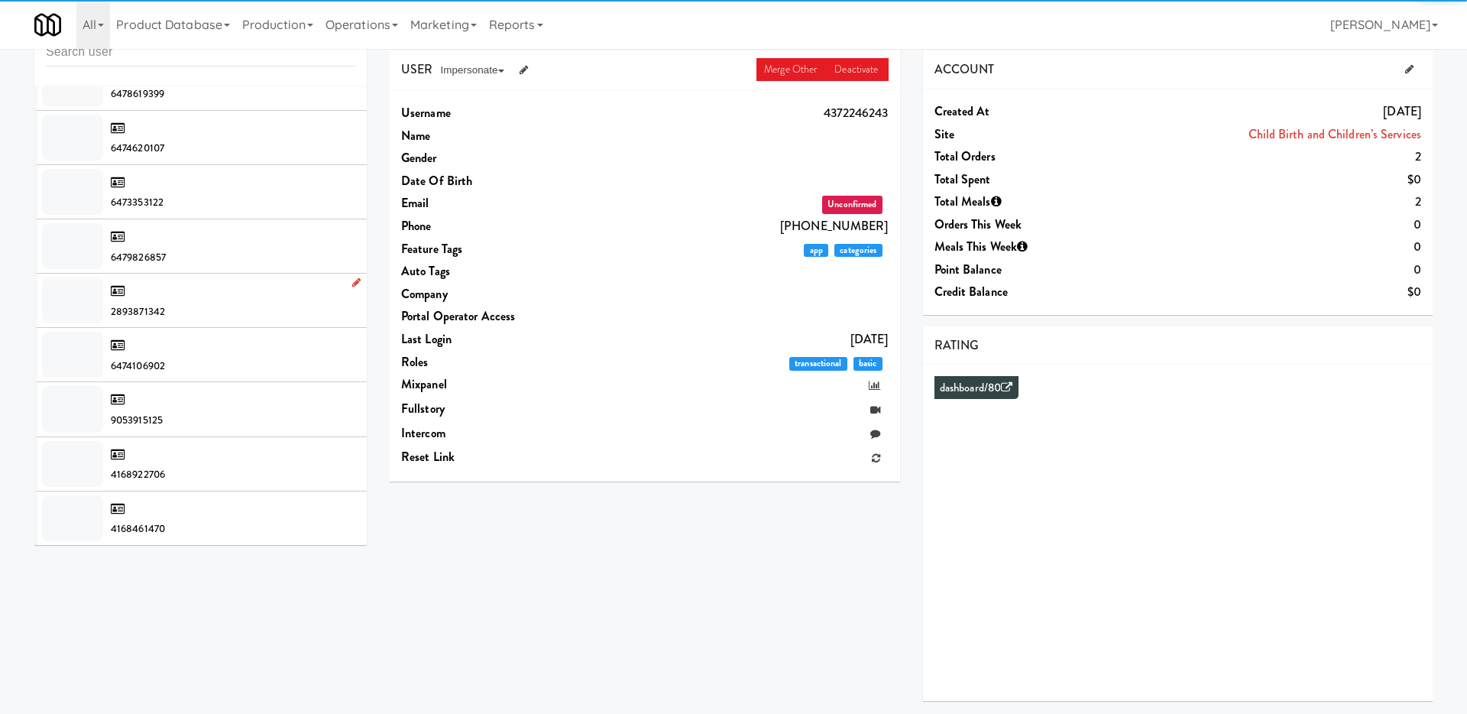
click at [208, 306] on div "2893871342" at bounding box center [233, 300] width 244 height 41
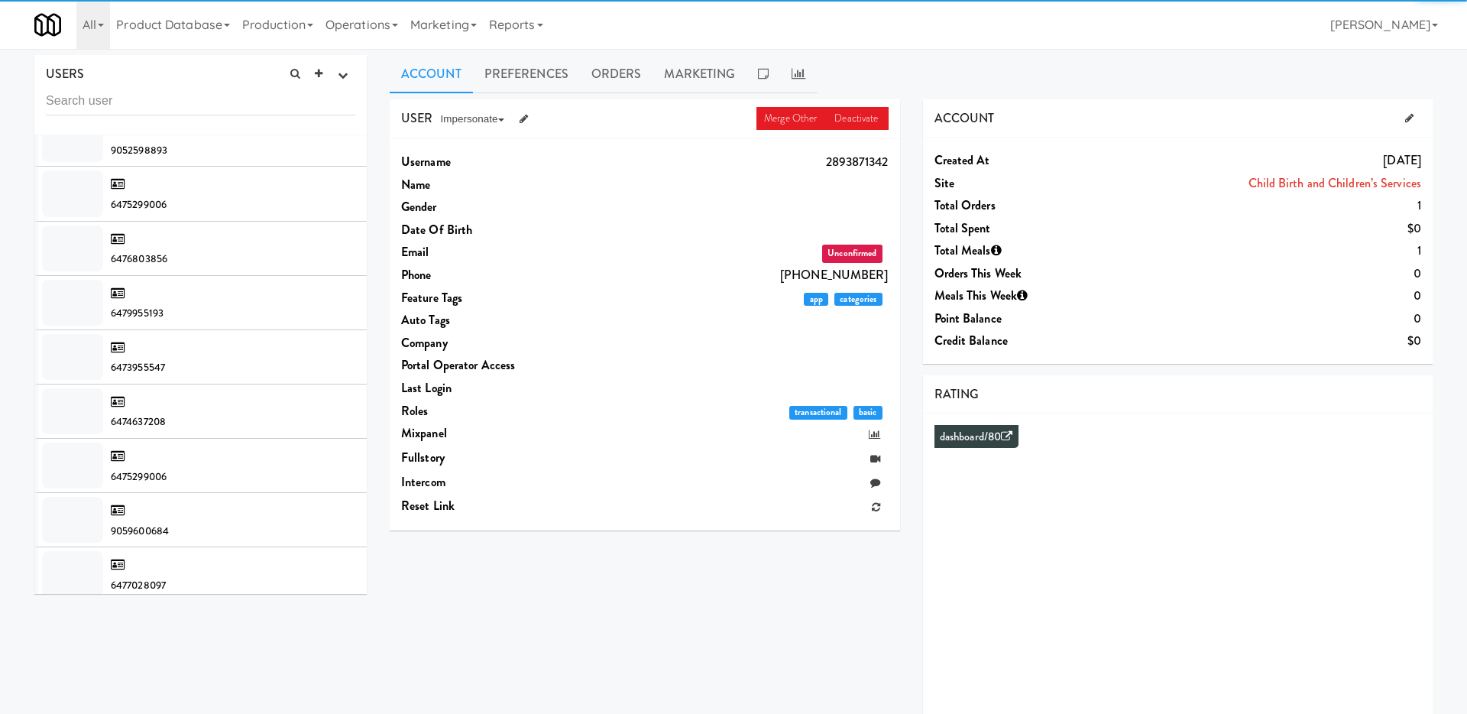
scroll to position [8538, 0]
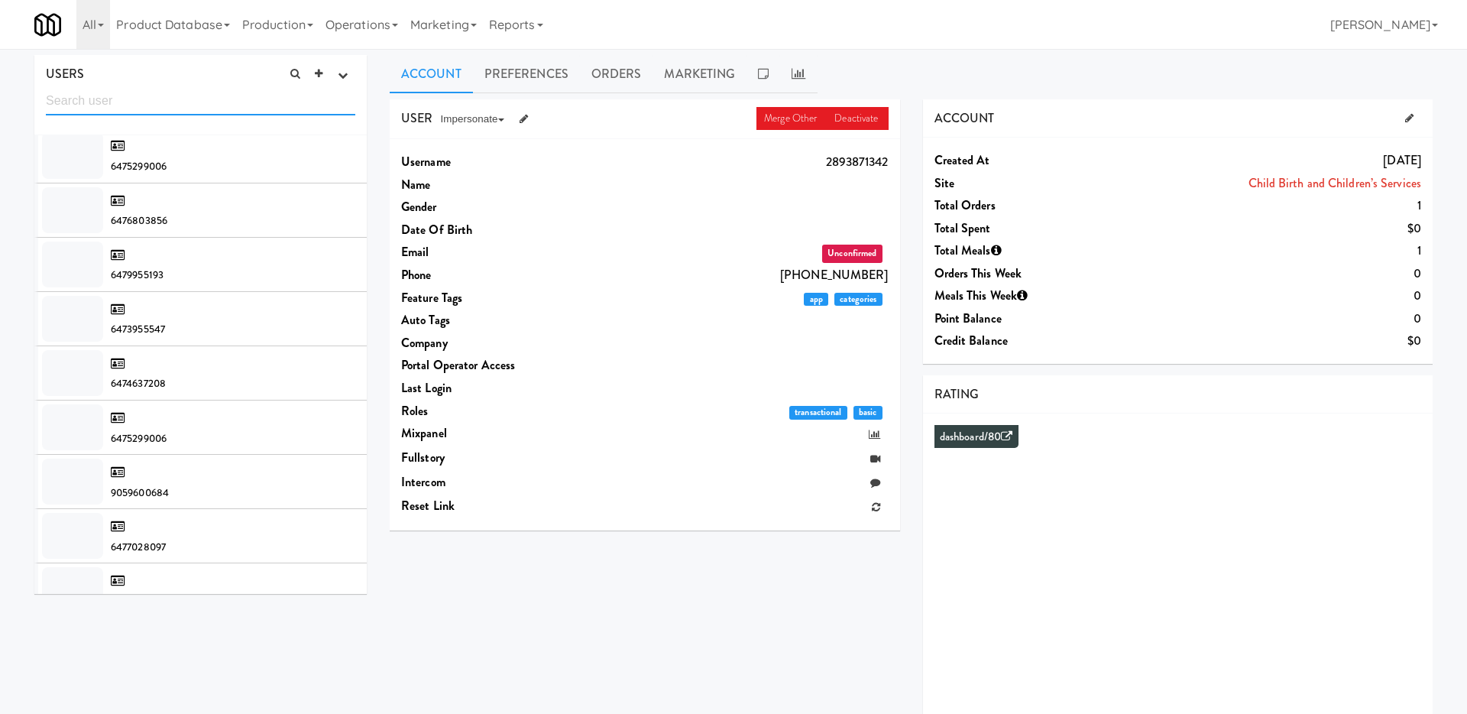
click at [170, 98] on input "text" at bounding box center [200, 101] width 309 height 28
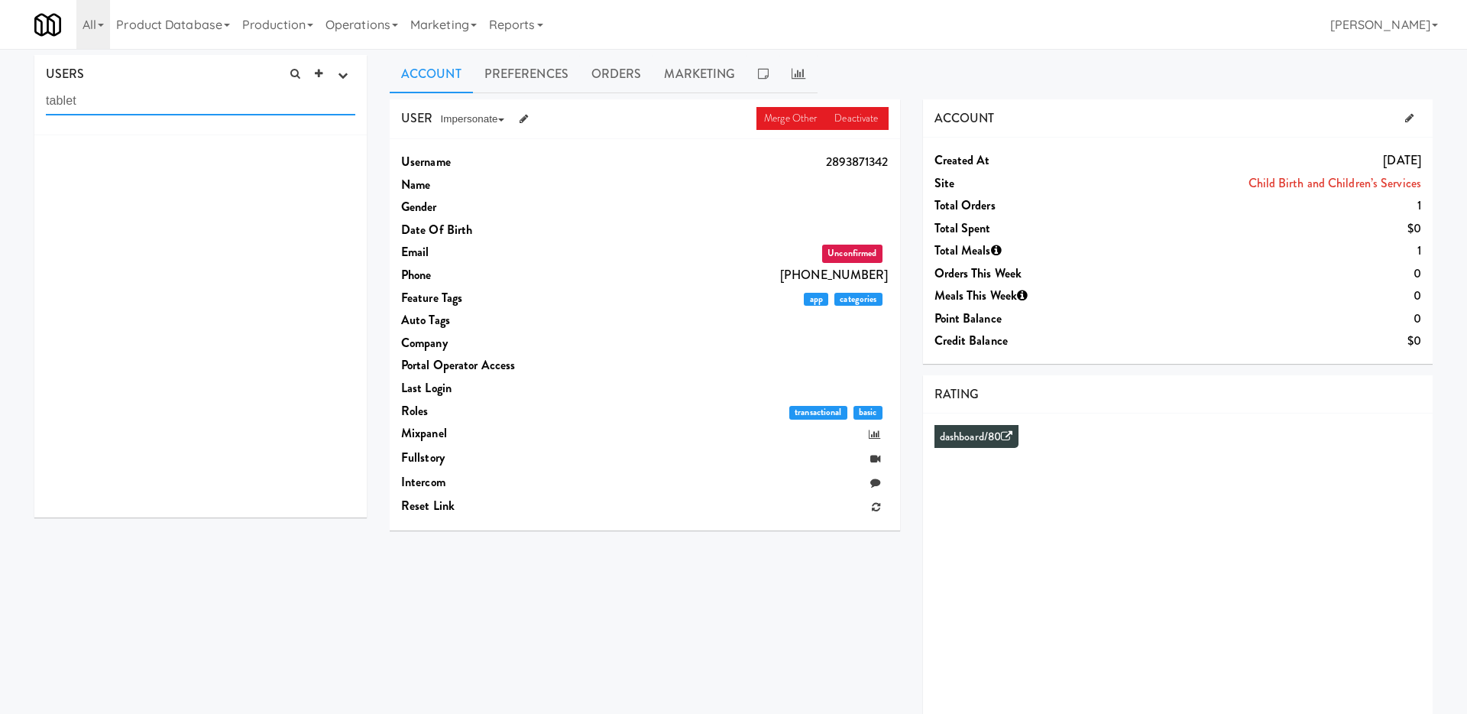
type input "tablet"
click at [465, 33] on link "Marketing" at bounding box center [443, 24] width 79 height 49
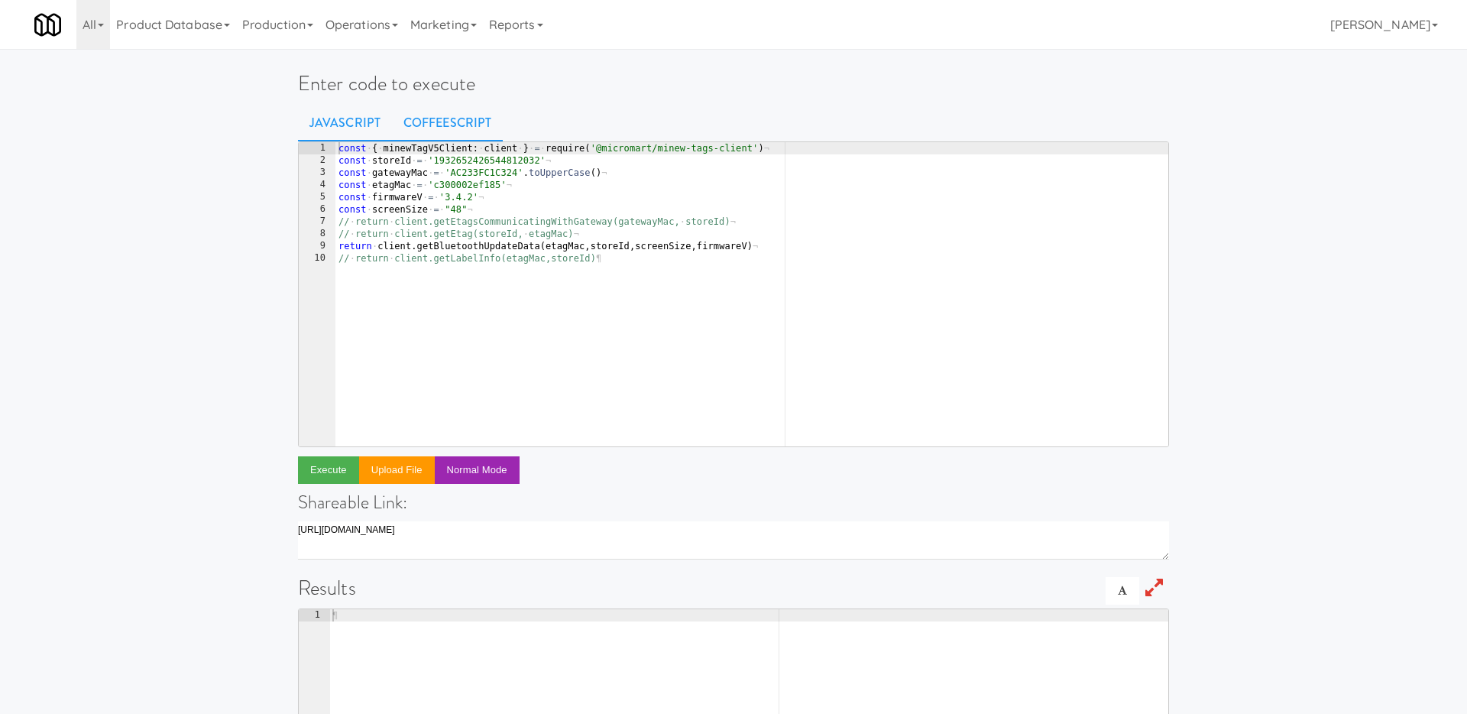
click at [468, 126] on link "CoffeeScript" at bounding box center [447, 123] width 111 height 38
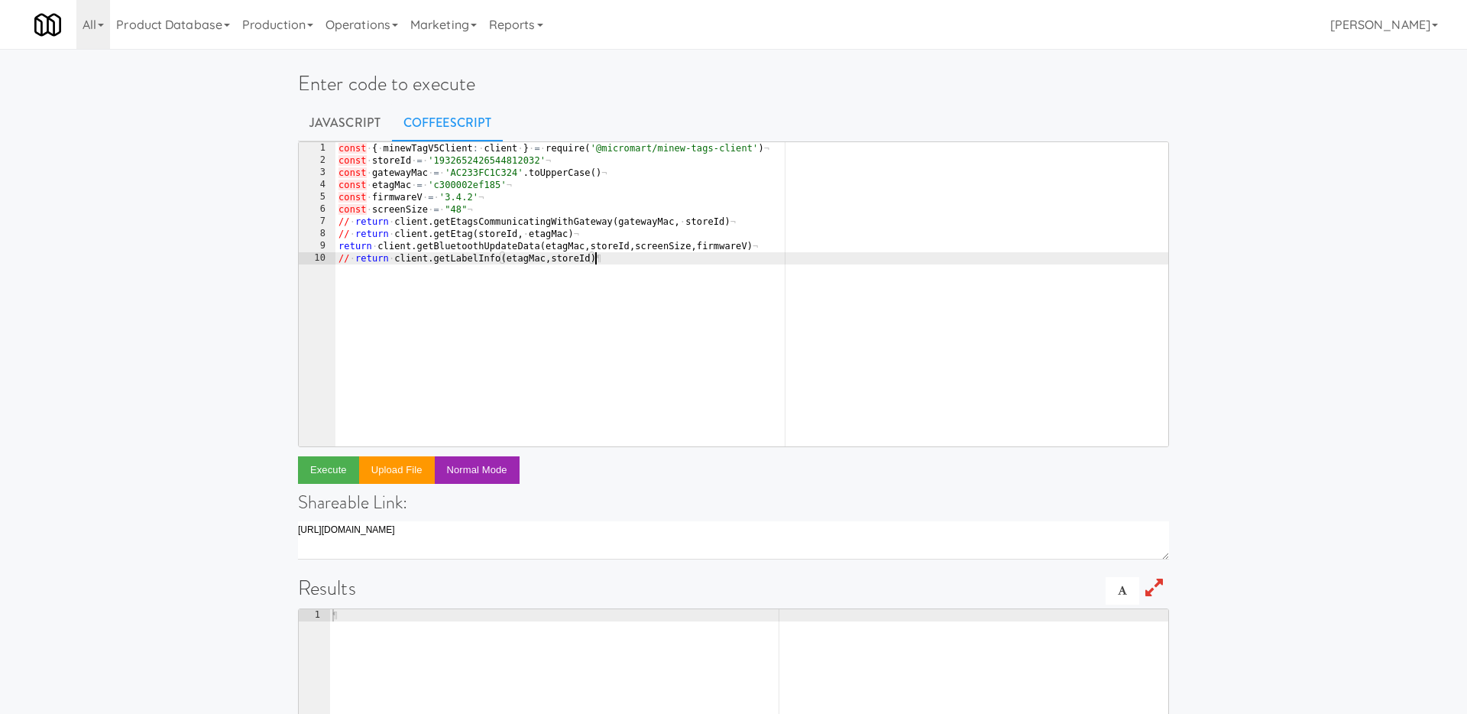
drag, startPoint x: 647, startPoint y: 283, endPoint x: 105, endPoint y: -72, distance: 648.0
click at [105, 0] on html "Okay Okay Select date: previous 2025-Oct next Su Mo Tu We Th Fr Sa 28 29 30 1 2…" at bounding box center [733, 357] width 1467 height 714
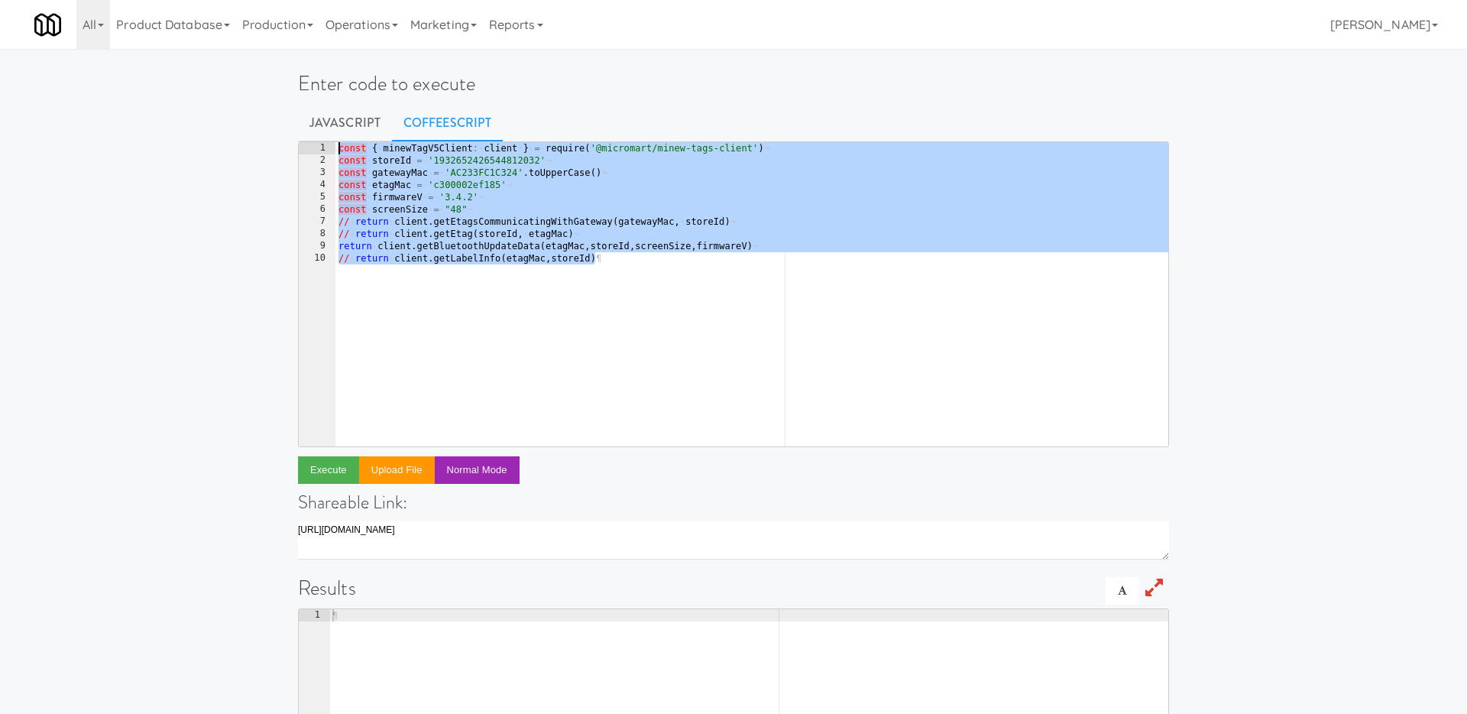
paste textarea ")()"
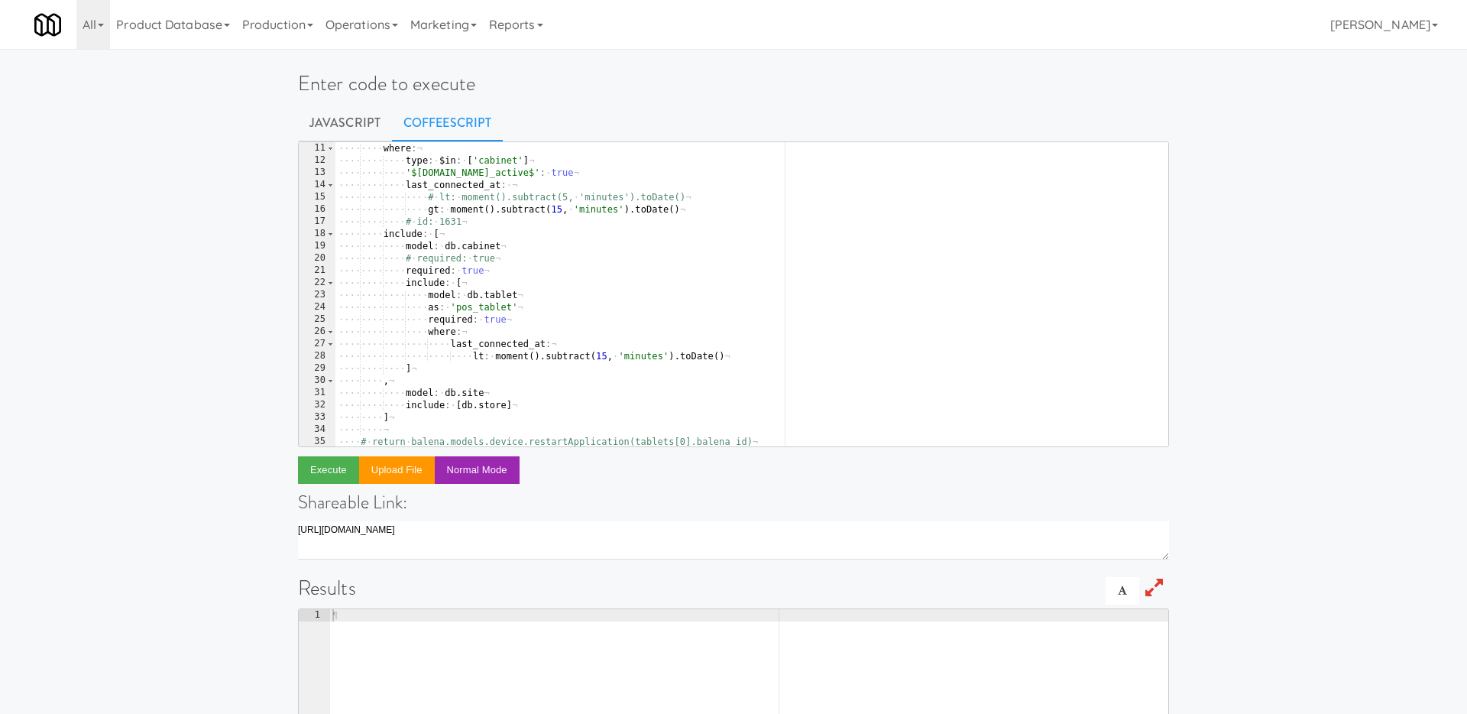
scroll to position [12, 0]
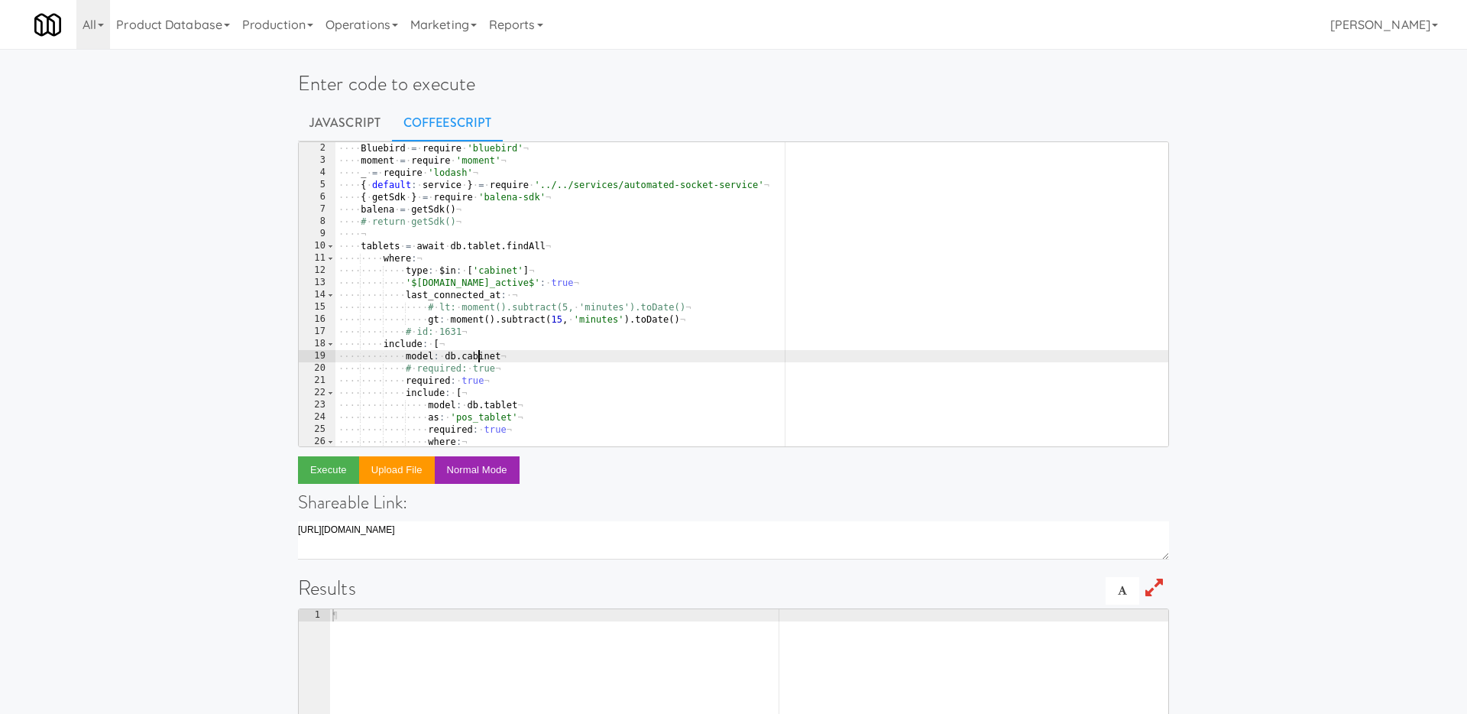
click at [476, 355] on div "( ( ) · -> ¬ ···· Bluebird · = · require · 'bluebird' ¬ ···· moment · = · requi…" at bounding box center [751, 294] width 833 height 329
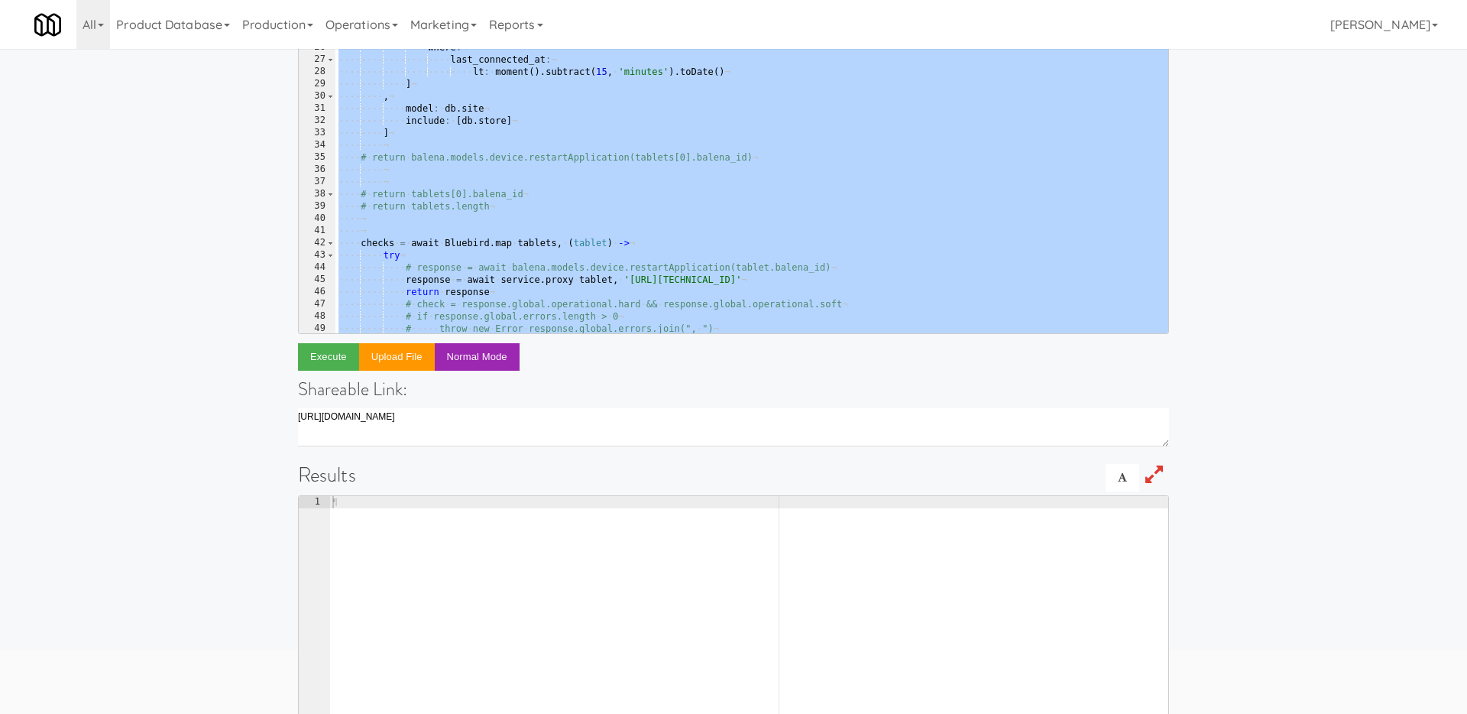
scroll to position [0, 0]
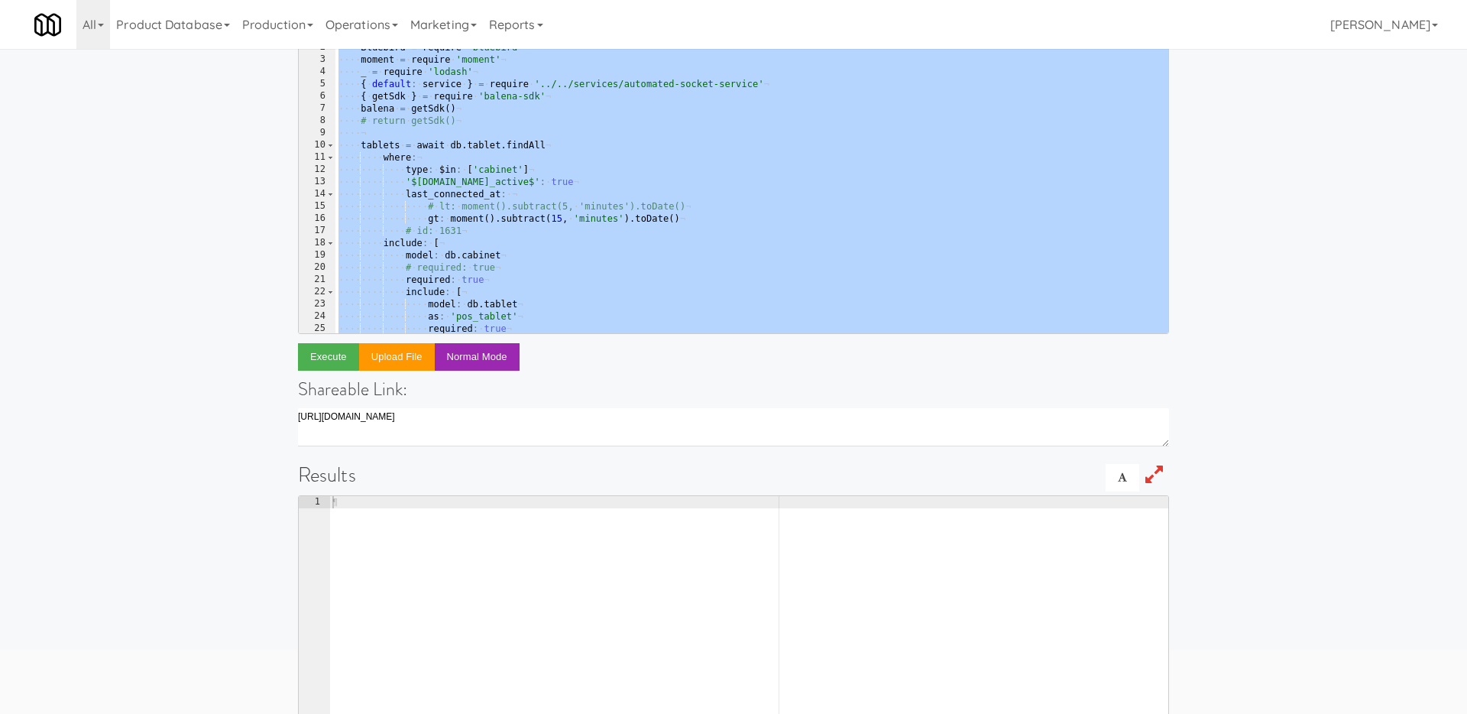
drag, startPoint x: 370, startPoint y: 325, endPoint x: 316, endPoint y: -28, distance: 357.0
click at [316, 0] on html "Okay Okay Select date: previous 2025-Oct next Su Mo Tu We Th Fr Sa 28 29 30 1 2…" at bounding box center [733, 244] width 1467 height 714
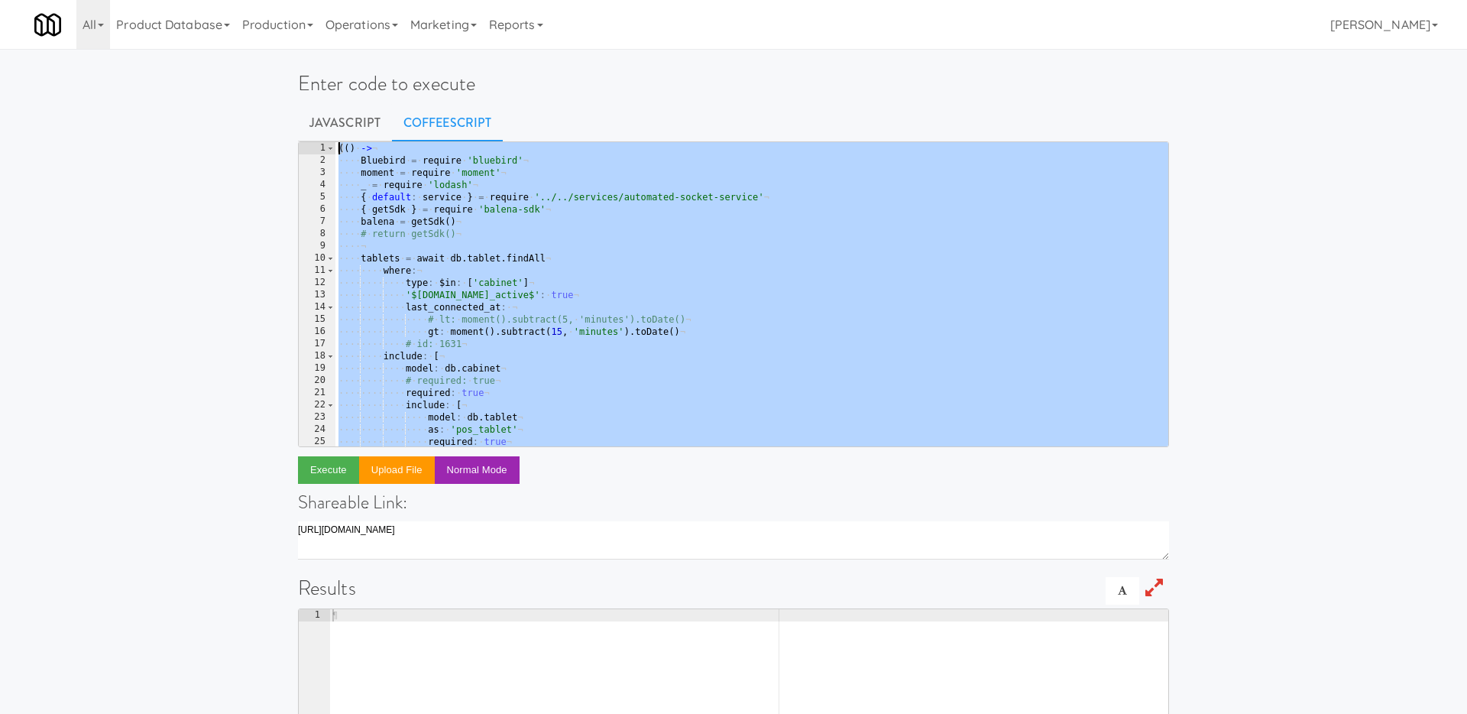
paste textarea ")()"
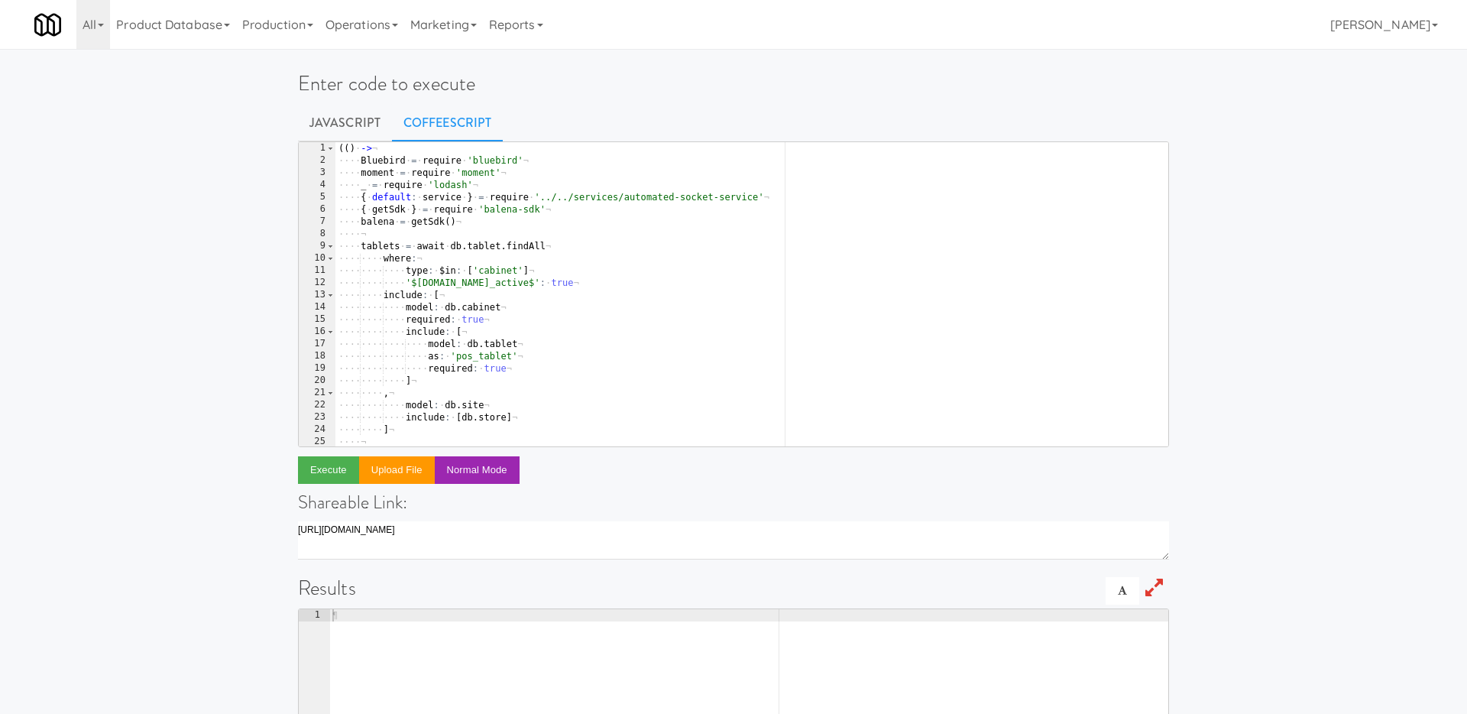
click at [615, 222] on div "( ( ) · -> ¬ ···· Bluebird · = · require · 'bluebird' ¬ ···· moment · = · requi…" at bounding box center [751, 306] width 833 height 329
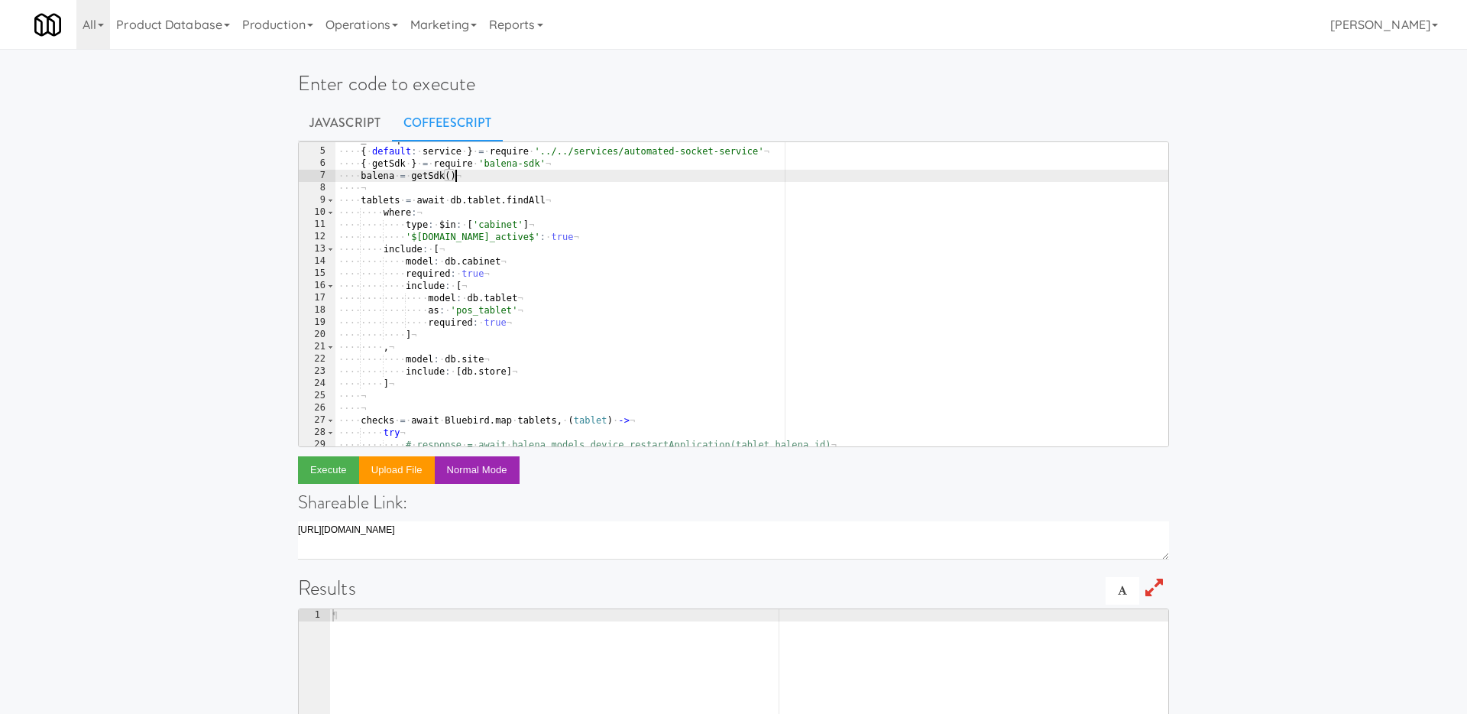
scroll to position [46, 0]
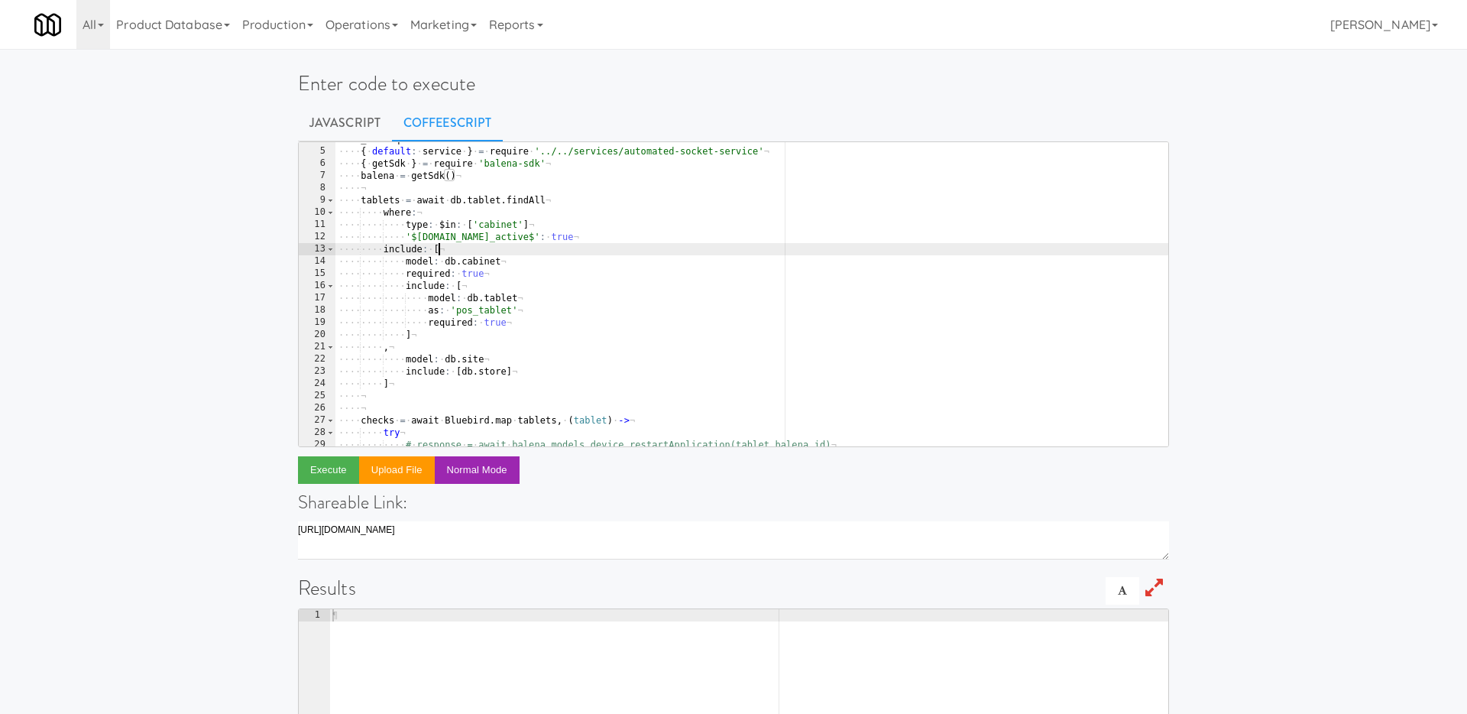
click at [480, 251] on div "···· _ · = · require · 'lodash' ¬ ···· { · default : · service · } · = · requir…" at bounding box center [751, 297] width 833 height 329
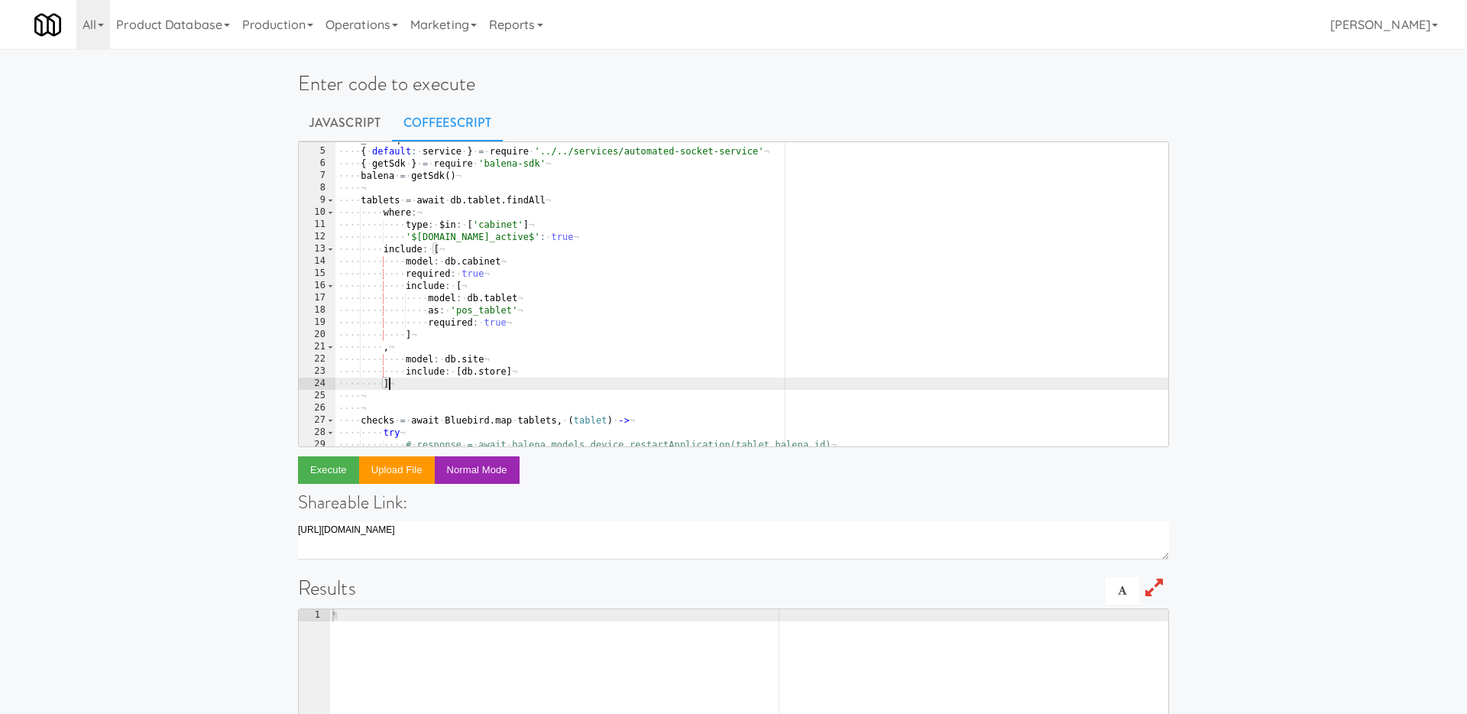
click at [426, 383] on div "···· _ · = · require · 'lodash' ¬ ···· { · default : · service · } · = · requir…" at bounding box center [751, 297] width 833 height 329
type textarea "]"
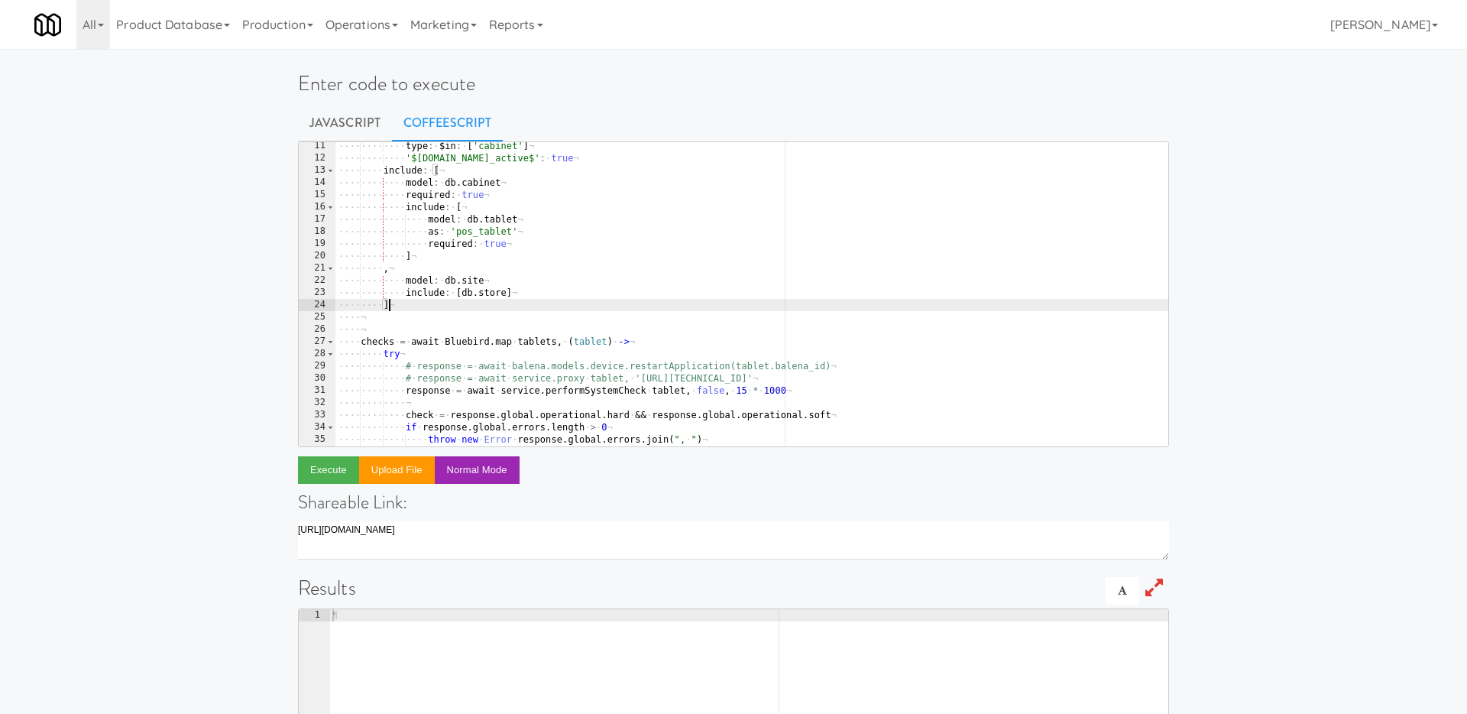
scroll to position [527, 0]
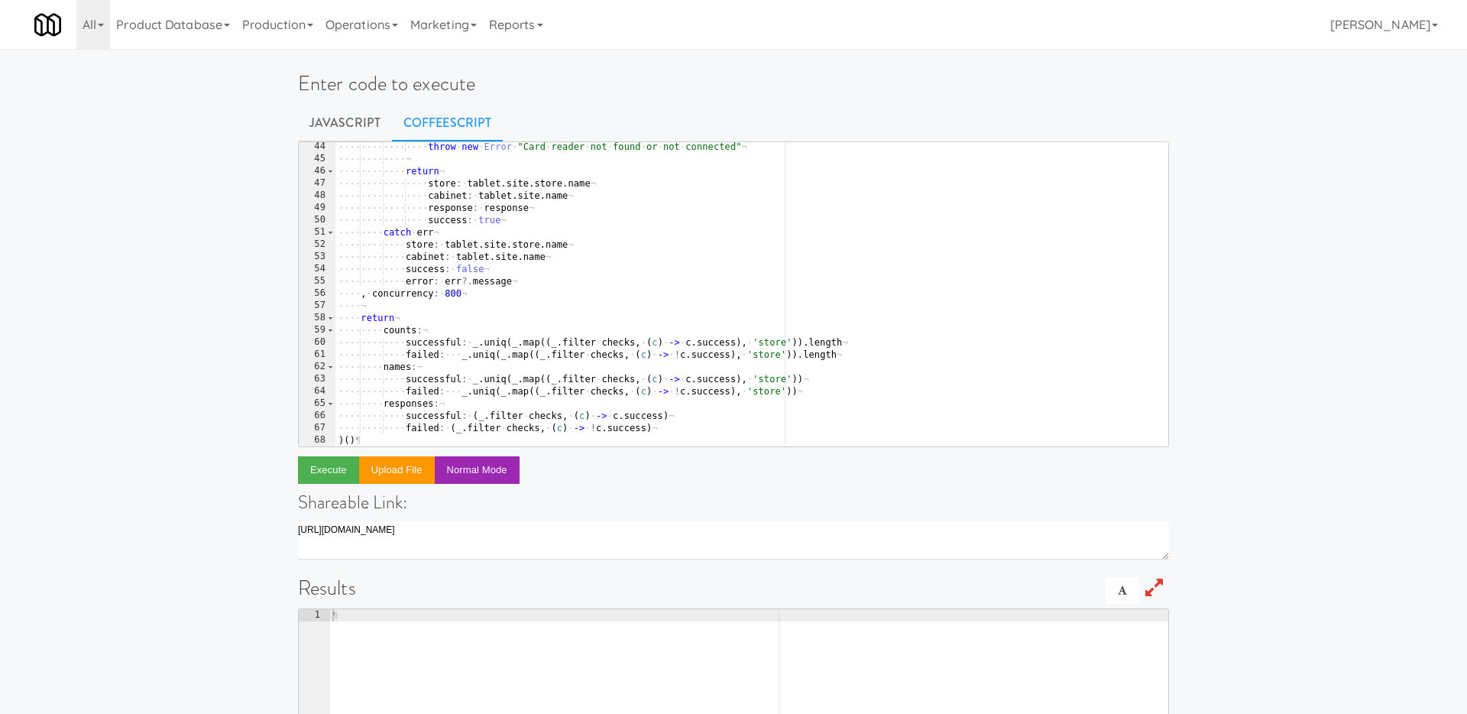
click at [386, 306] on div "···· ···· ···· ···· throw · new · Error · " Card · reader · not · found · or · …" at bounding box center [751, 305] width 833 height 329
click at [386, 290] on div "···· ···· ···· ···· throw · new · Error · " Card · reader · not · found · or · …" at bounding box center [751, 305] width 833 height 329
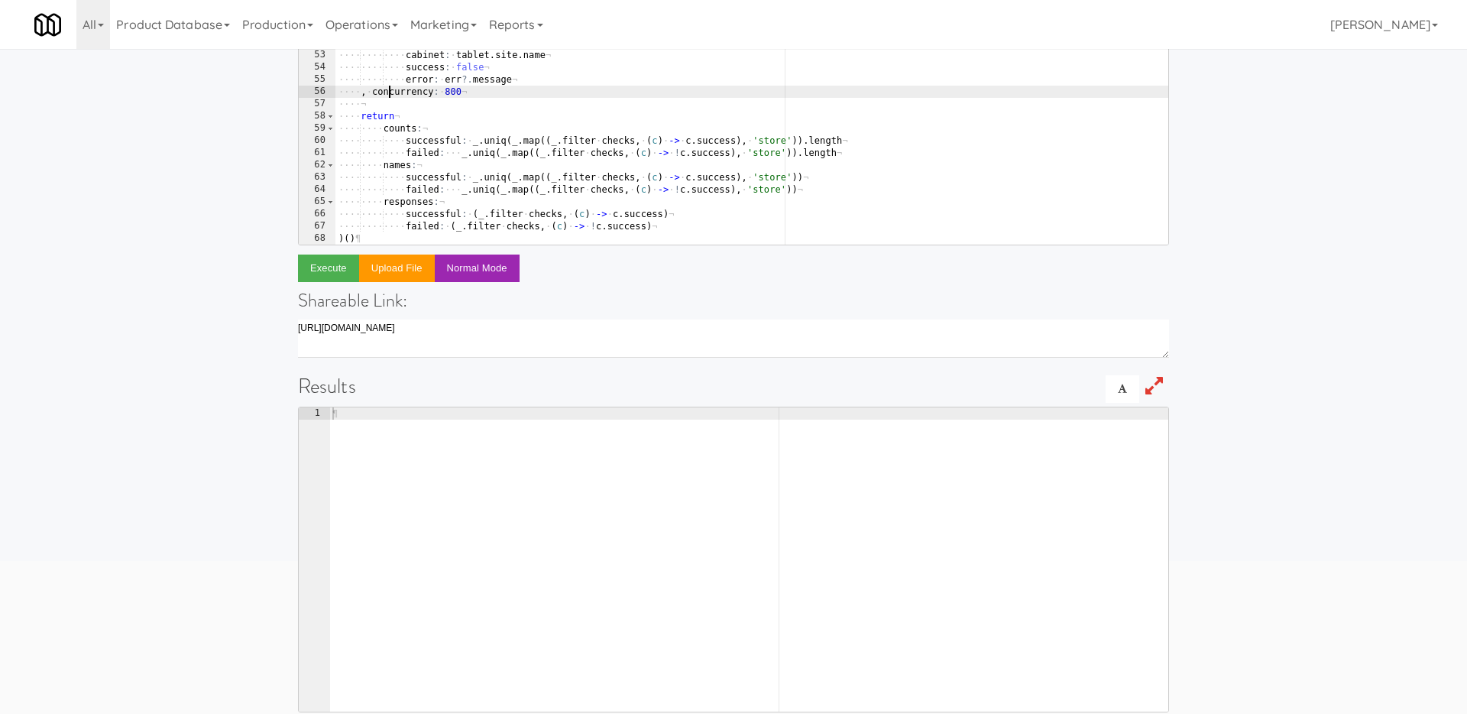
scroll to position [223, 0]
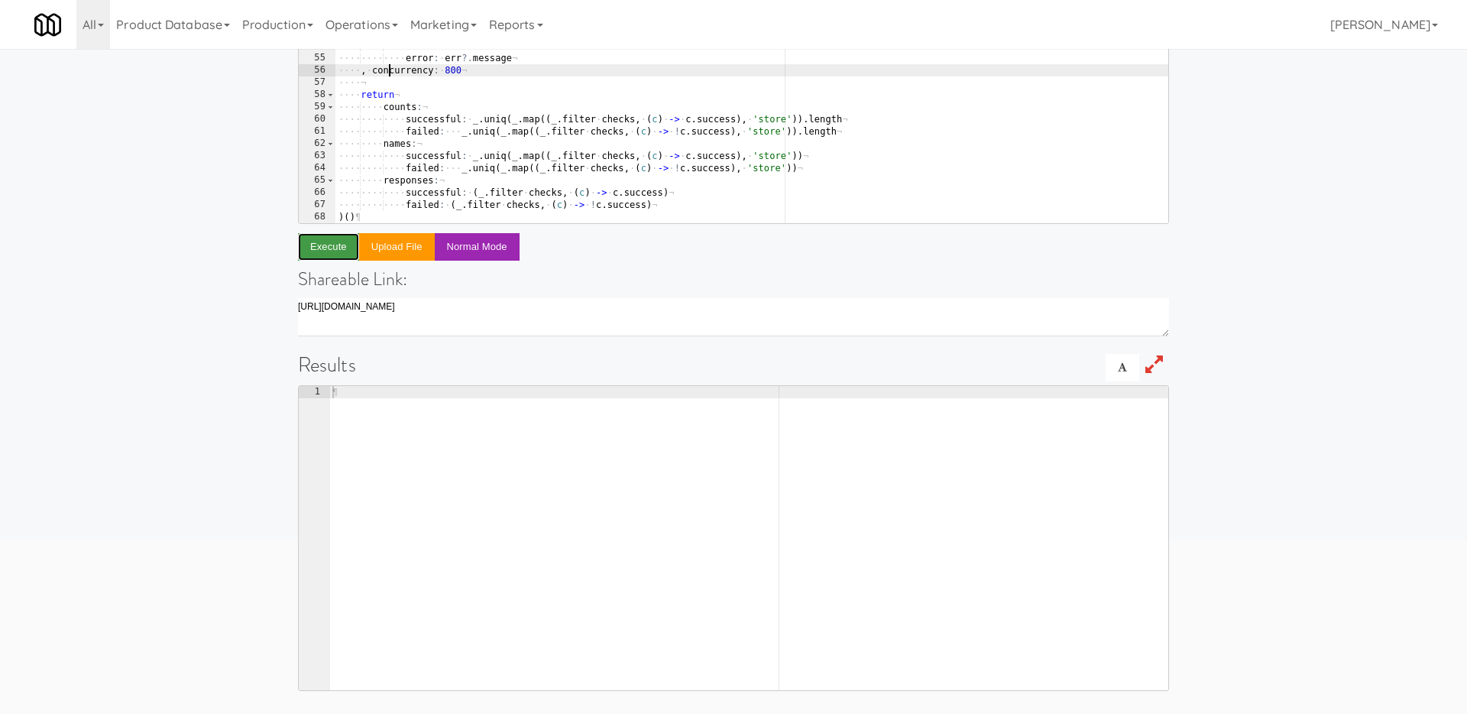
click at [328, 253] on button "Execute" at bounding box center [328, 247] width 61 height 28
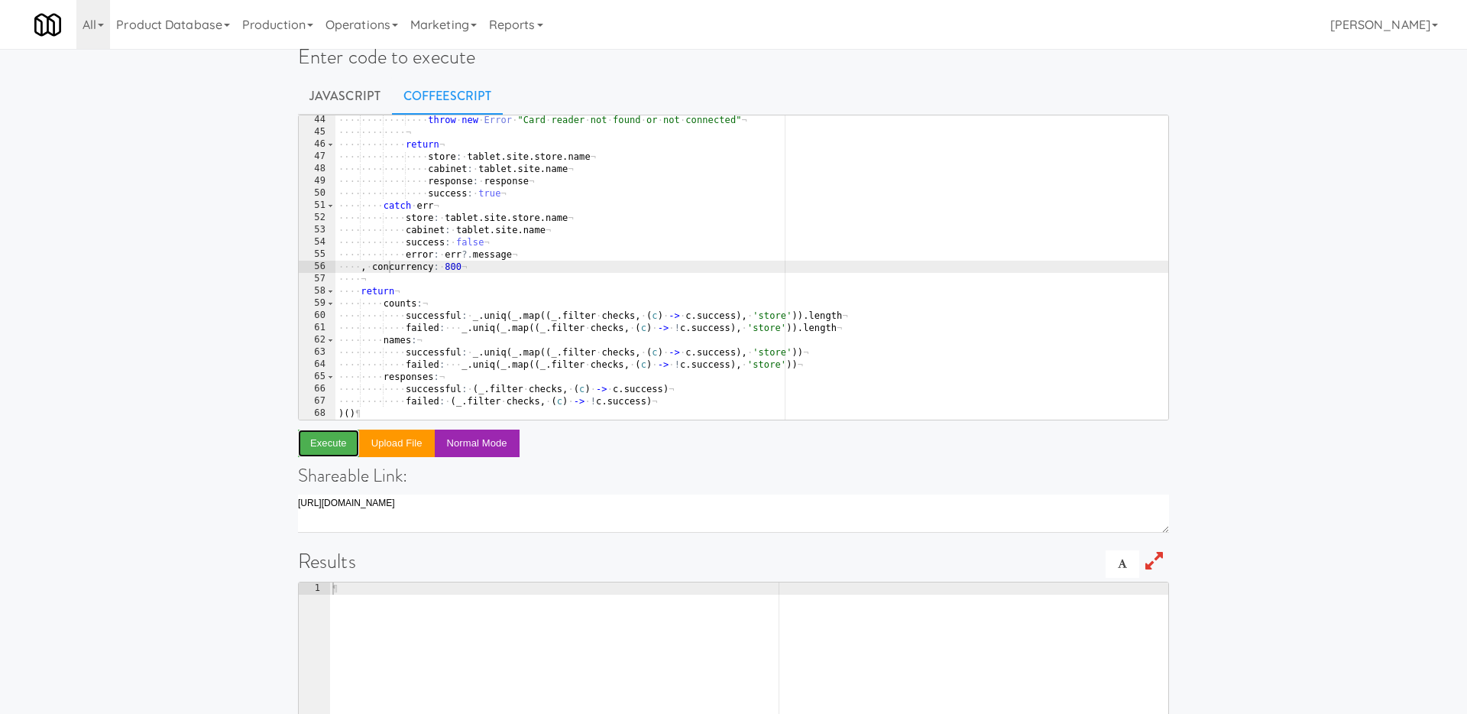
scroll to position [21, 0]
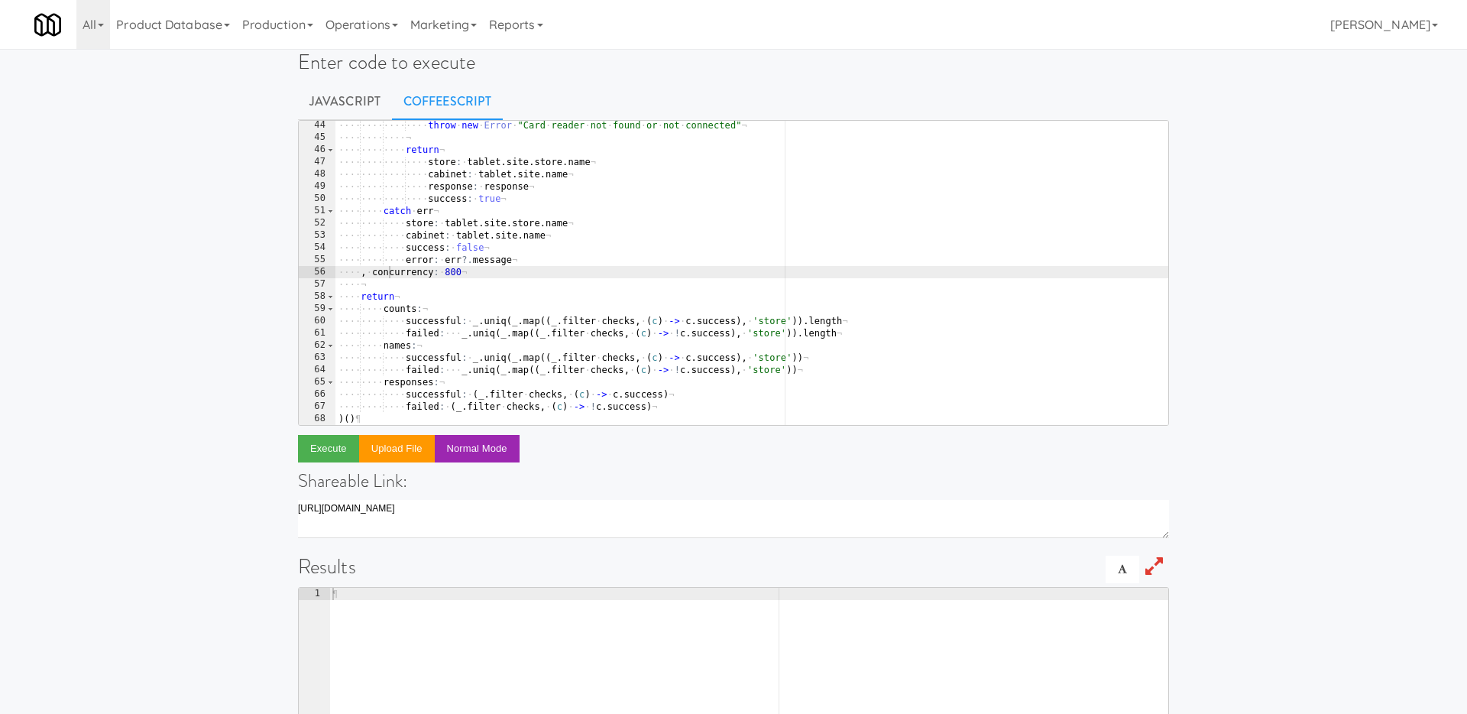
click at [950, 335] on div "···· ···· ···· ···· throw · new · Error · " Card · reader · not · found · or · …" at bounding box center [751, 283] width 833 height 329
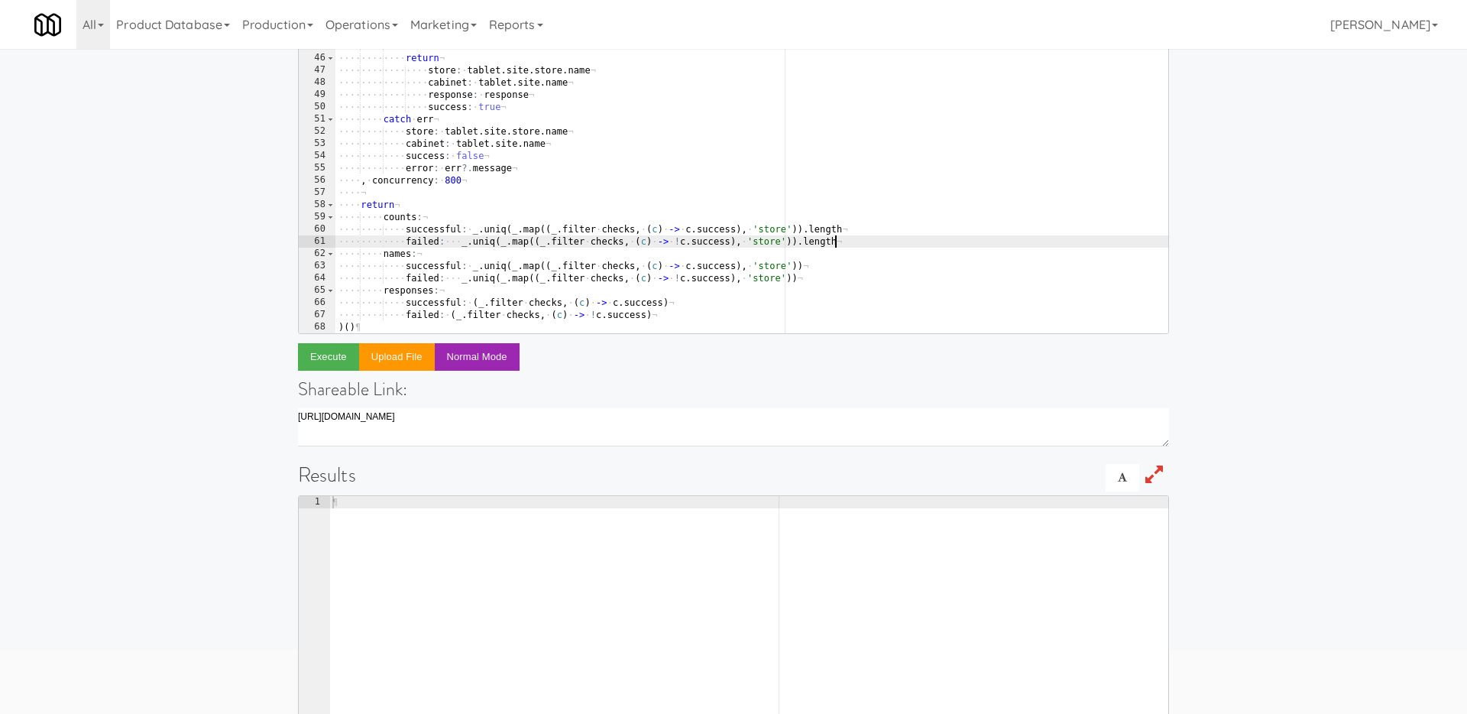
scroll to position [119, 0]
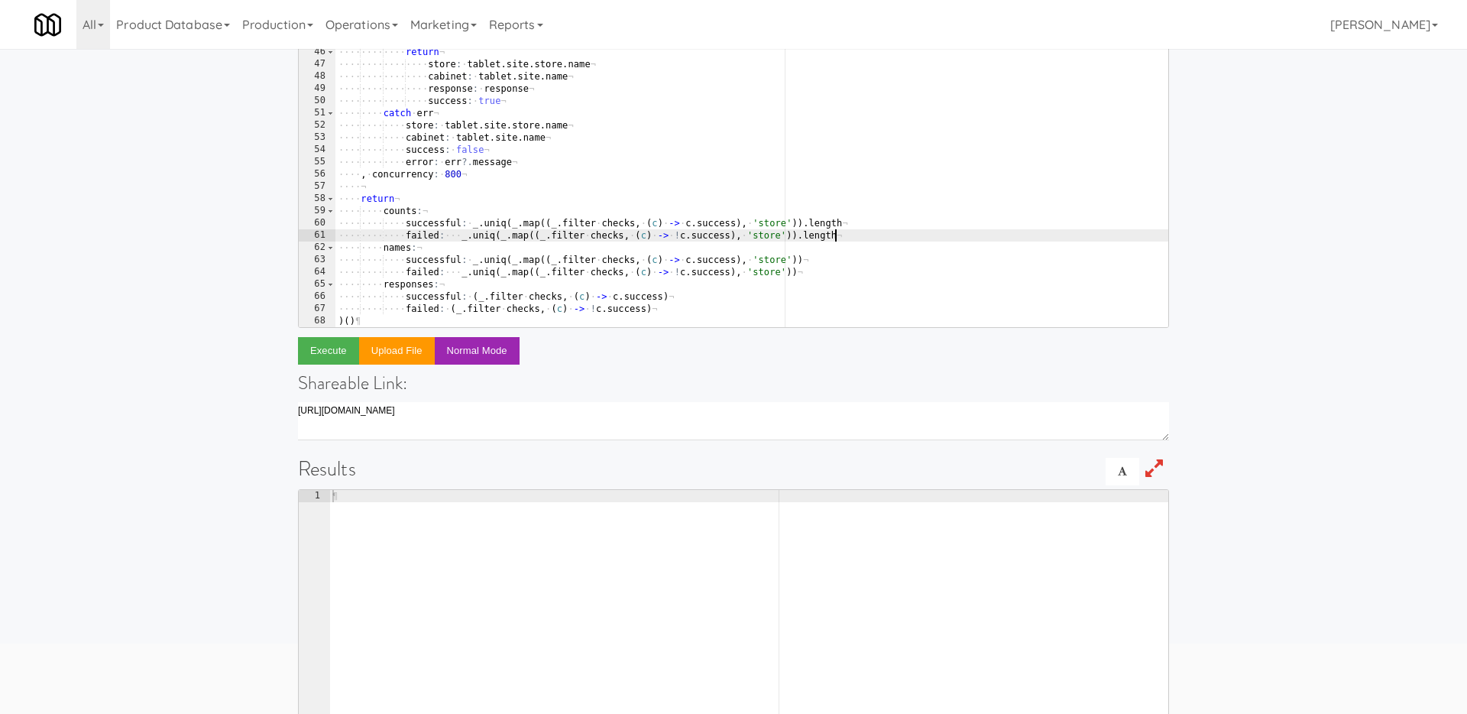
click at [824, 131] on div "···· ···· ···· ···· throw · new · Error · " Card · reader · not · found · or · …" at bounding box center [751, 185] width 833 height 329
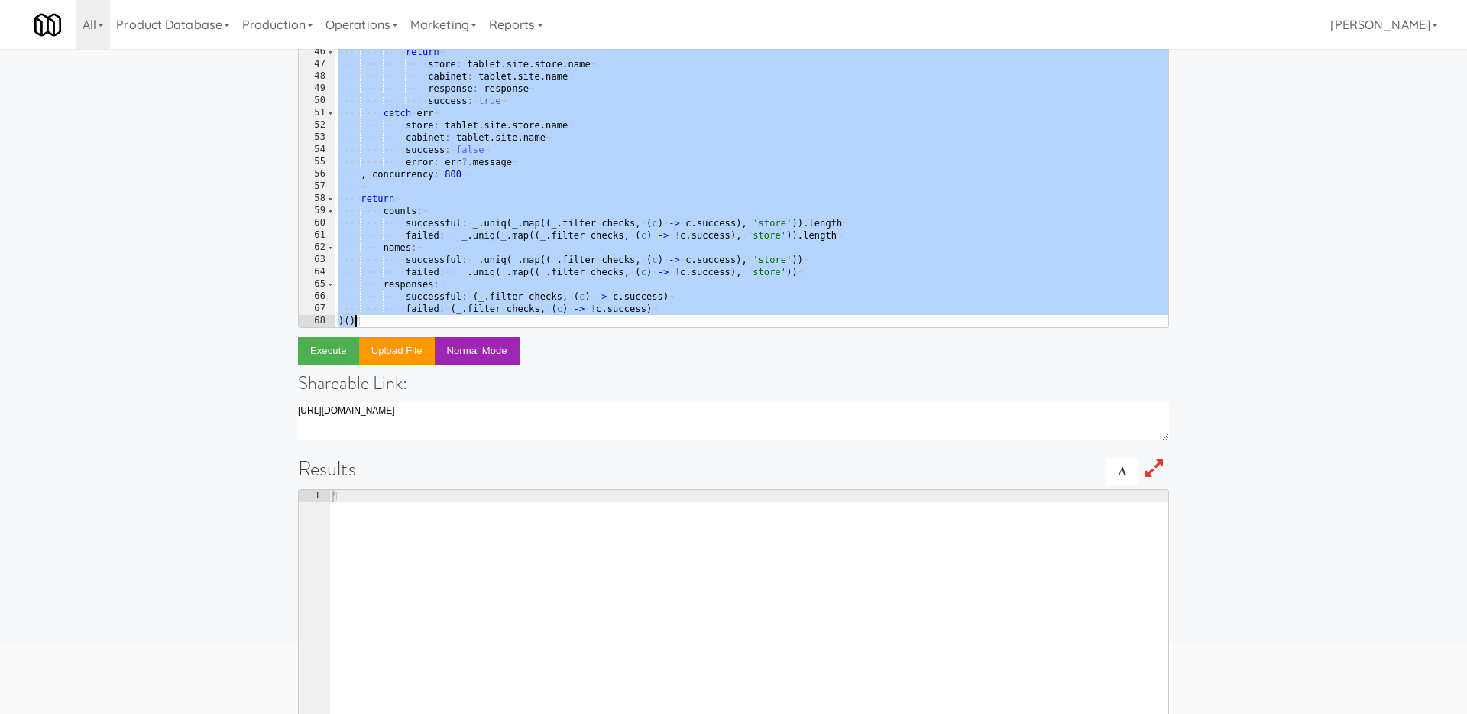
paste textarea
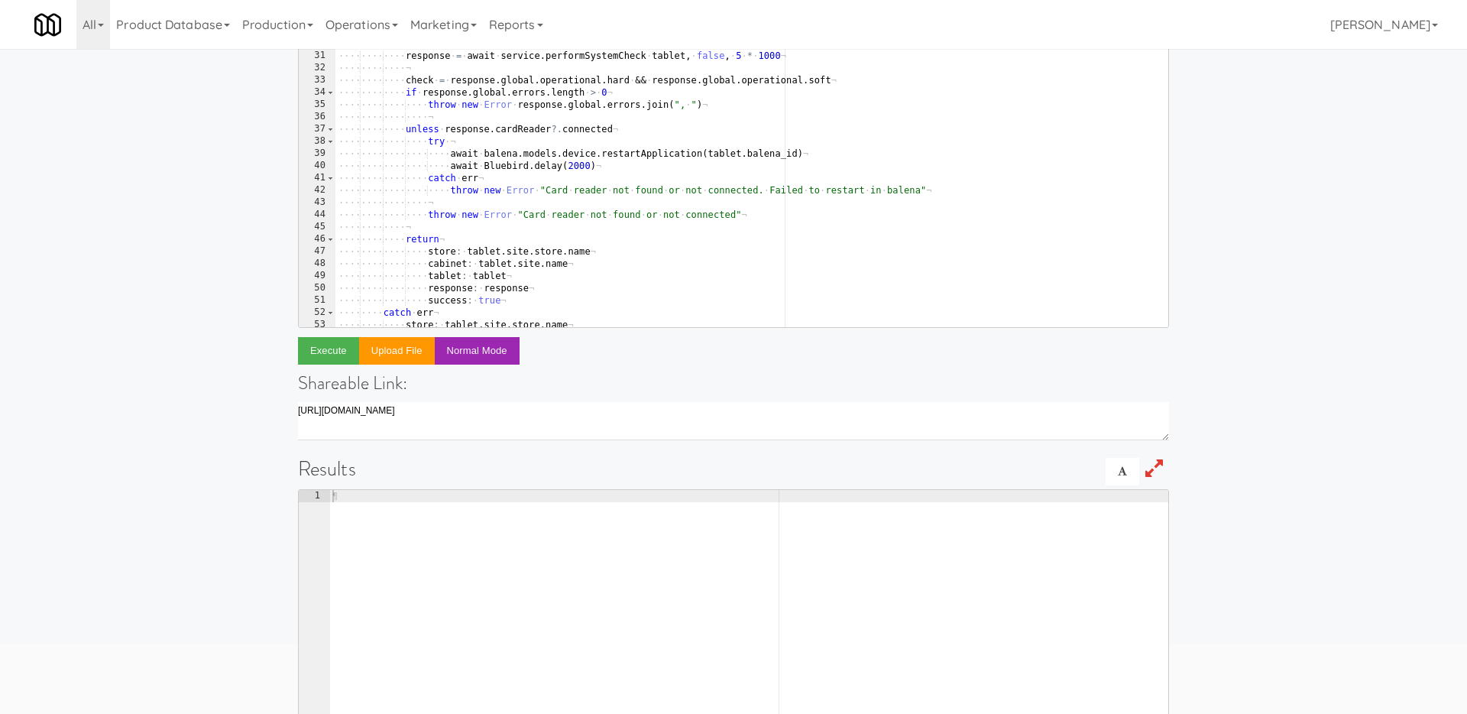
scroll to position [0, 0]
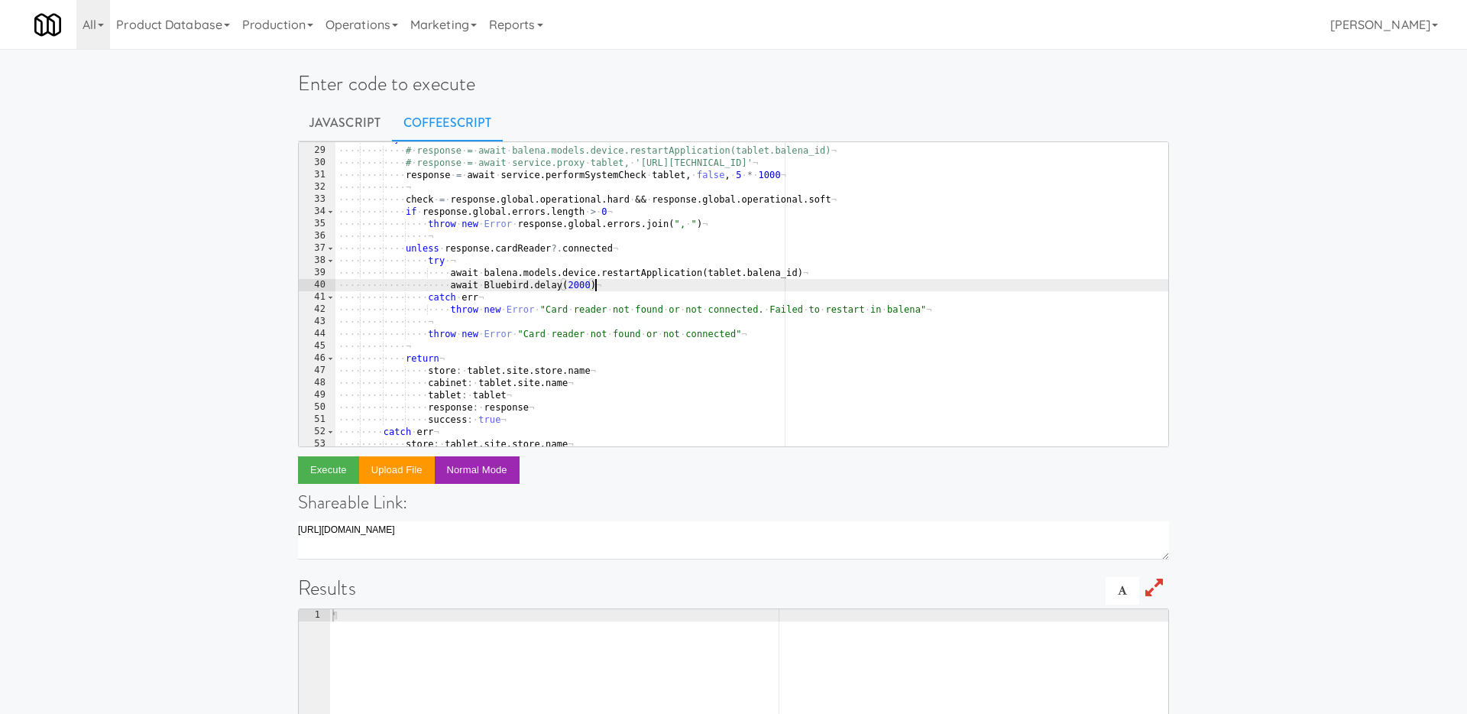
click at [641, 284] on div "···· ···· try ¬ ···· ···· ···· # · response · = · await · balena.models.device.…" at bounding box center [751, 296] width 833 height 329
click at [646, 276] on div "···· ···· try ¬ ···· ···· ···· # · response · = · await · balena.models.device.…" at bounding box center [751, 296] width 833 height 329
type textarea "# await balena.models.device.restartApplication(tablet.balena_id)"
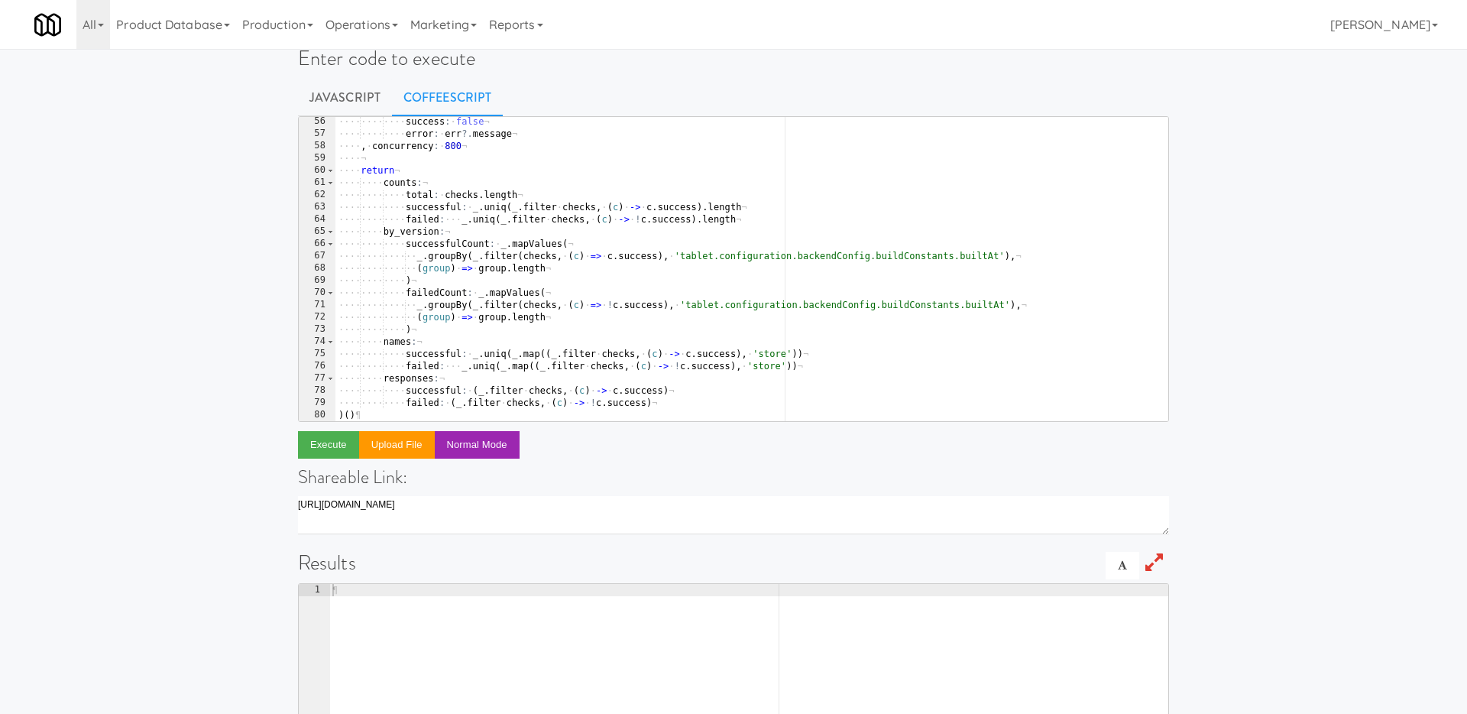
scroll to position [31, 0]
